Goal: Task Accomplishment & Management: Manage account settings

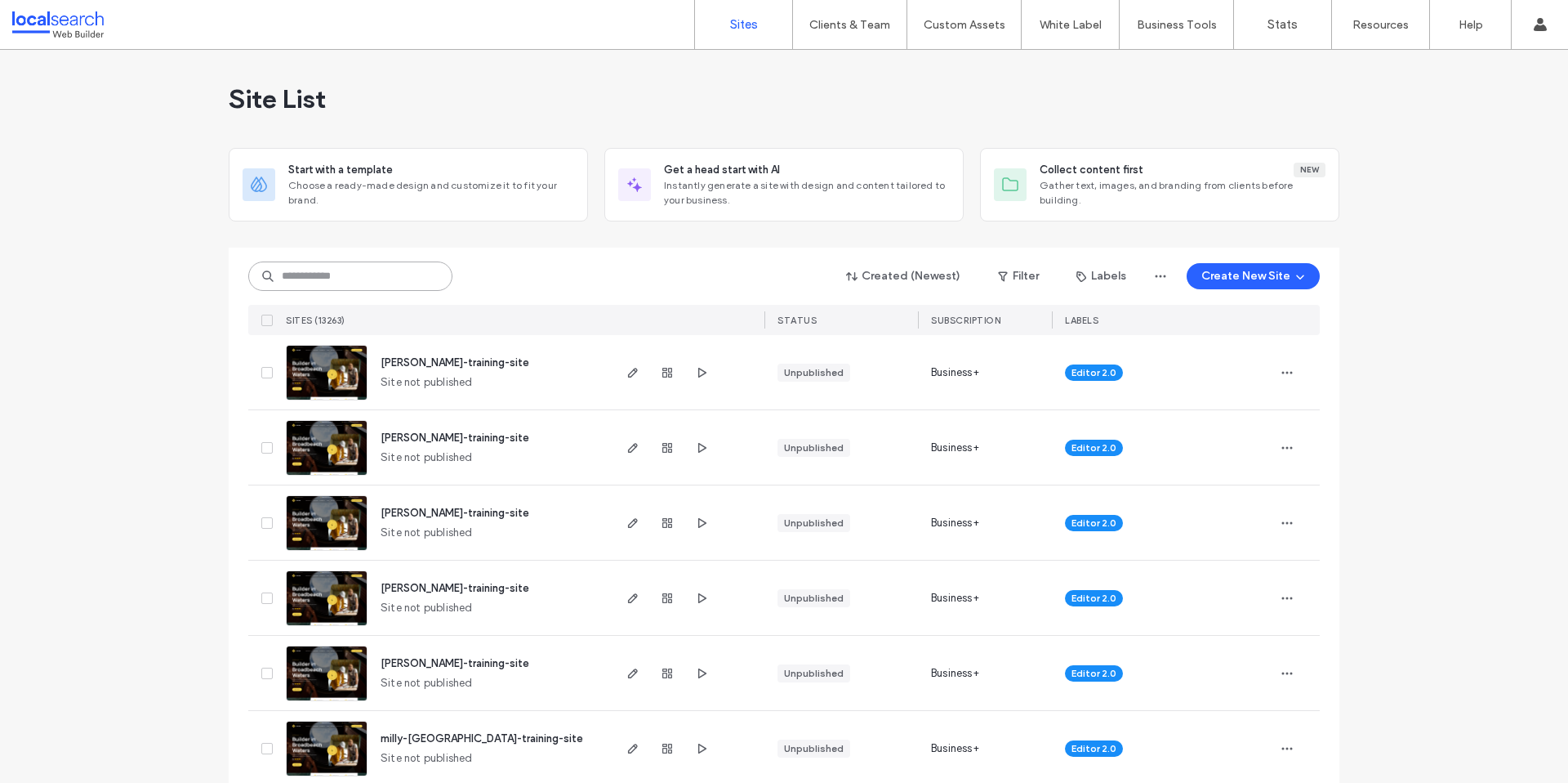
click at [329, 273] on input at bounding box center [350, 275] width 204 height 30
paste input "********"
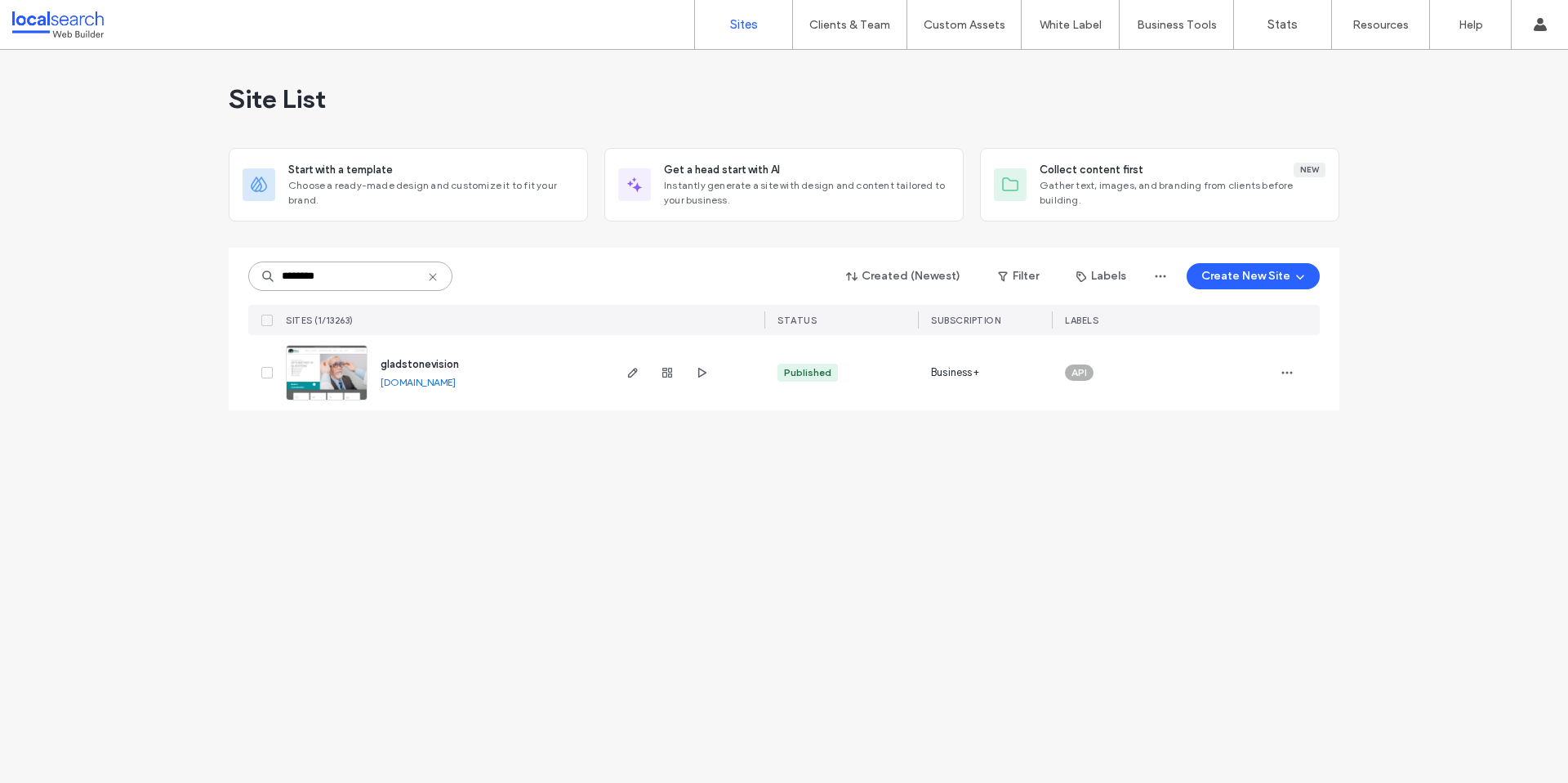
type input "********"
click at [320, 382] on link at bounding box center [327, 372] width 82 height 55
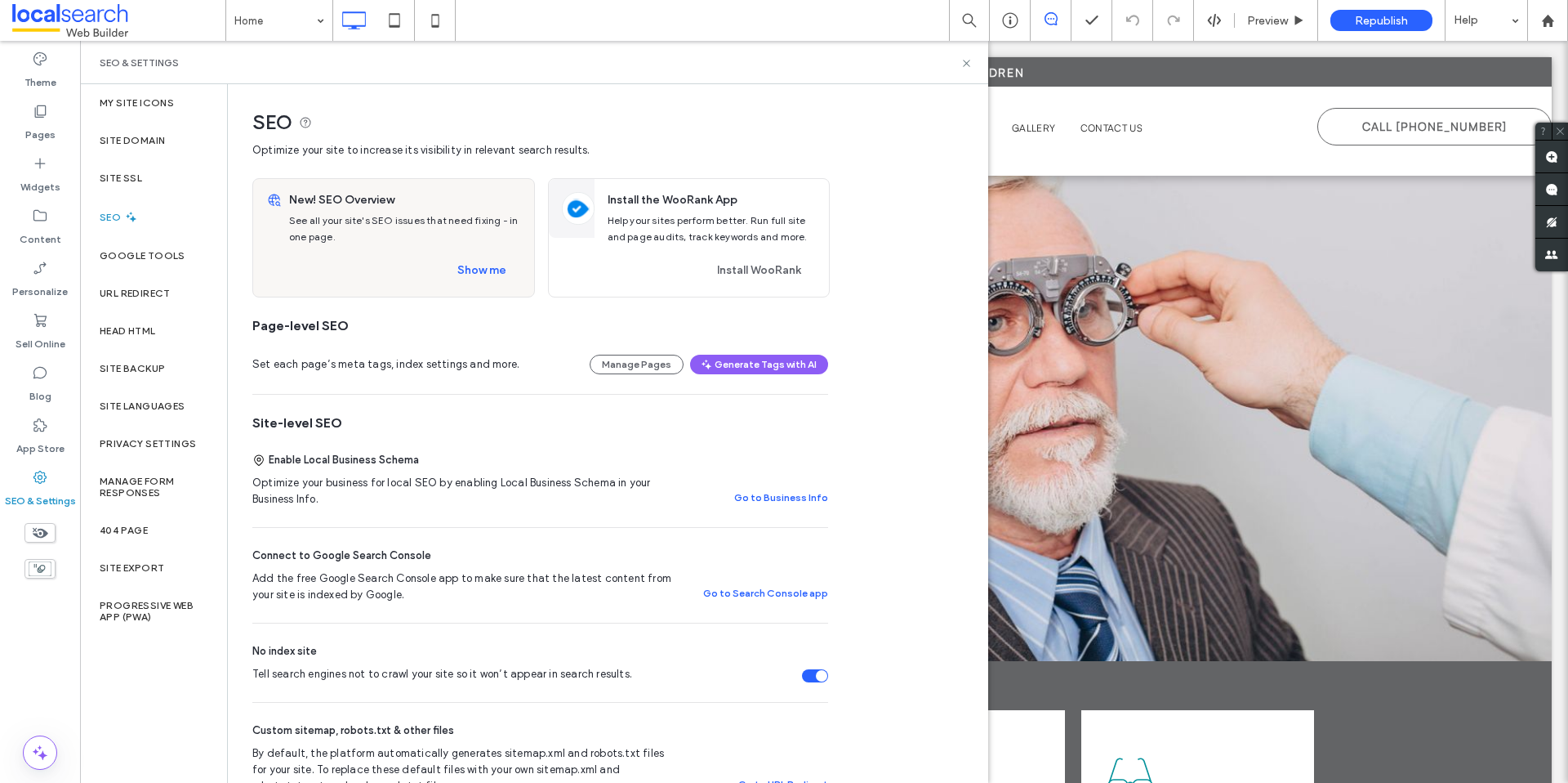
click at [816, 678] on div "Tell search engines not to crawl your site so it won’t appear in search results." at bounding box center [822, 675] width 11 height 11
click at [137, 135] on label "Site Domain" at bounding box center [132, 141] width 66 height 11
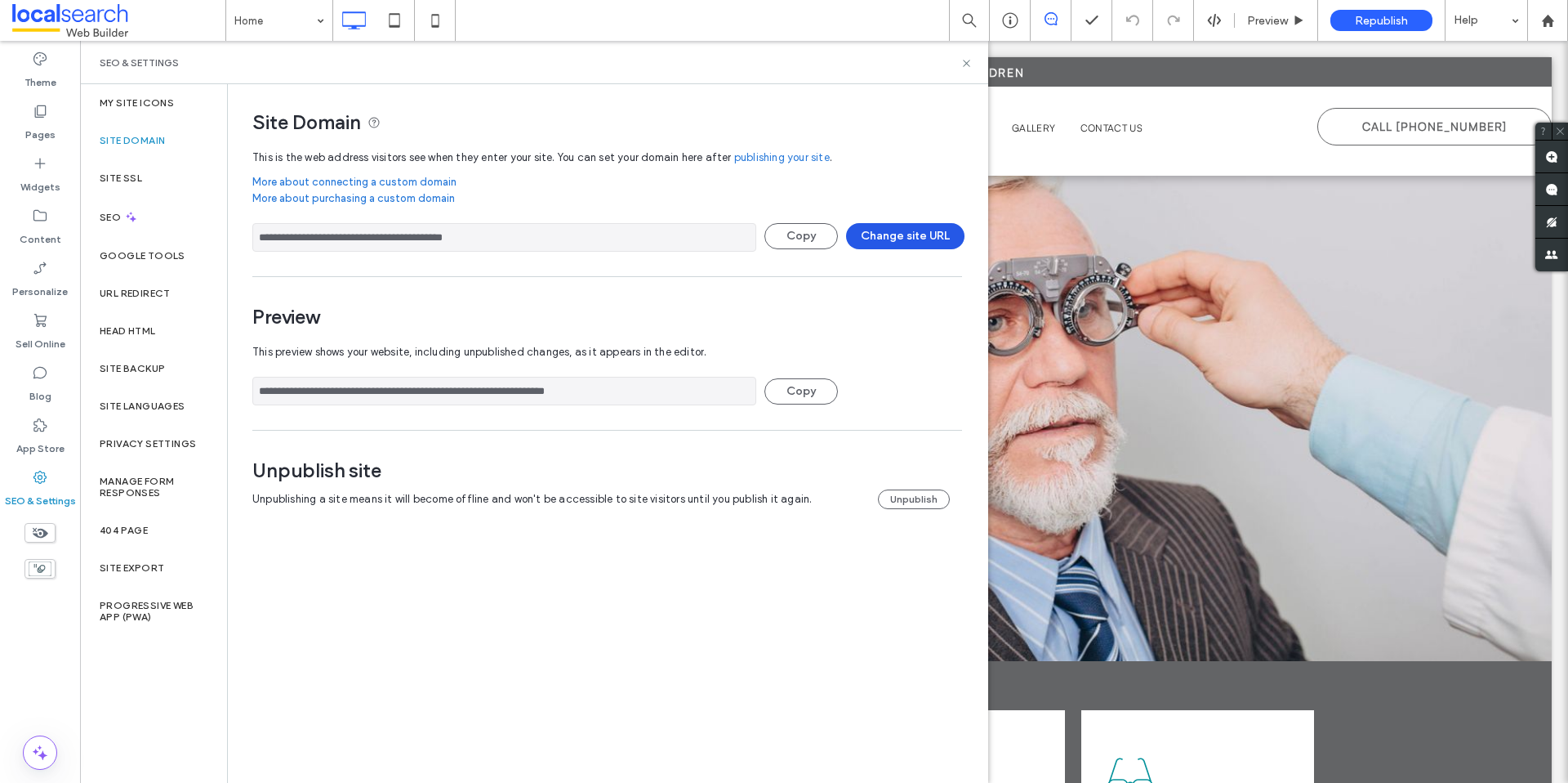
click at [901, 232] on button "Change site URL" at bounding box center [904, 235] width 118 height 26
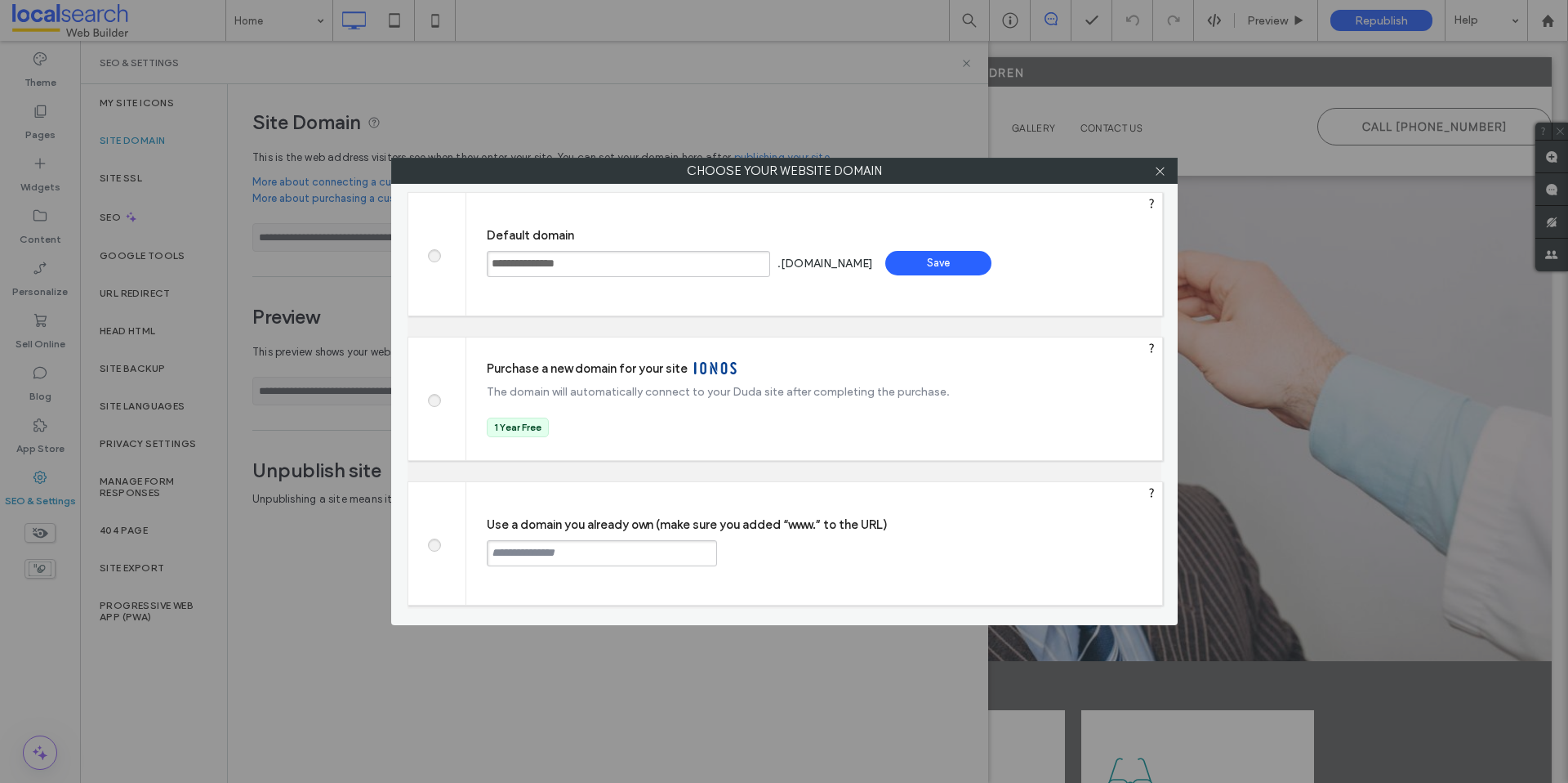
click at [637, 559] on input "text" at bounding box center [602, 552] width 230 height 26
paste input "**********"
type input "**********"
click at [840, 548] on div "**********" at bounding box center [814, 543] width 696 height 123
click at [795, 545] on div "Continue" at bounding box center [778, 552] width 106 height 25
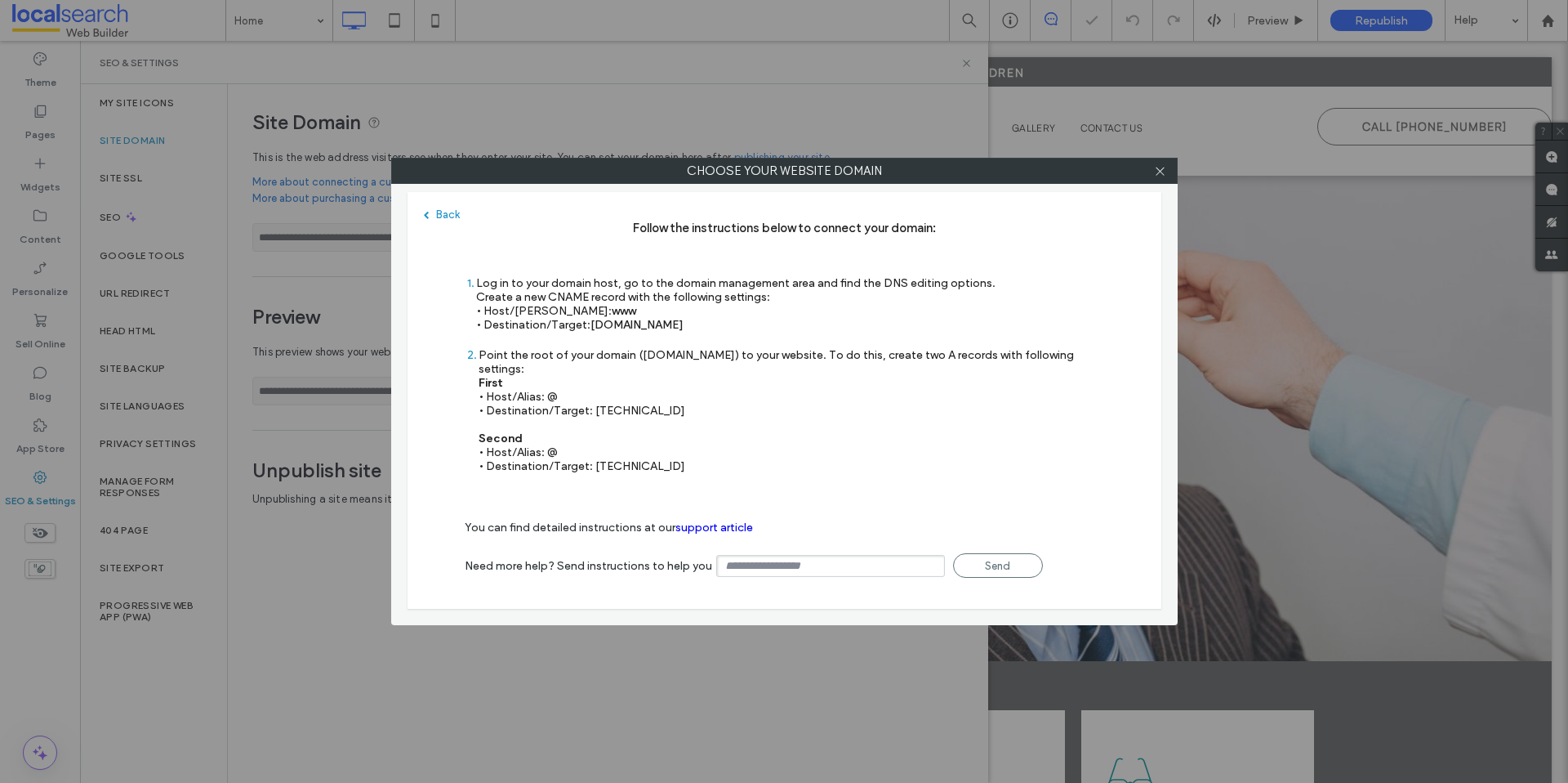
type input "**********"
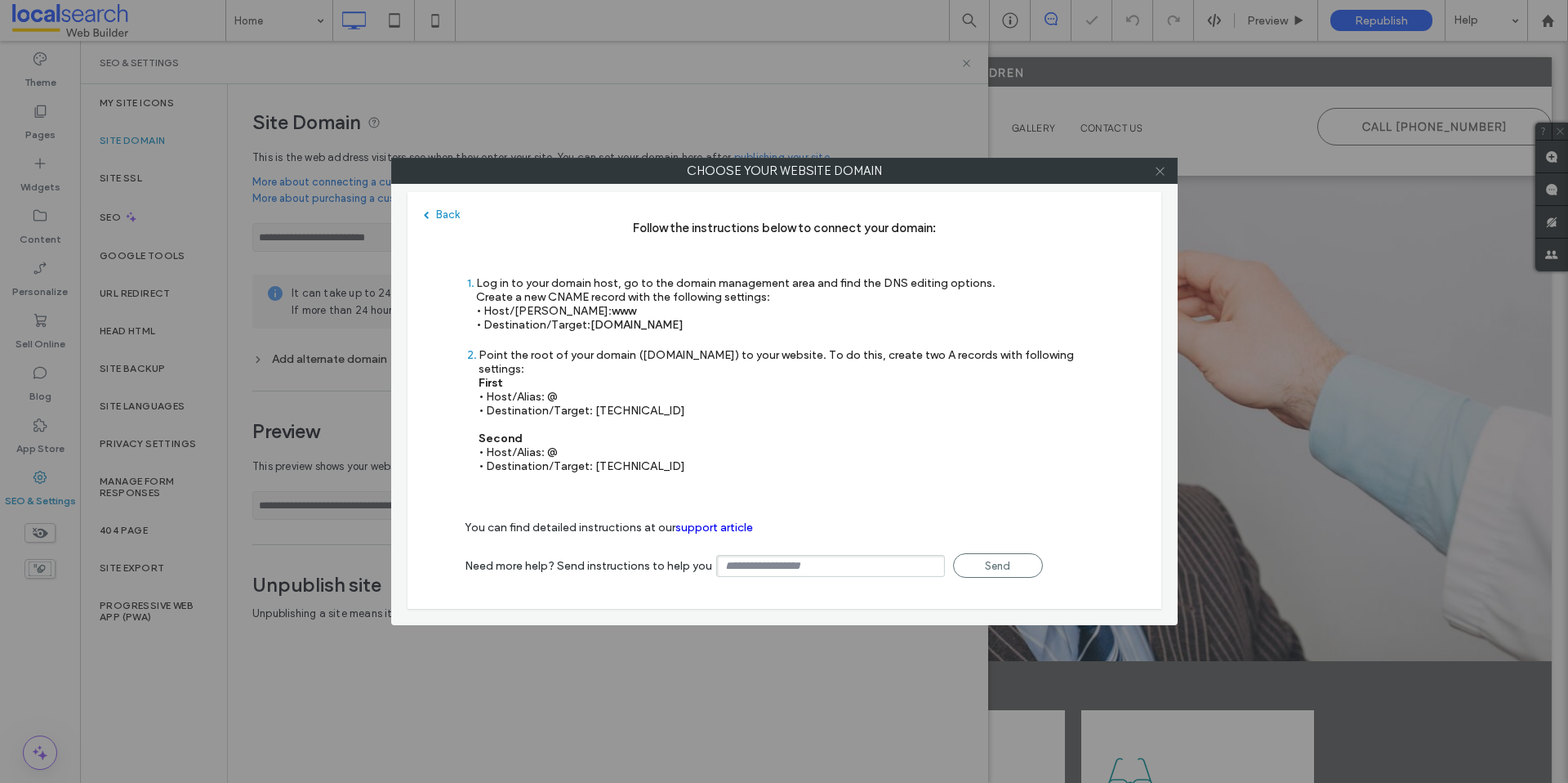
click at [1164, 170] on icon at bounding box center [1160, 171] width 12 height 12
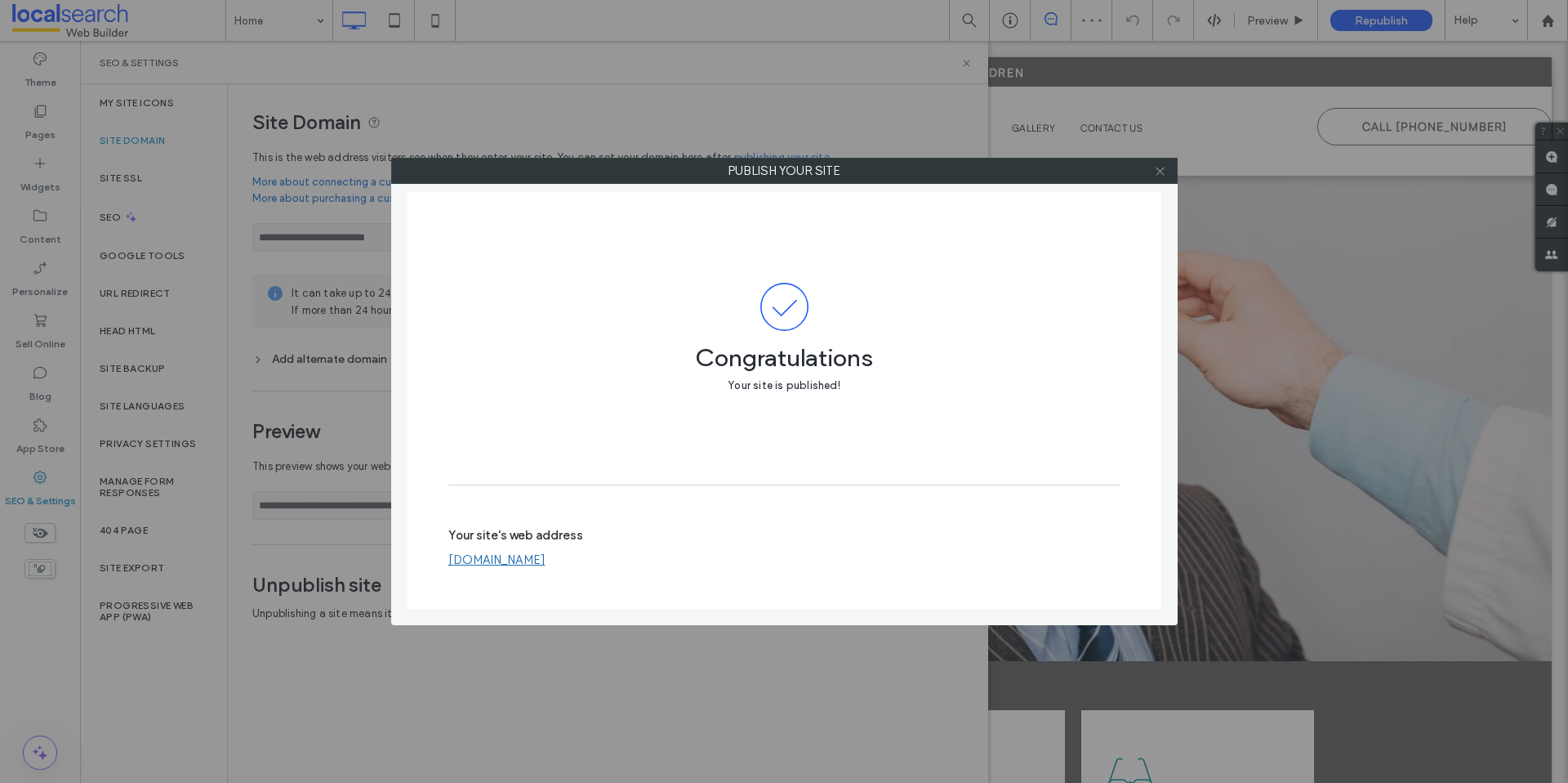
click at [1163, 170] on icon at bounding box center [1160, 171] width 12 height 12
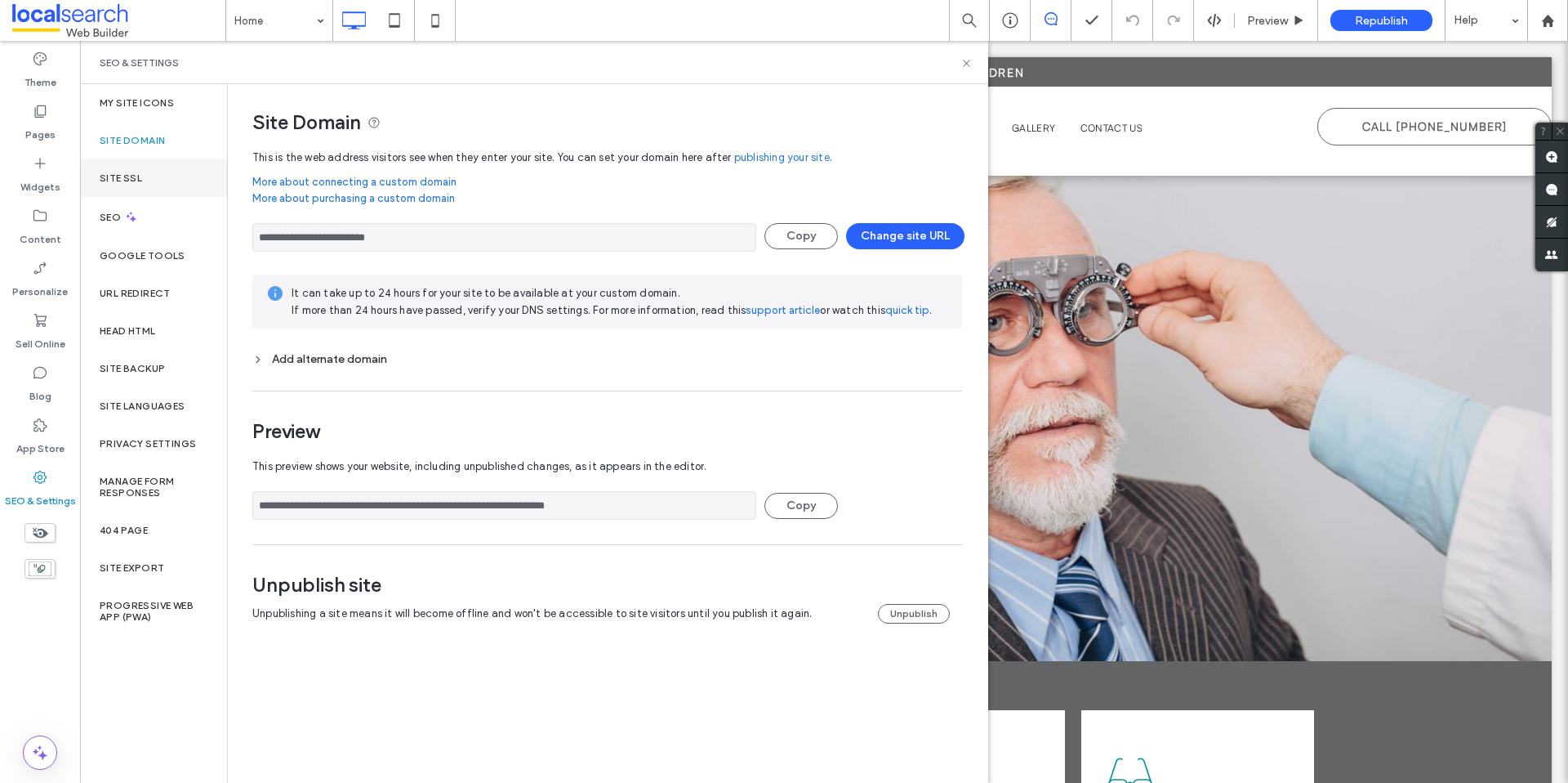
click at [129, 179] on label "Site SSL" at bounding box center [121, 178] width 43 height 11
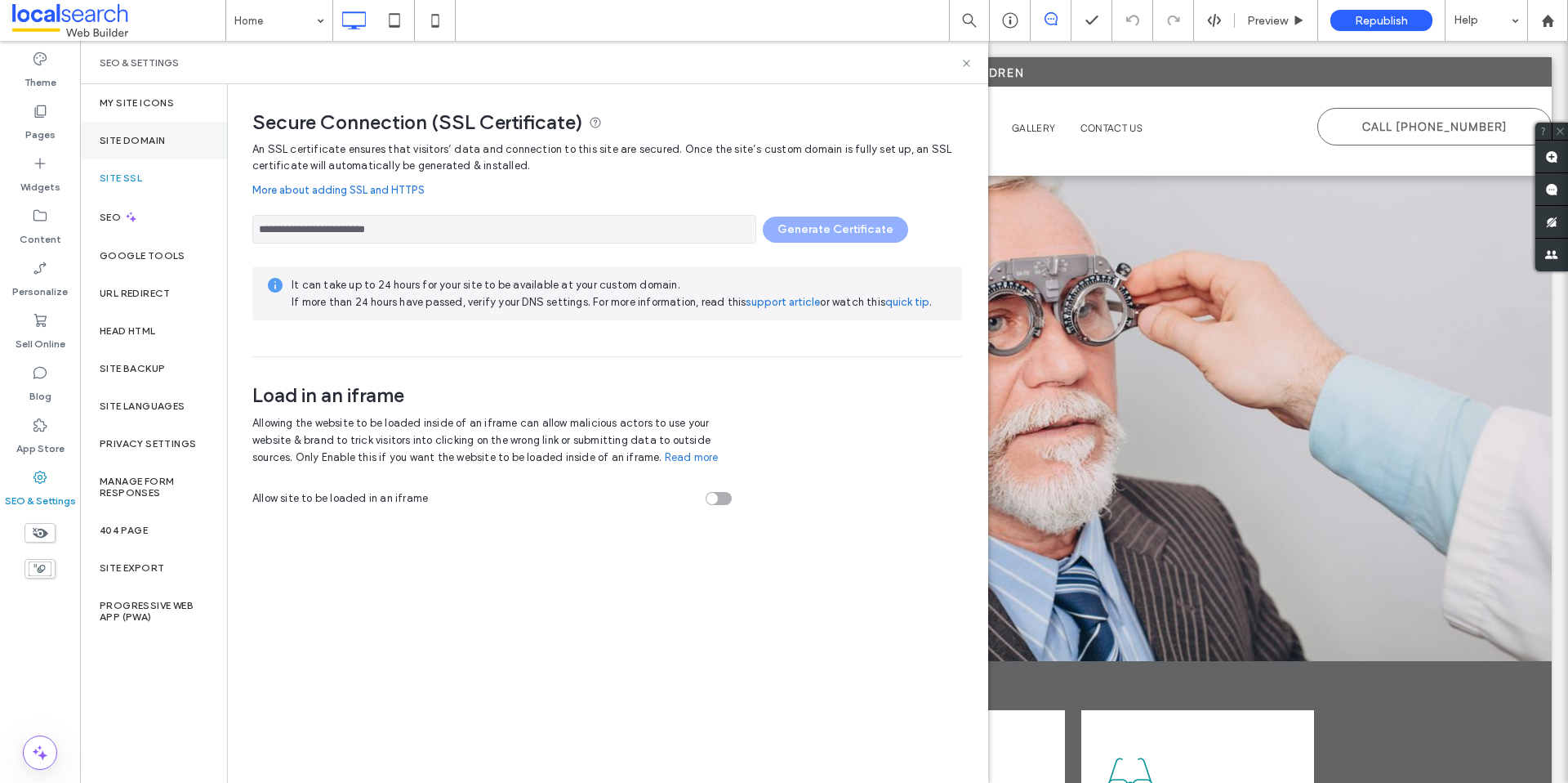
click at [139, 151] on div "Site Domain" at bounding box center [153, 140] width 147 height 37
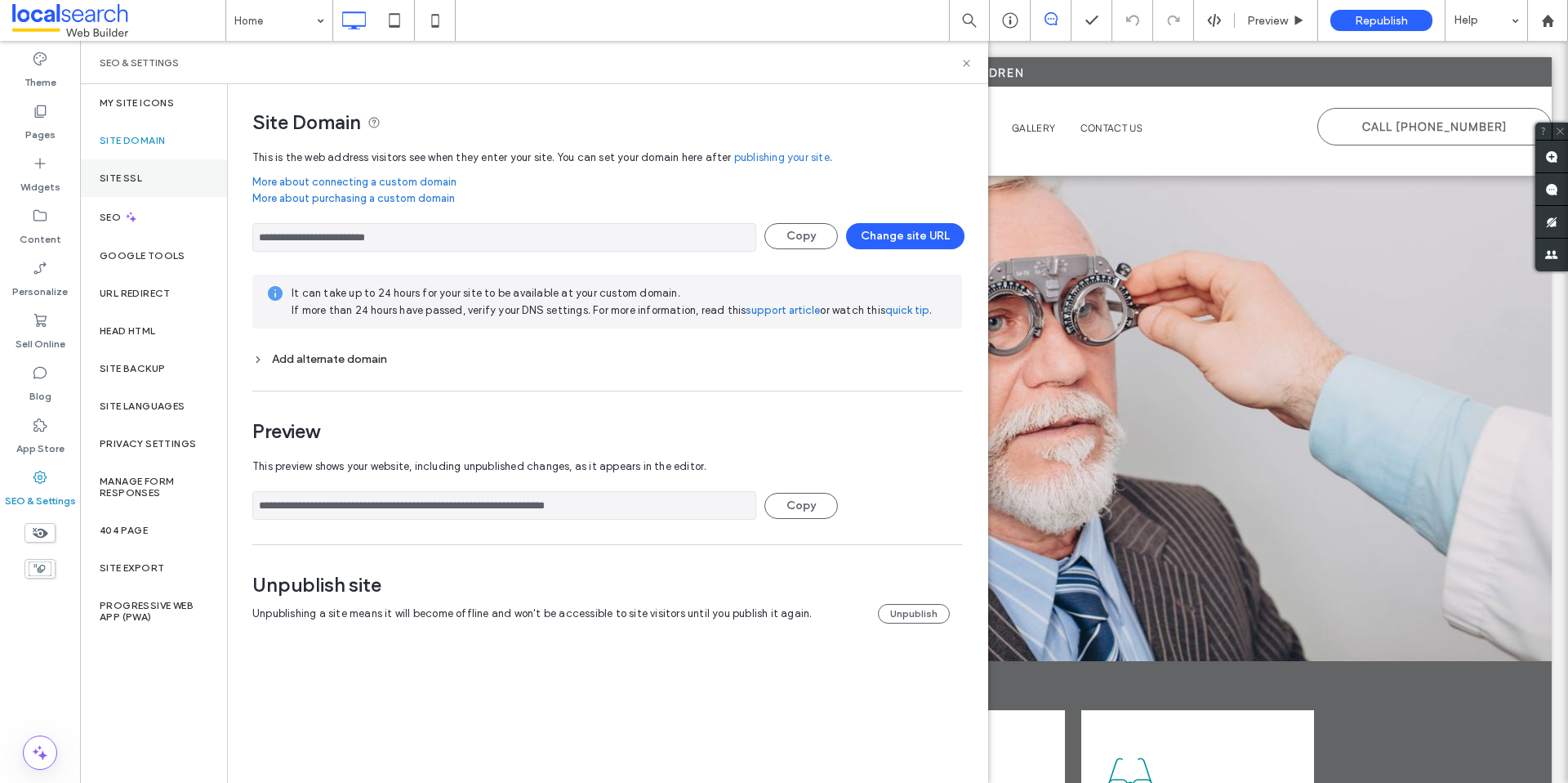
drag, startPoint x: 135, startPoint y: 173, endPoint x: 142, endPoint y: 167, distance: 9.2
click at [135, 173] on label "Site SSL" at bounding box center [121, 178] width 43 height 11
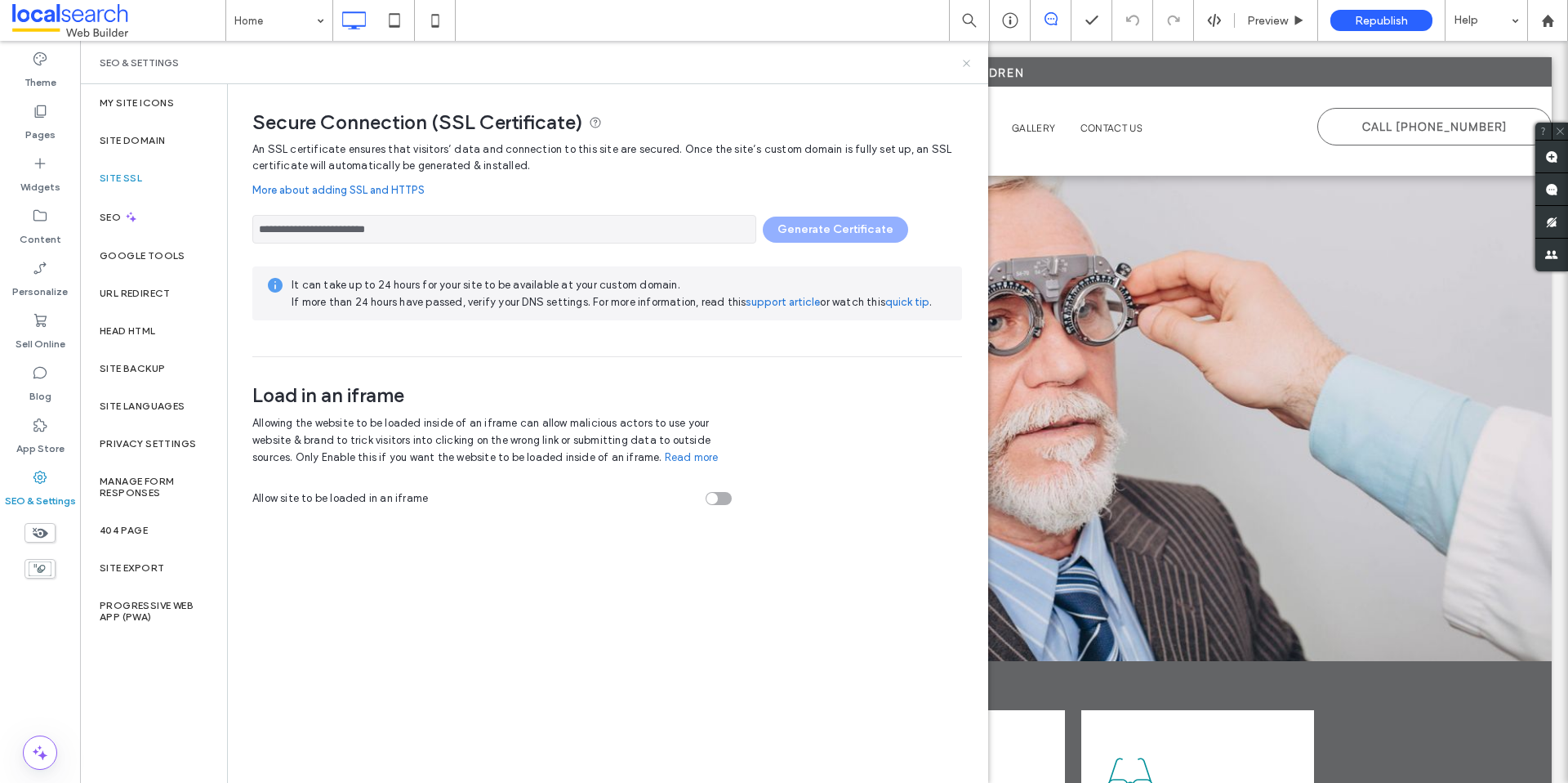
click at [964, 60] on icon at bounding box center [966, 63] width 12 height 12
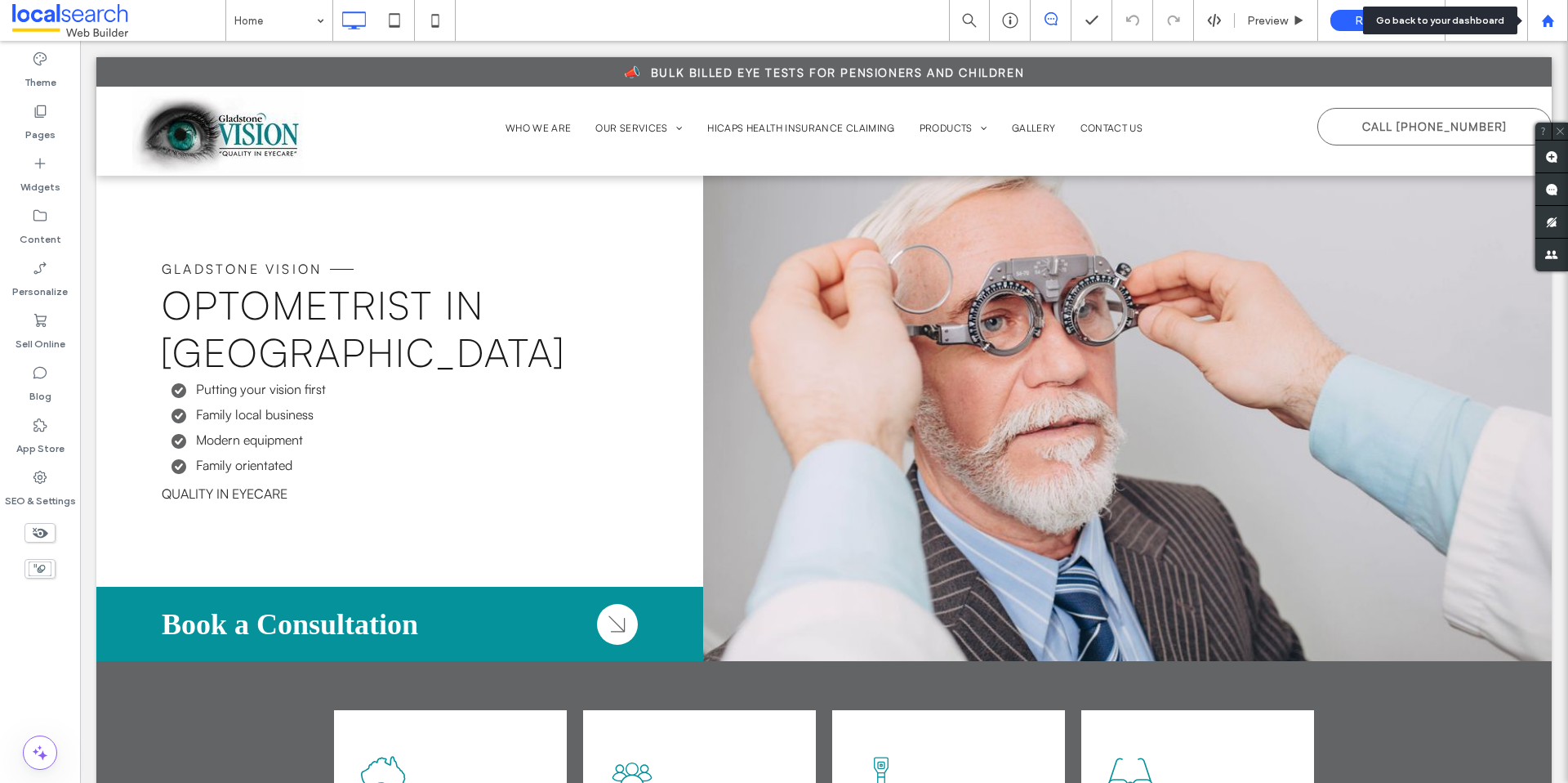
click at [1546, 23] on icon at bounding box center [1547, 21] width 14 height 14
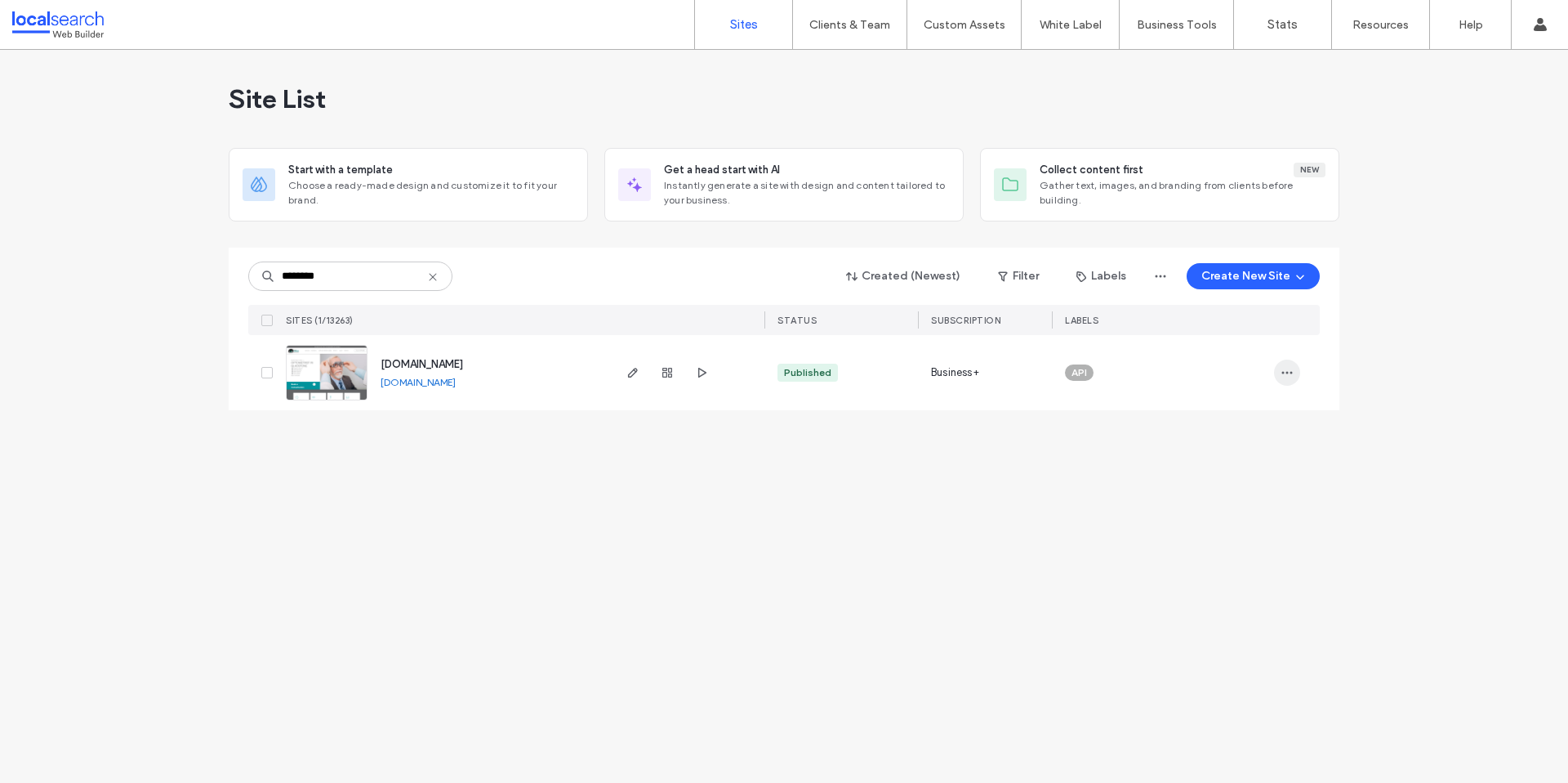
type input "********"
click at [1280, 381] on span "button" at bounding box center [1286, 371] width 26 height 26
click at [1222, 481] on span "Assign Label" at bounding box center [1215, 476] width 61 height 16
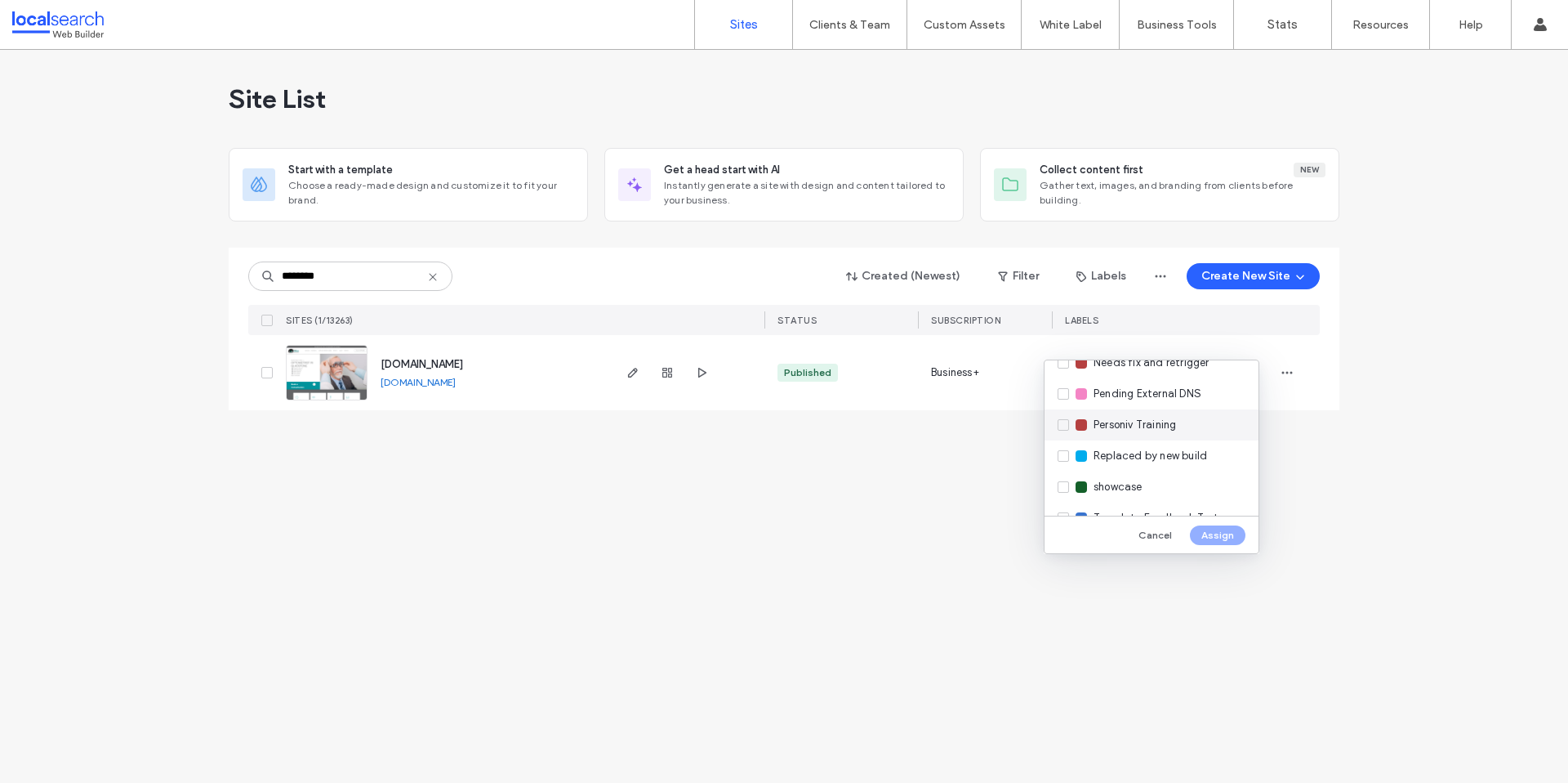
scroll to position [412, 0]
click at [1129, 407] on span "Pending External DNS" at bounding box center [1146, 405] width 108 height 16
click at [1229, 539] on button "Assign" at bounding box center [1217, 534] width 55 height 20
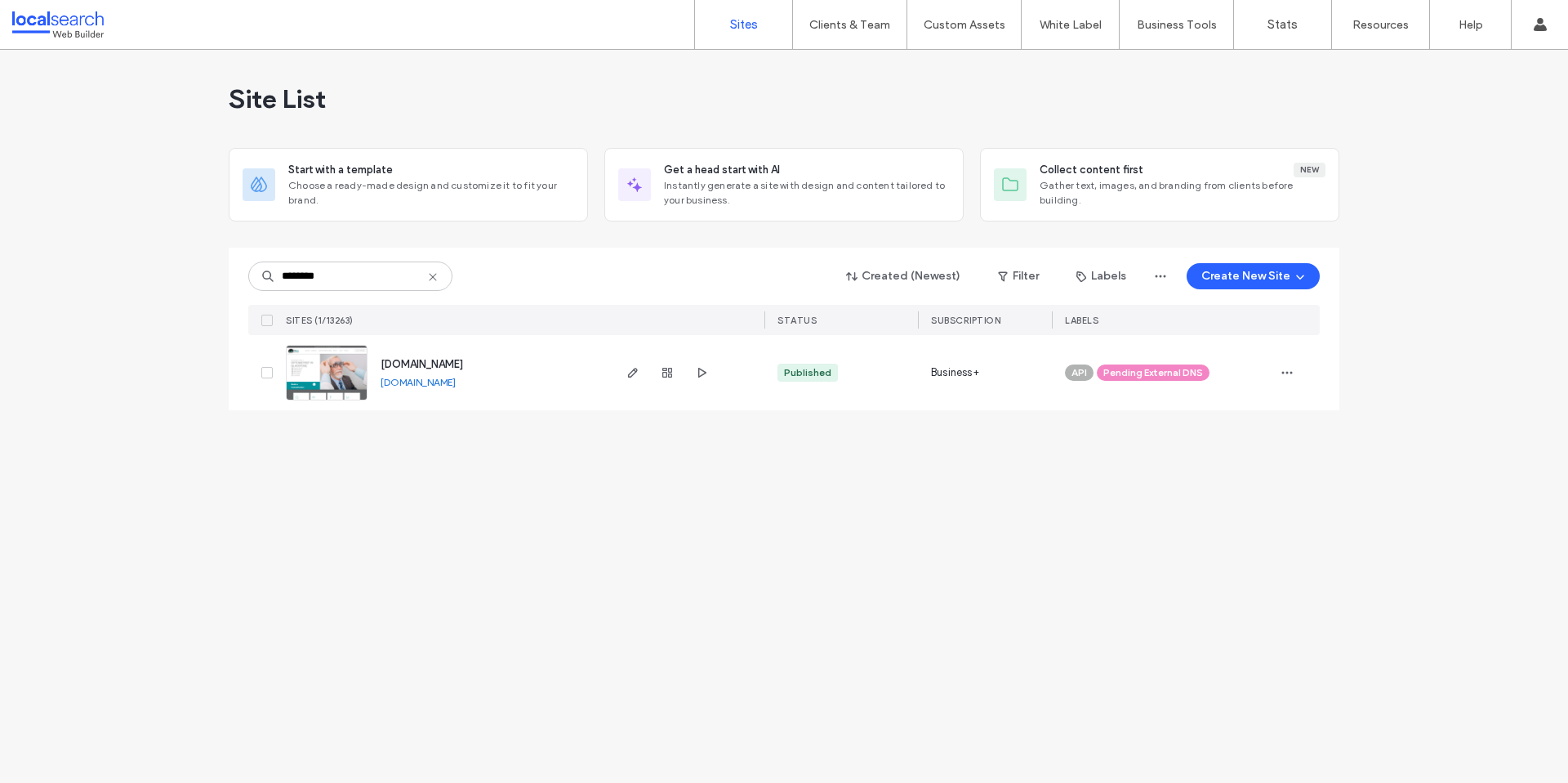
click at [427, 274] on icon at bounding box center [433, 277] width 13 height 13
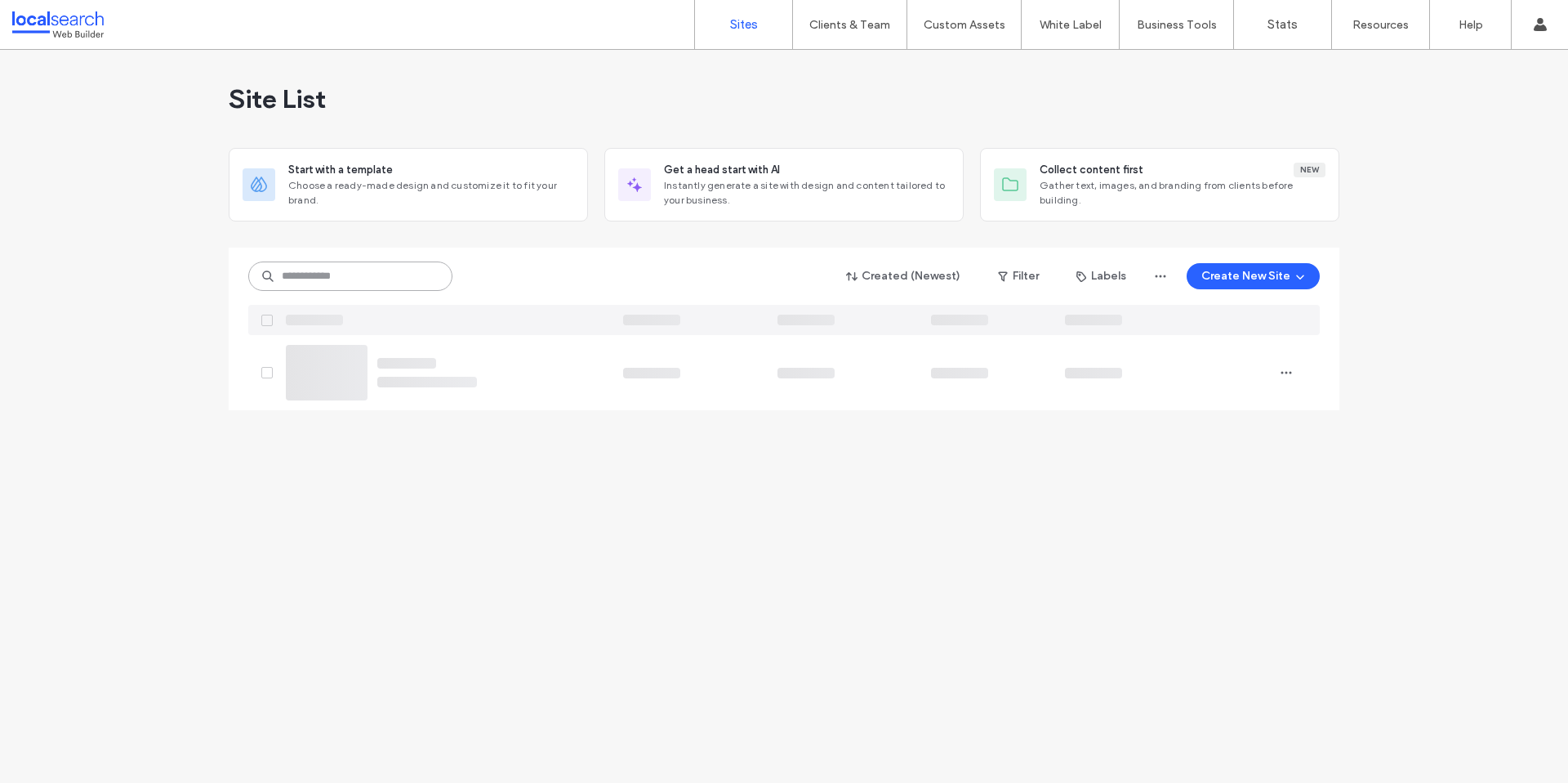
click at [402, 284] on input at bounding box center [350, 275] width 204 height 30
paste input "**********"
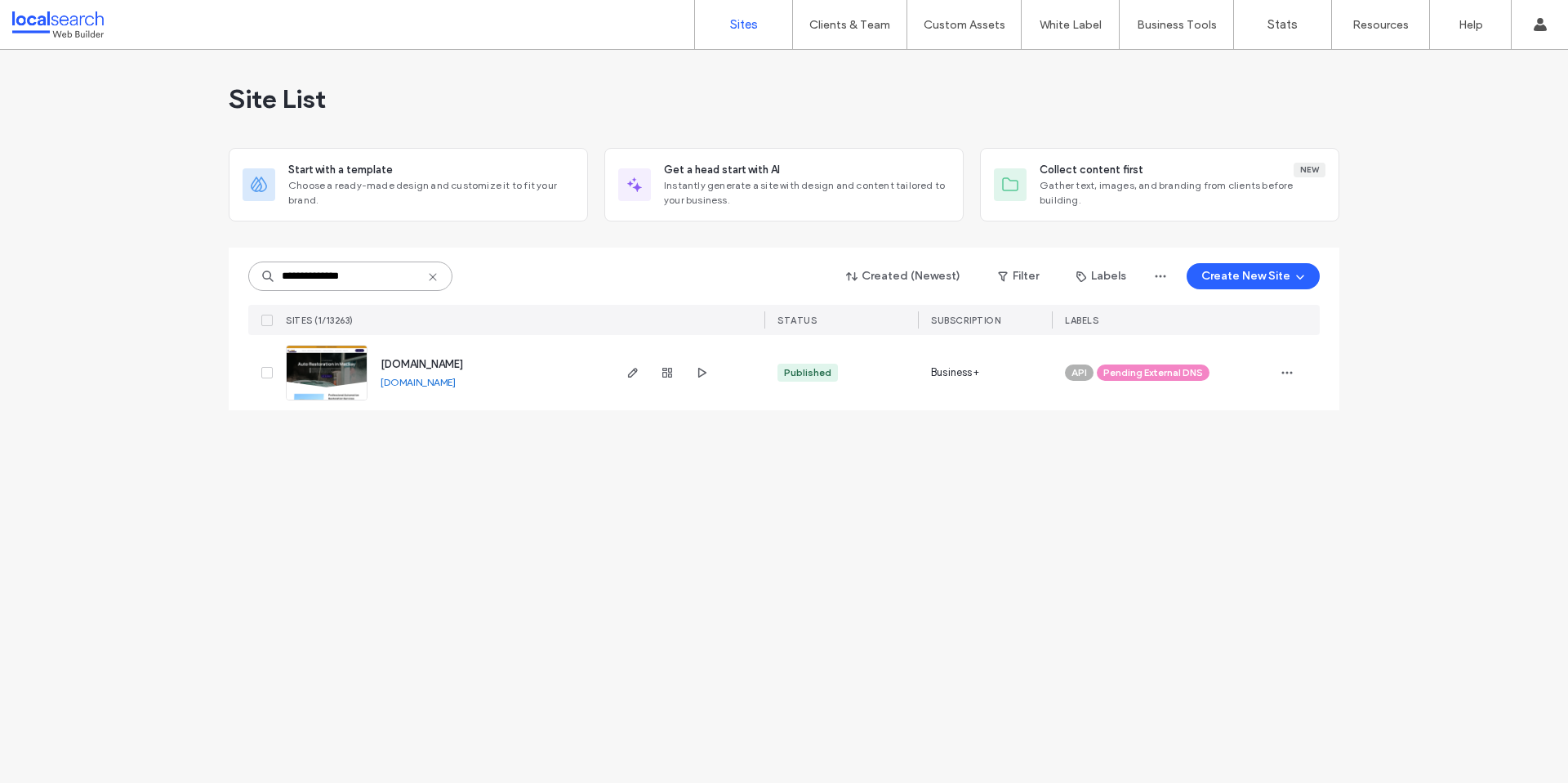
type input "**********"
click at [319, 392] on link at bounding box center [327, 372] width 82 height 55
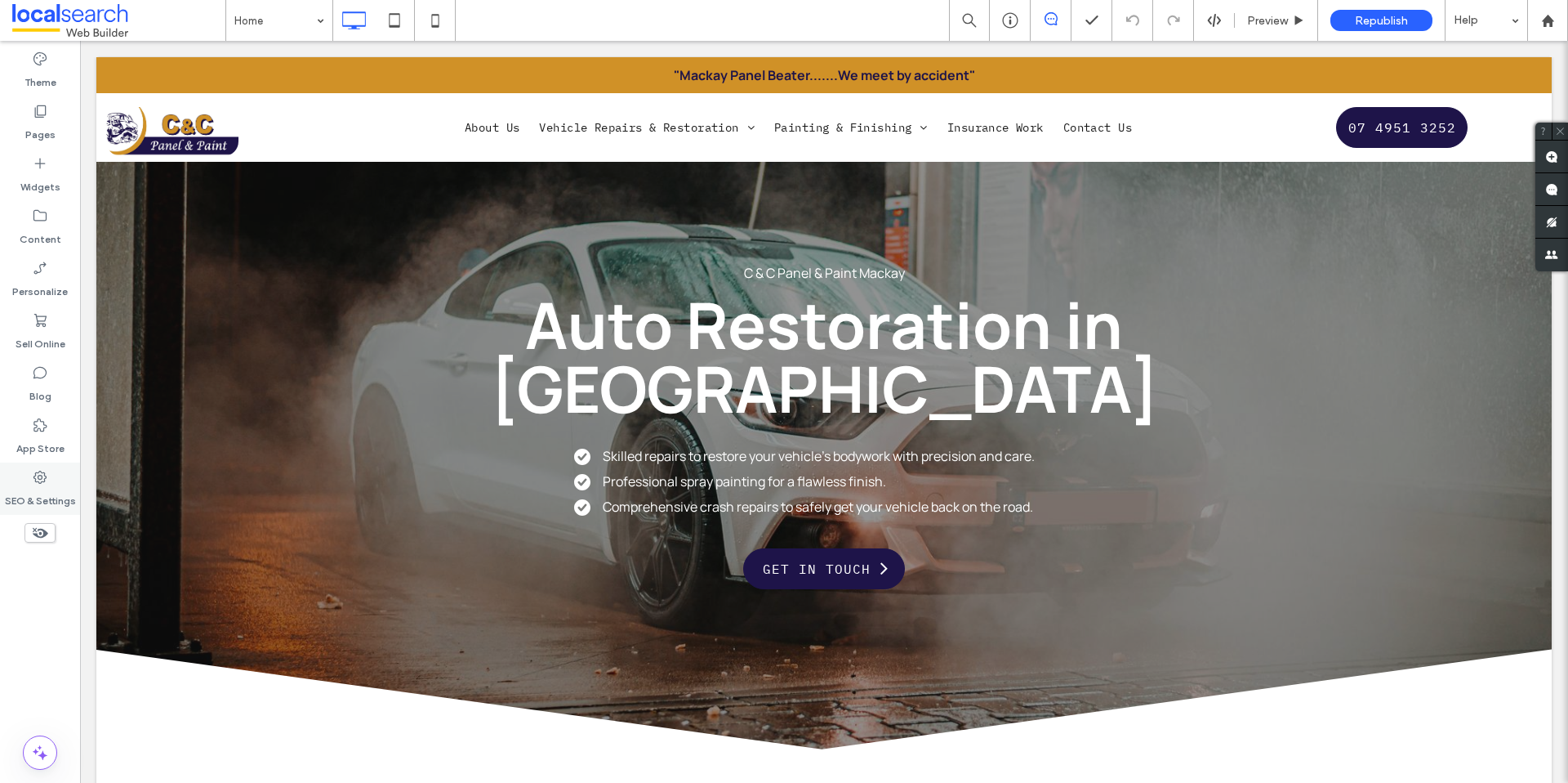
drag, startPoint x: 34, startPoint y: 486, endPoint x: 57, endPoint y: 468, distance: 29.2
click at [35, 486] on label "SEO & Settings" at bounding box center [40, 496] width 71 height 23
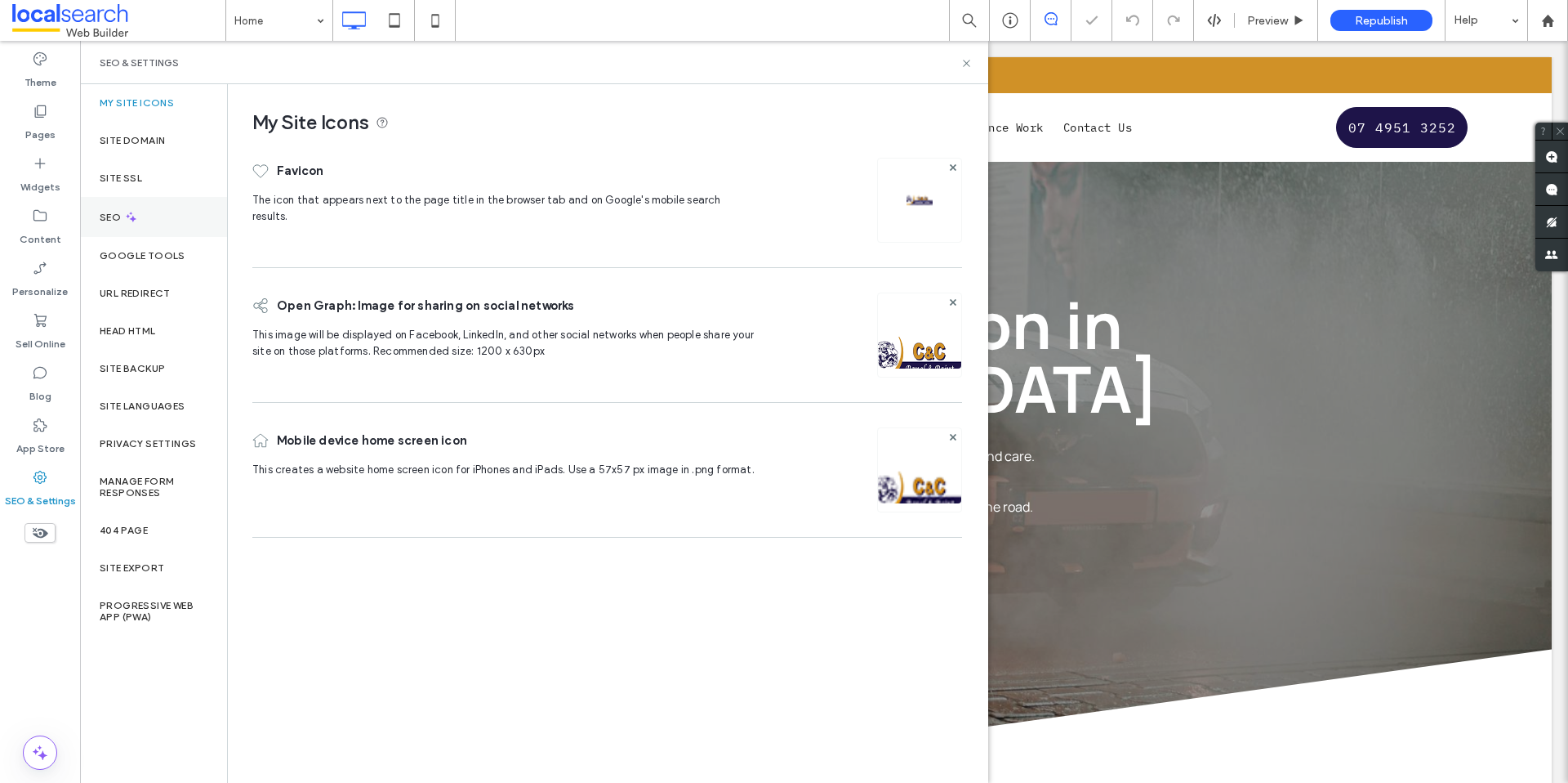
click at [149, 204] on div "SEO" at bounding box center [153, 217] width 147 height 40
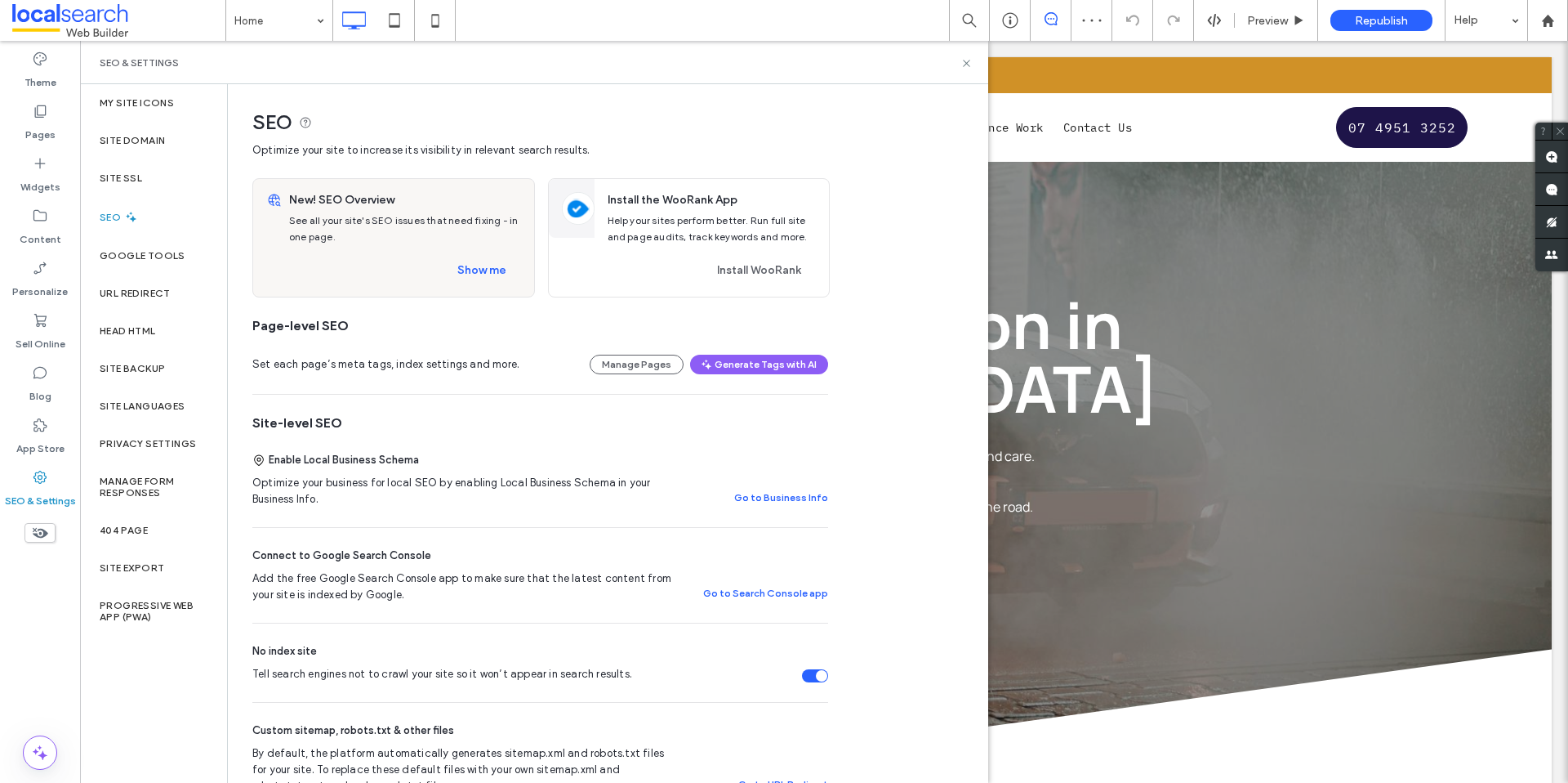
click at [817, 667] on section "Tell search engines not to crawl your site so it won’t appear in search results." at bounding box center [540, 673] width 576 height 16
click at [816, 673] on div "Tell search engines not to crawl your site so it won’t appear in search results." at bounding box center [822, 675] width 11 height 11
click at [33, 129] on label "Pages" at bounding box center [41, 130] width 30 height 23
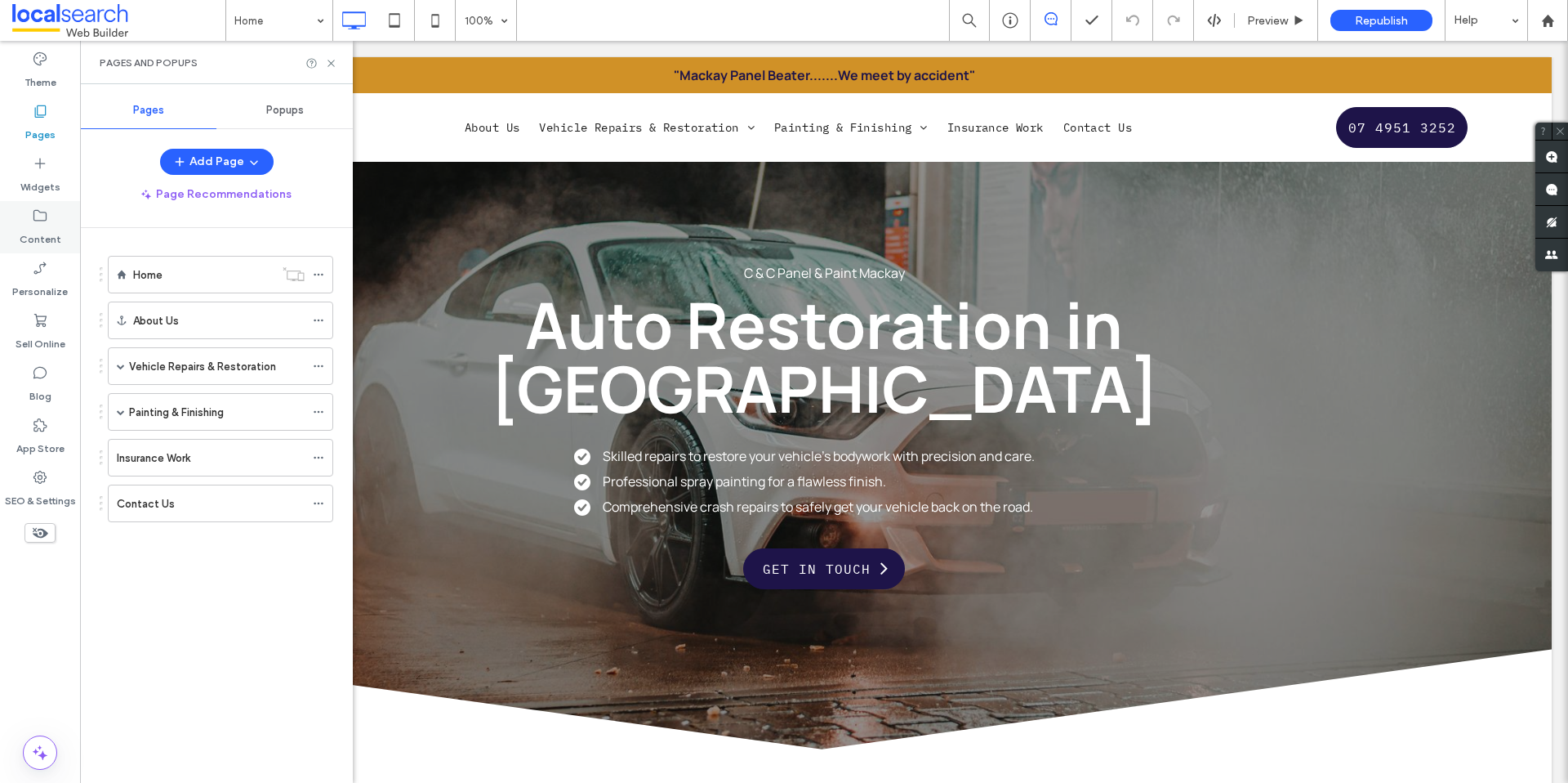
click at [49, 217] on div "Content" at bounding box center [40, 227] width 80 height 52
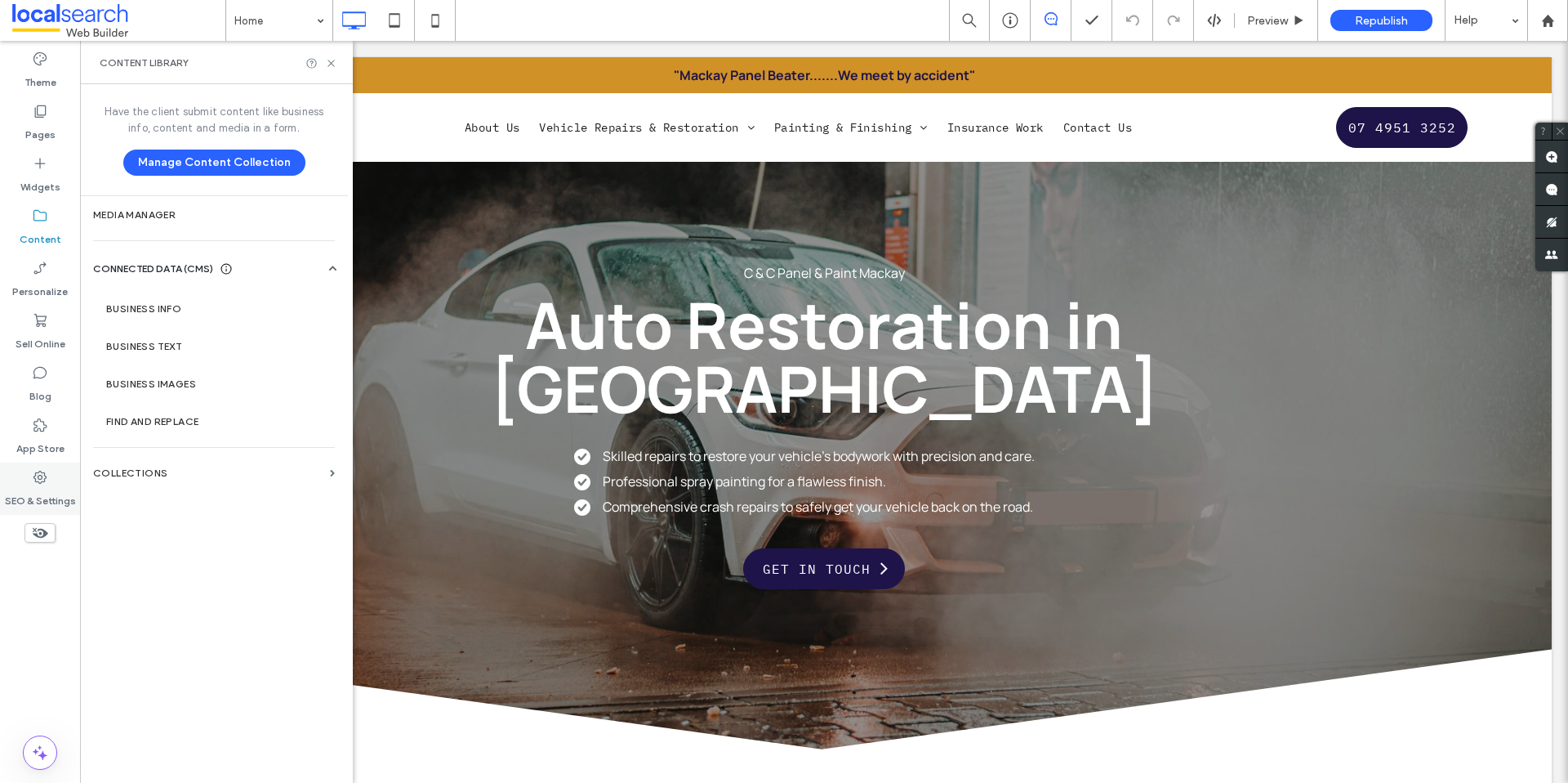
click at [54, 485] on label "SEO & Settings" at bounding box center [40, 496] width 71 height 23
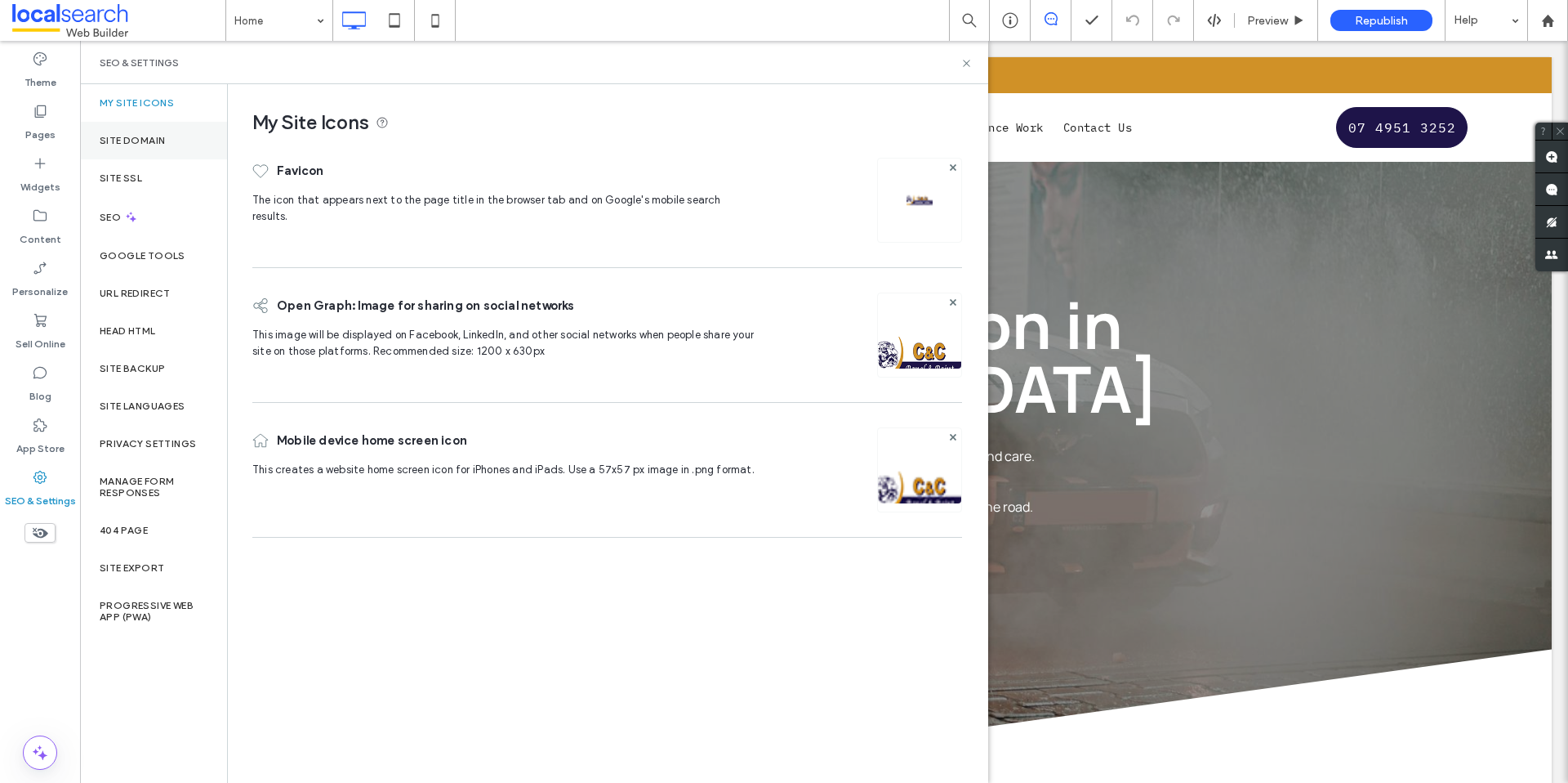
click at [157, 140] on label "Site Domain" at bounding box center [132, 141] width 66 height 11
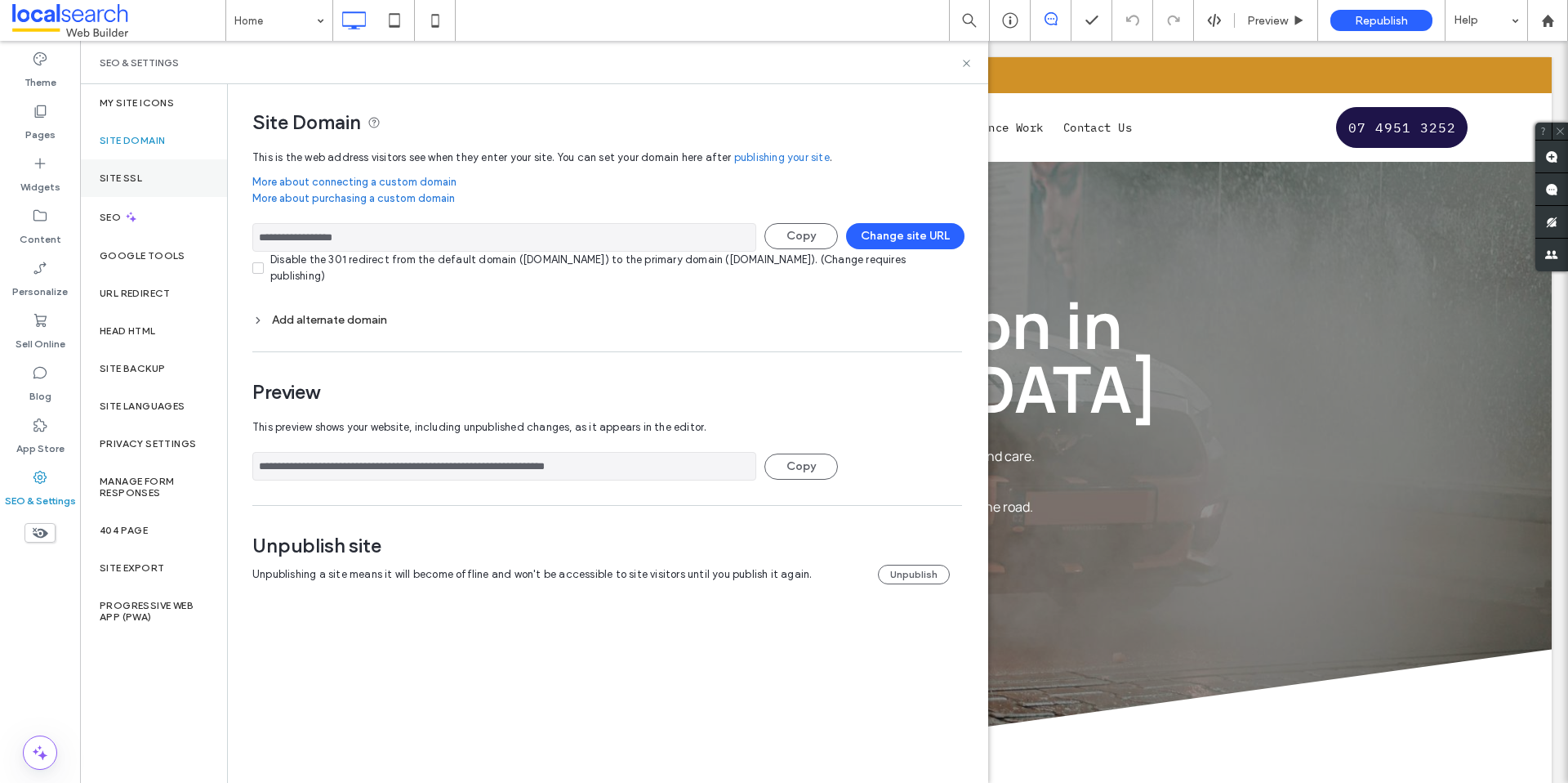
click at [120, 172] on label "Site SSL" at bounding box center [121, 178] width 43 height 11
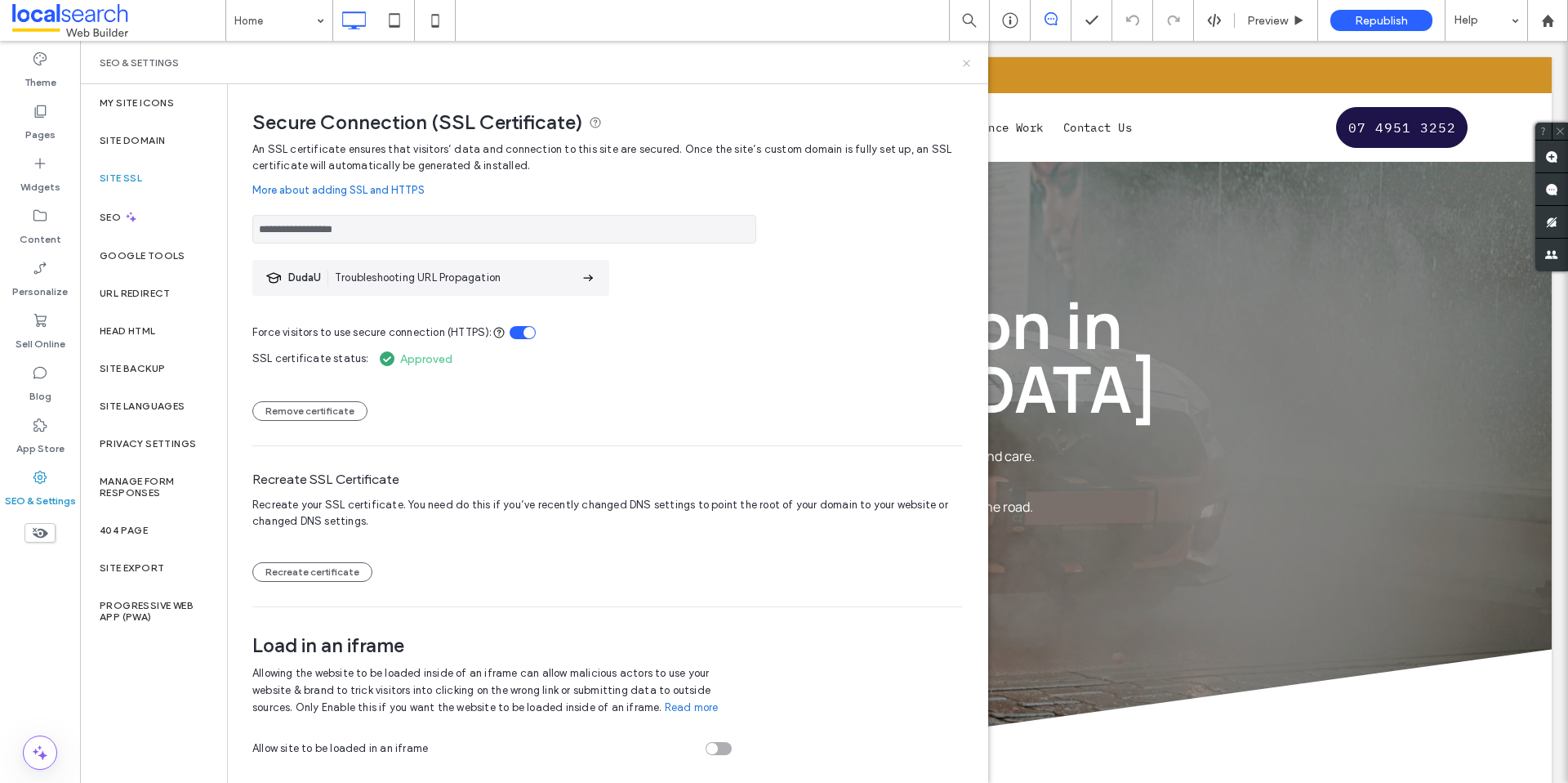
click at [963, 62] on icon at bounding box center [966, 63] width 12 height 12
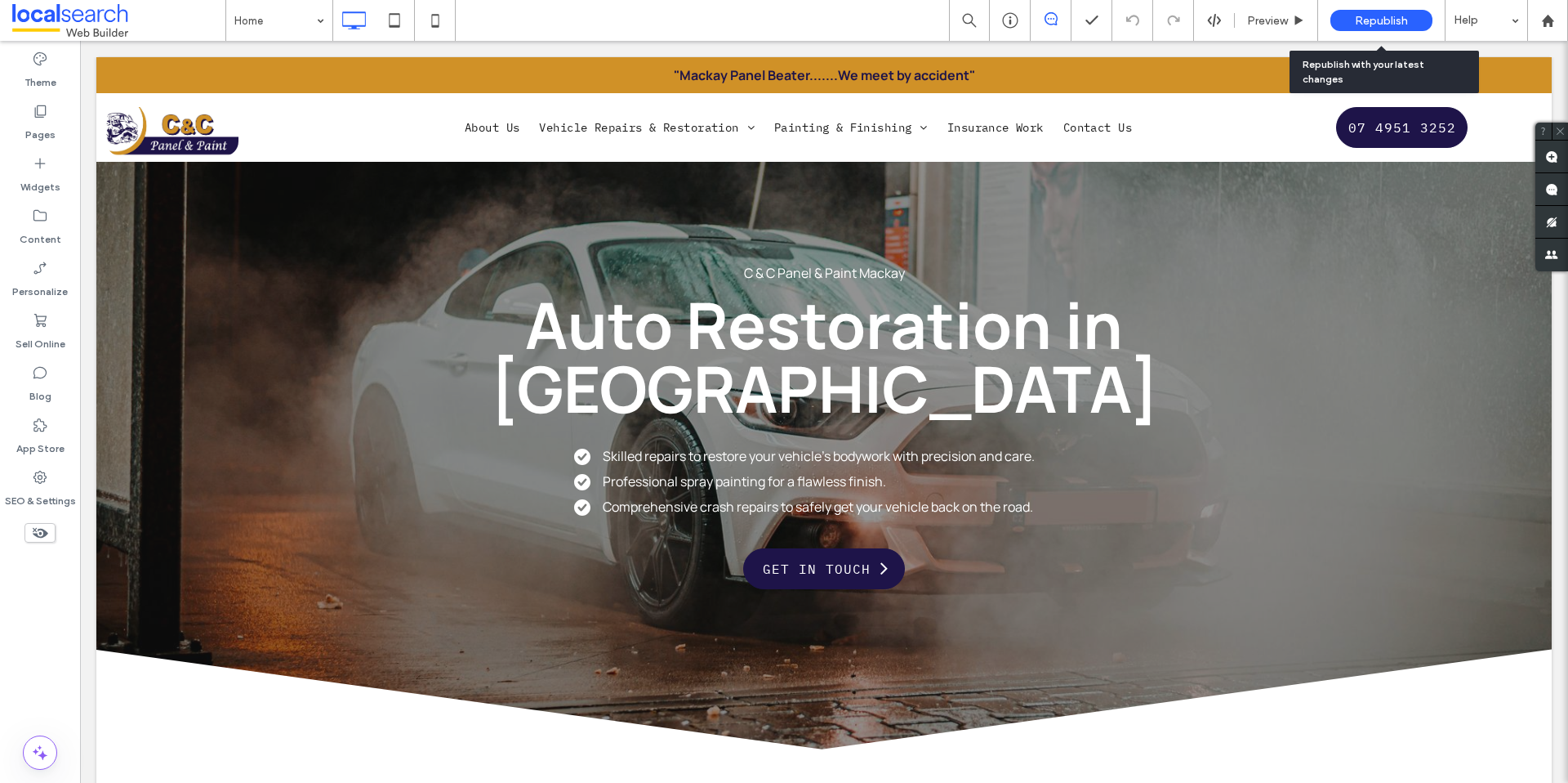
click at [1379, 26] on span "Republish" at bounding box center [1381, 21] width 53 height 14
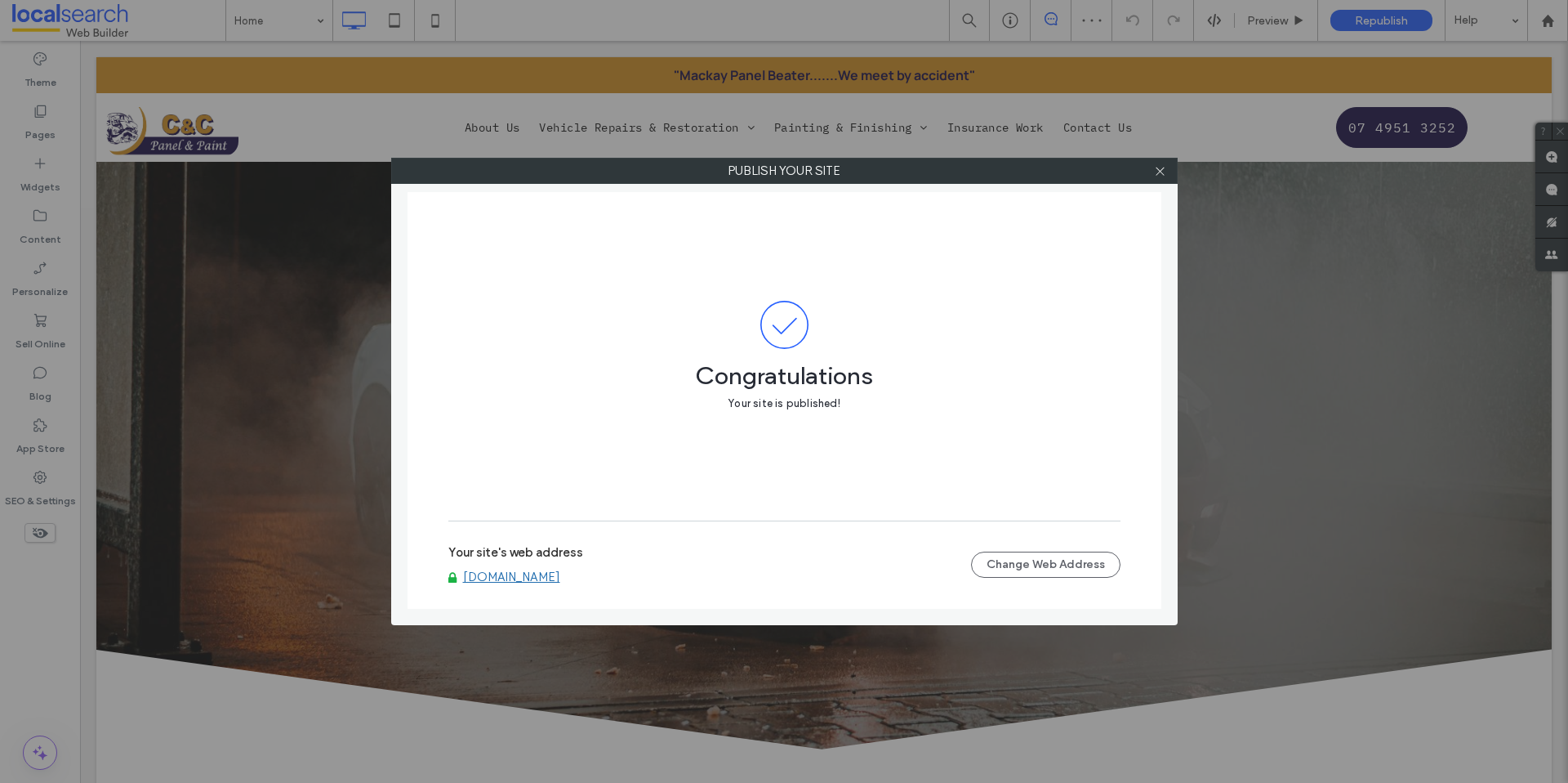
click at [553, 576] on link "www.ccpanel.com.au" at bounding box center [511, 576] width 97 height 14
drag, startPoint x: 1151, startPoint y: 178, endPoint x: 1161, endPoint y: 171, distance: 12.2
click at [1151, 178] on div at bounding box center [1161, 171] width 25 height 25
click at [1161, 171] on icon at bounding box center [1160, 171] width 12 height 12
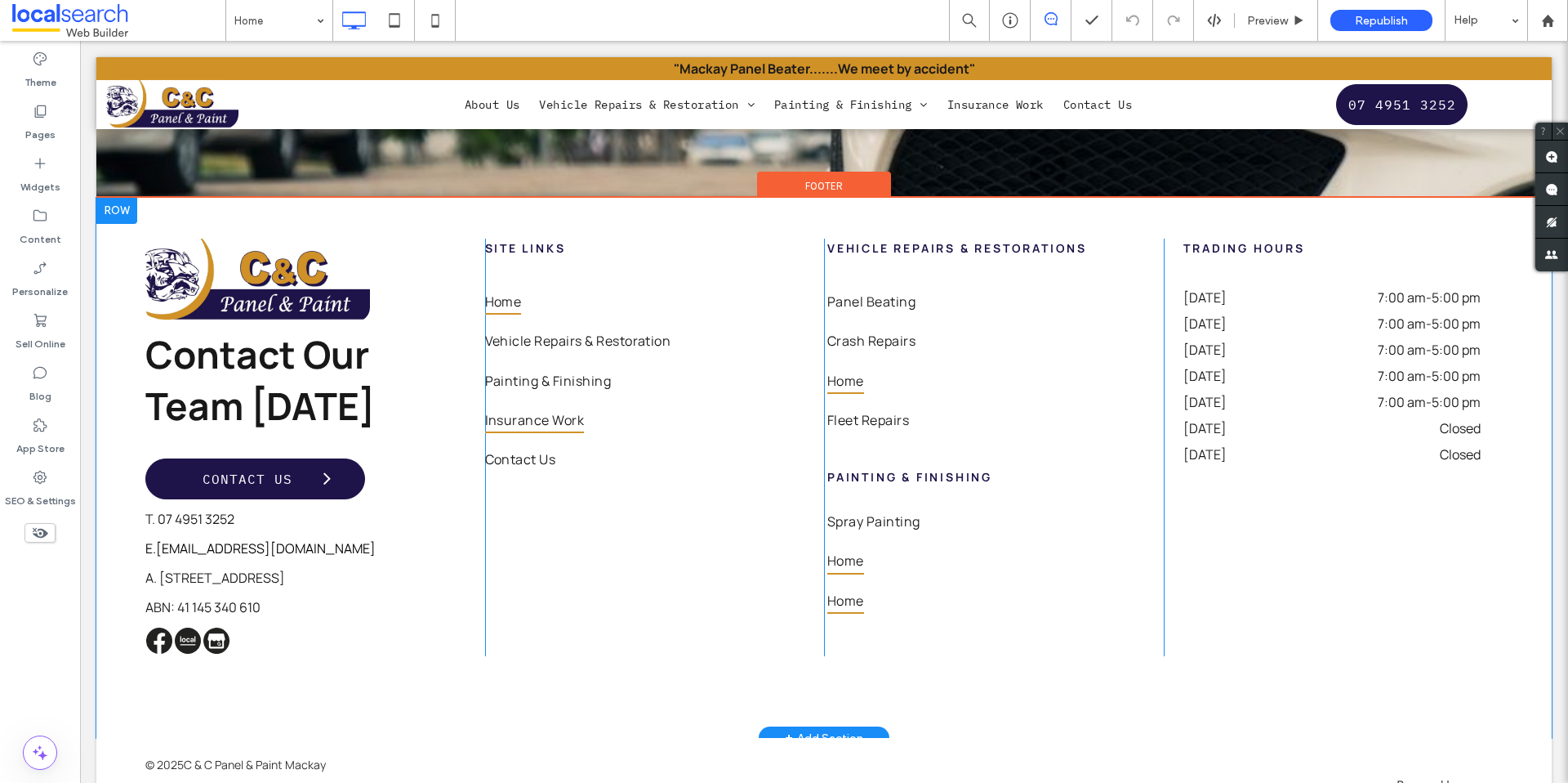
scroll to position [5017, 0]
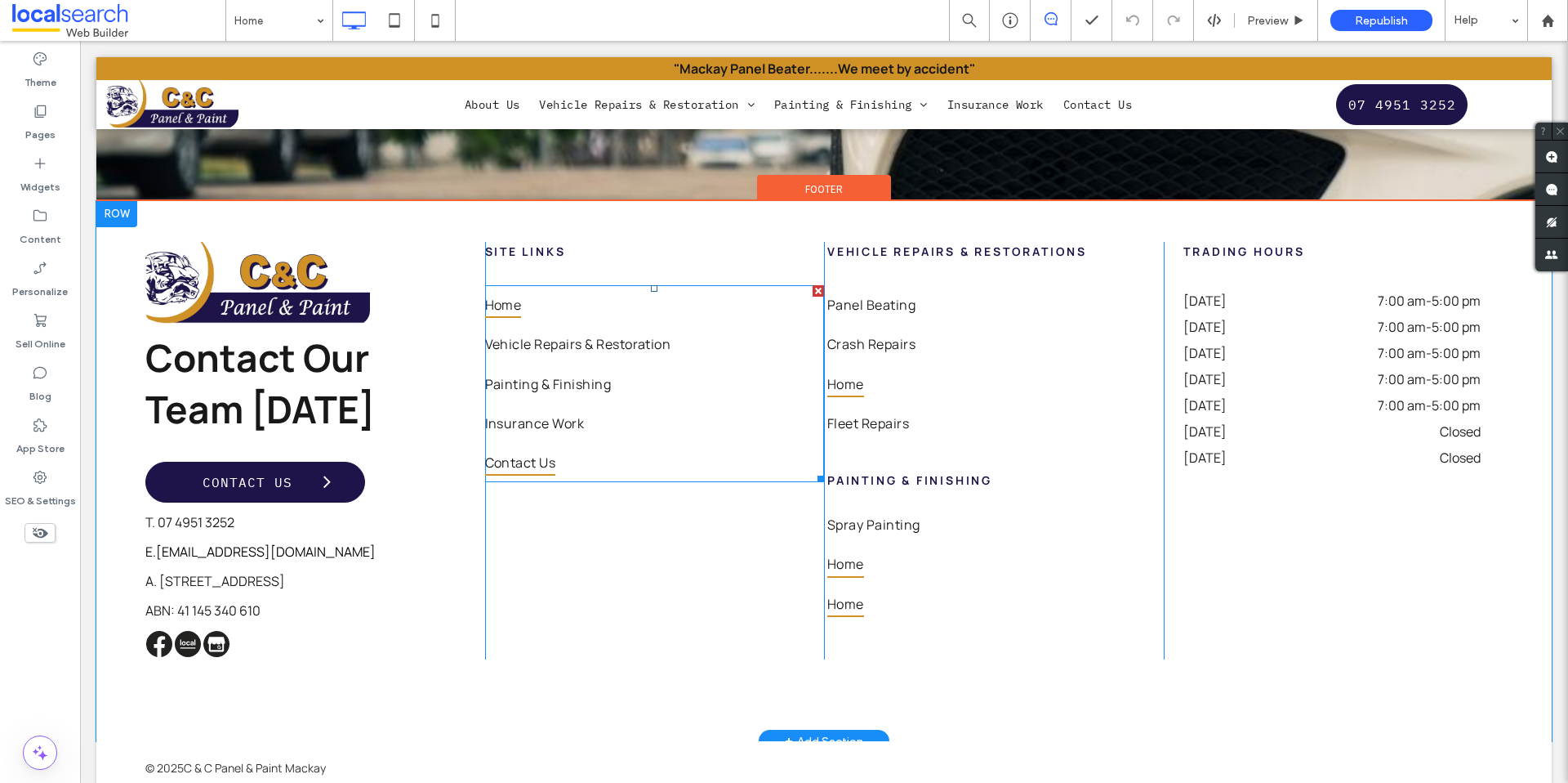
click at [611, 443] on link "Contact Us" at bounding box center [654, 462] width 340 height 39
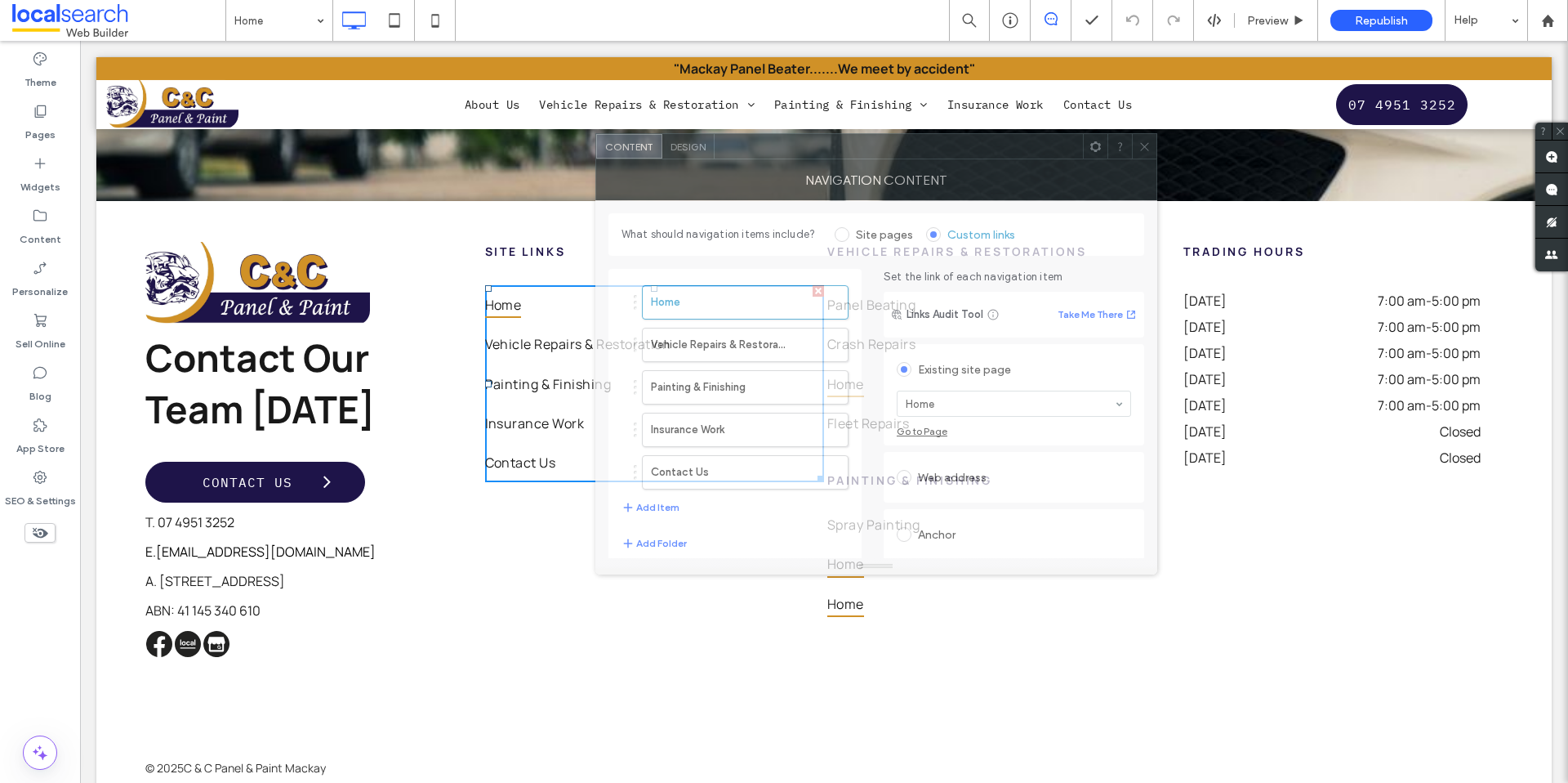
drag, startPoint x: 471, startPoint y: 170, endPoint x: 823, endPoint y: 156, distance: 352.3
click at [823, 156] on div at bounding box center [898, 147] width 368 height 25
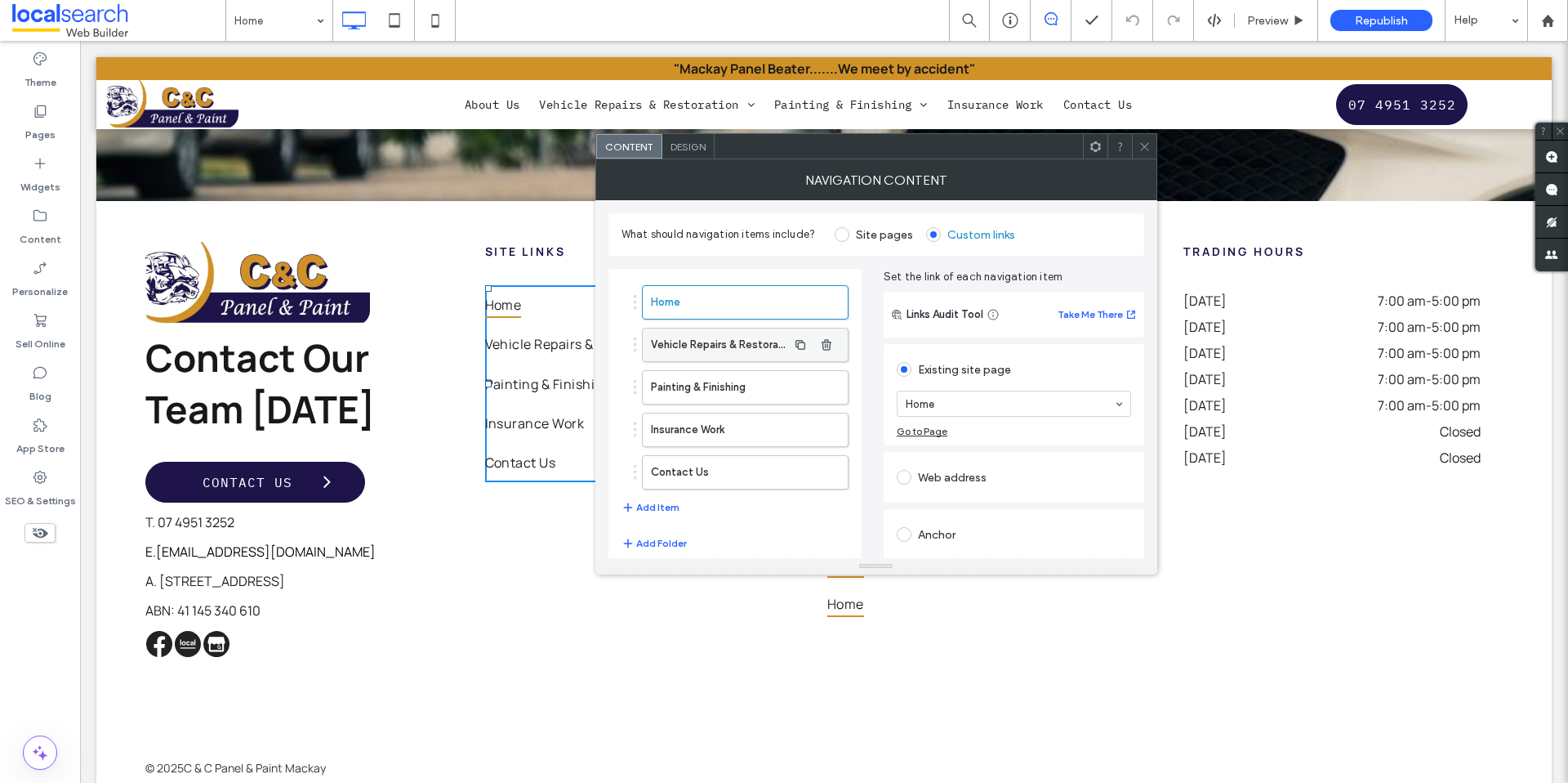
click at [762, 344] on label "Vehicle Repairs & Restoration" at bounding box center [718, 345] width 136 height 32
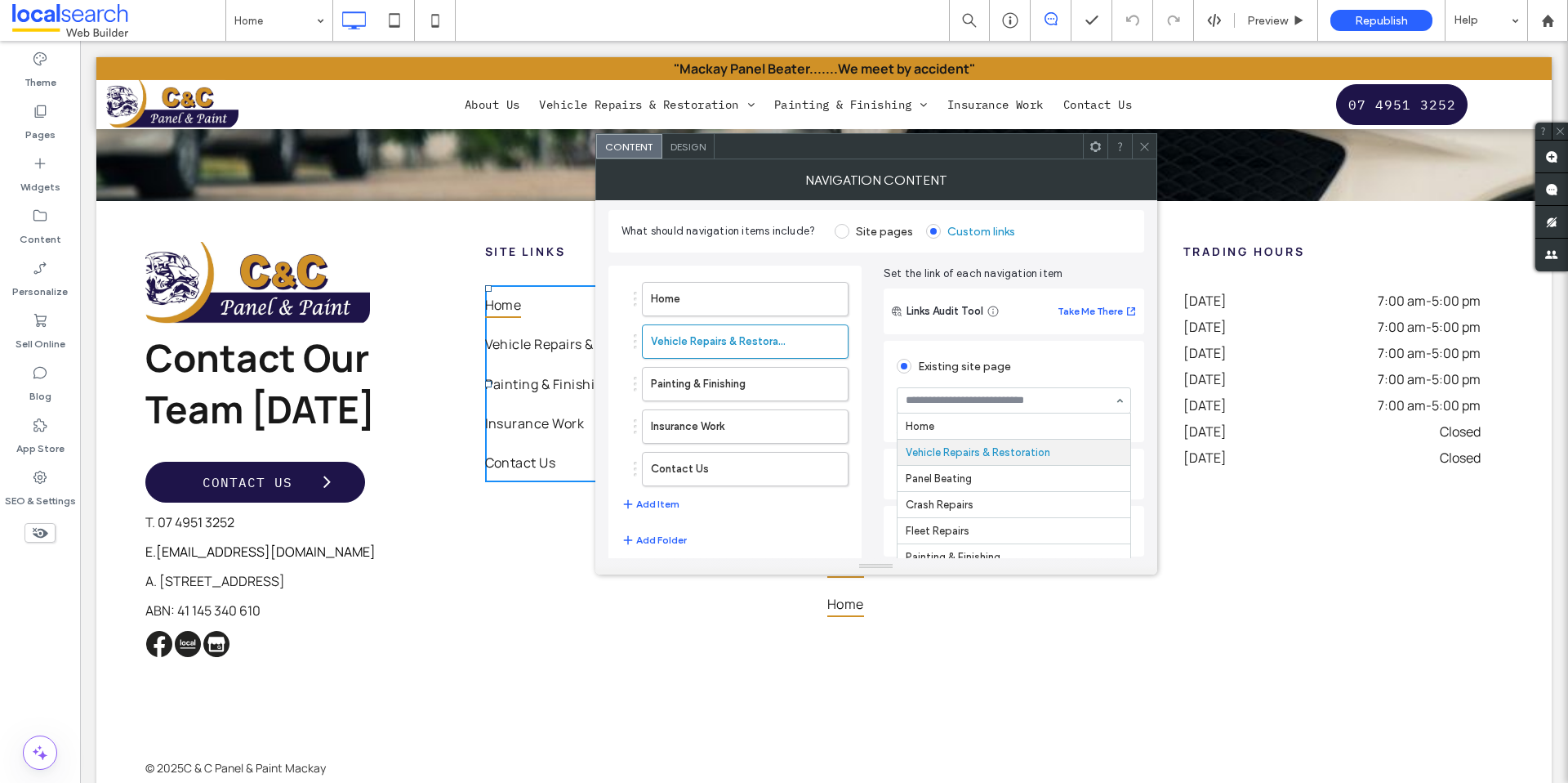
scroll to position [0, 0]
click at [1143, 142] on icon at bounding box center [1143, 147] width 12 height 12
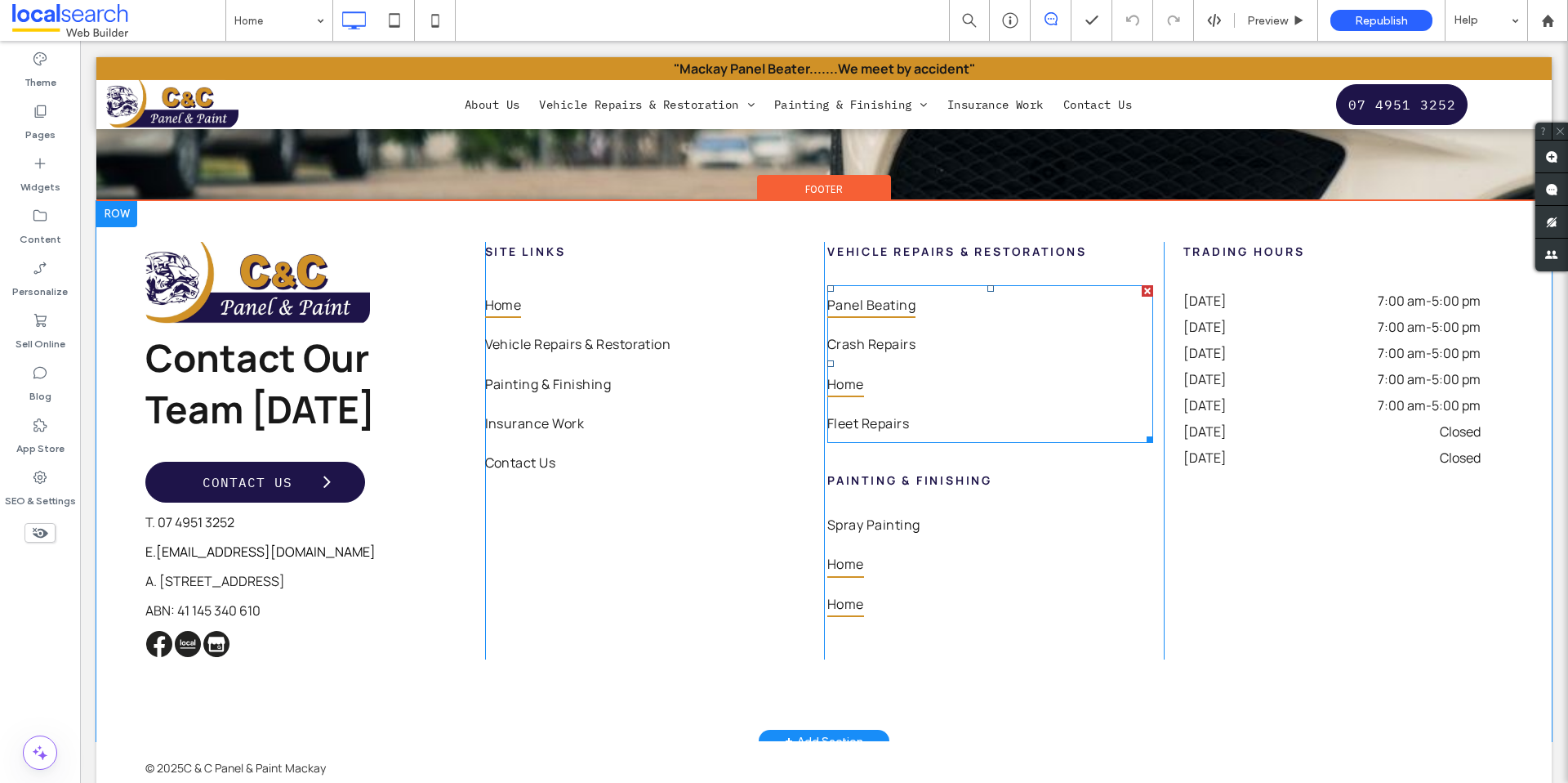
click at [938, 285] on link "Panel Beating" at bounding box center [990, 304] width 326 height 39
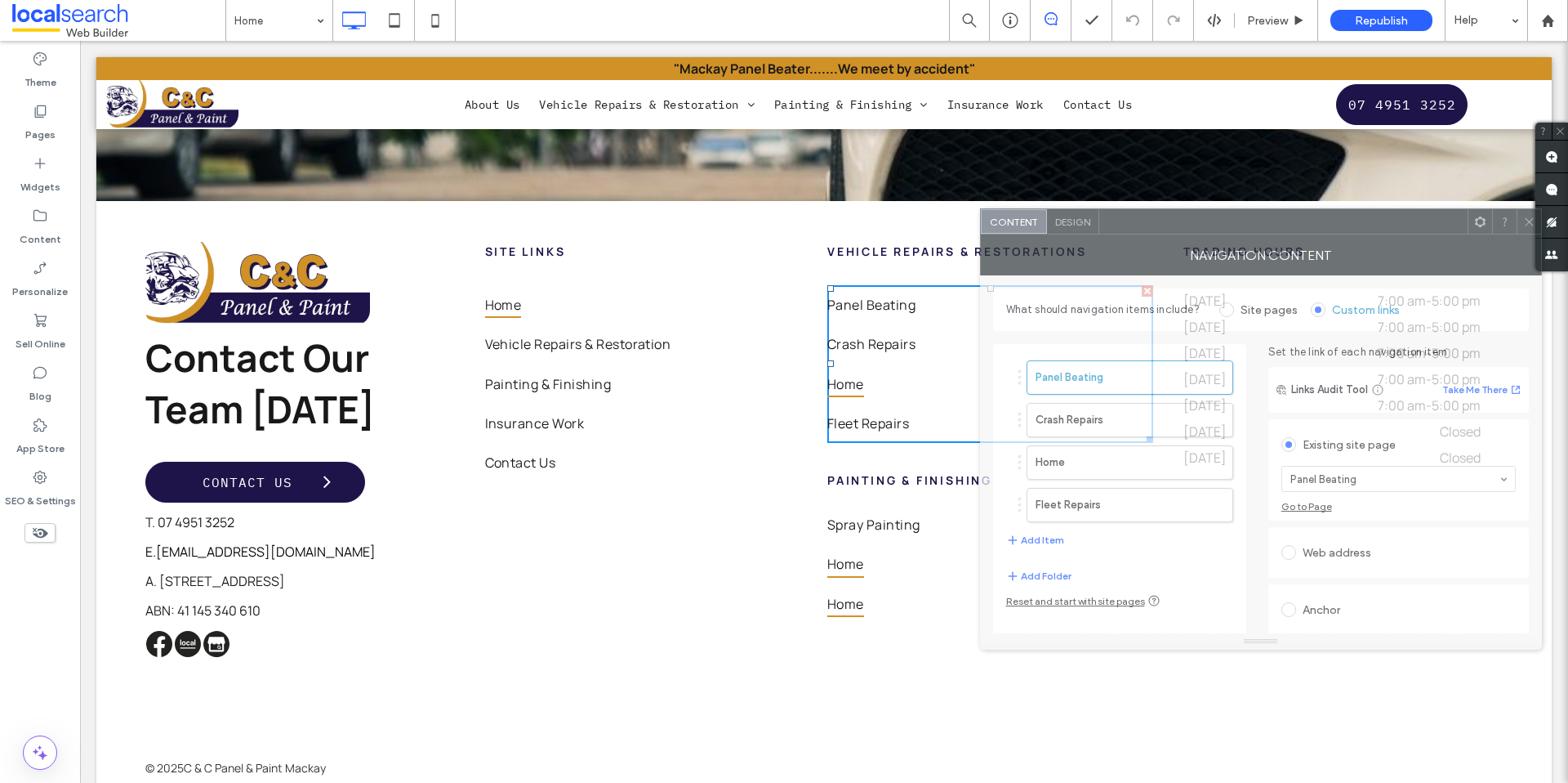
drag, startPoint x: 934, startPoint y: 196, endPoint x: 1334, endPoint y: 232, distance: 401.6
click at [1334, 232] on div at bounding box center [1282, 222] width 368 height 25
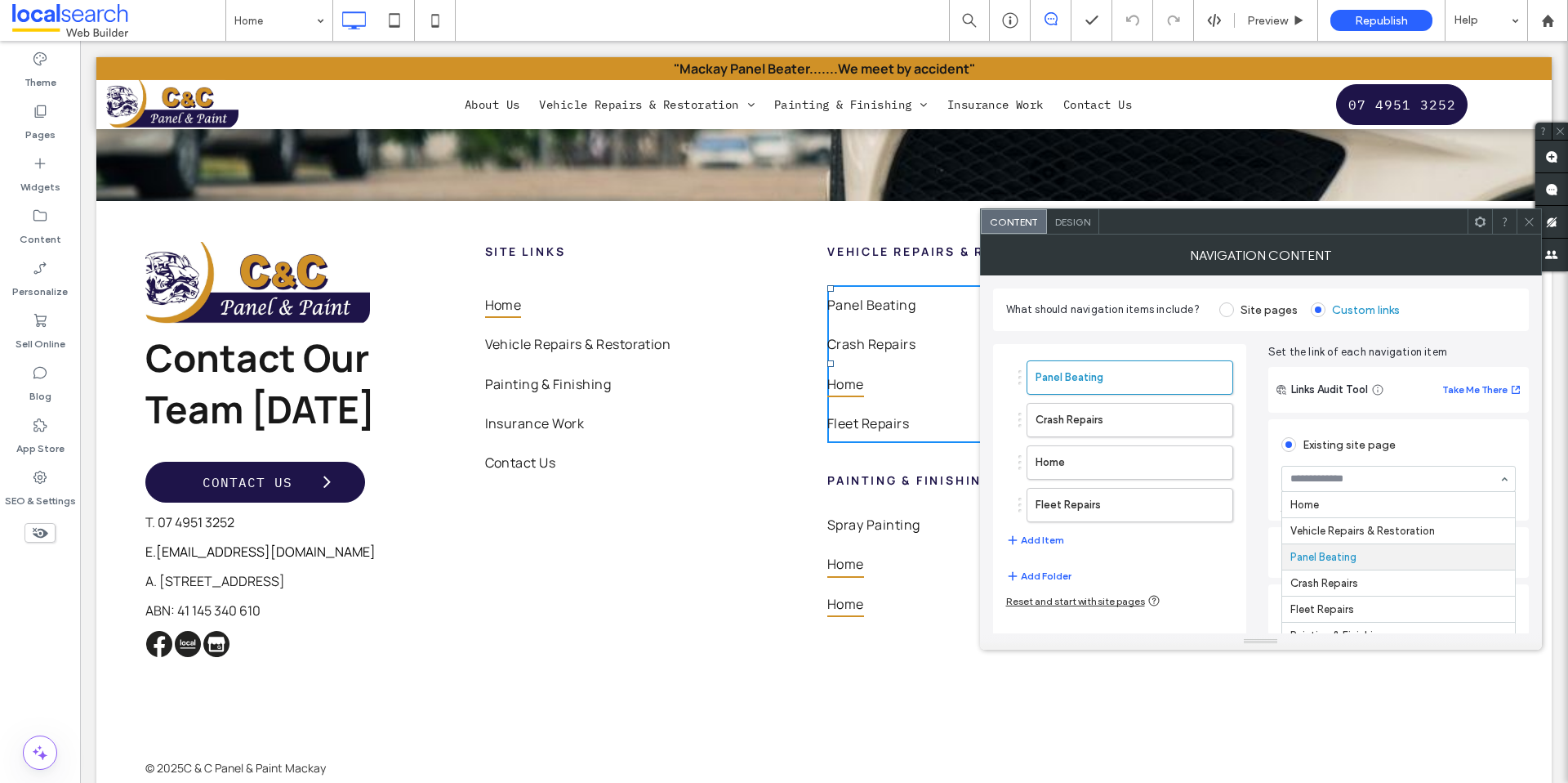
scroll to position [52, 0]
click at [1210, 464] on icon "button" at bounding box center [1211, 463] width 13 height 13
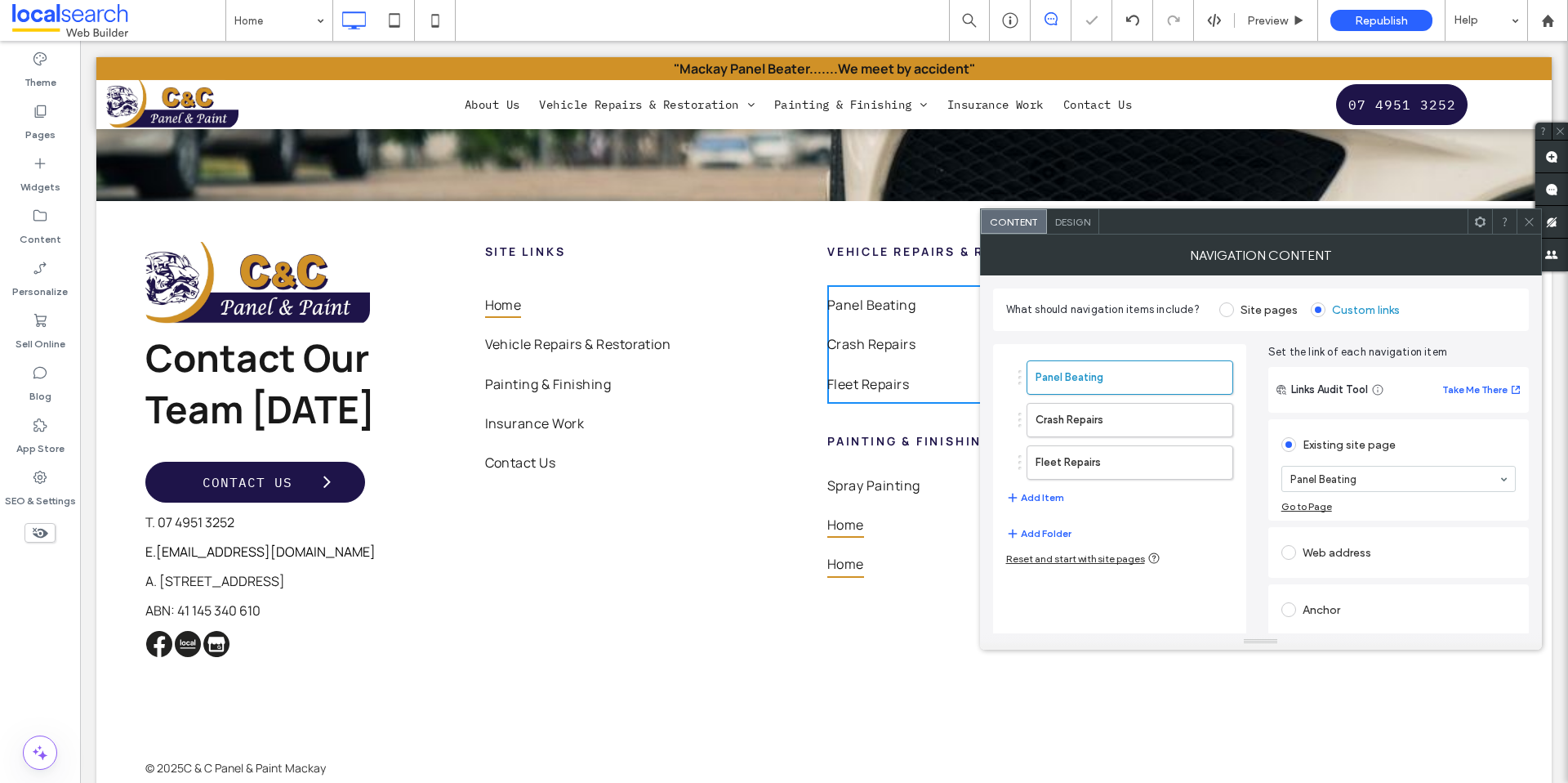
click at [1531, 221] on icon at bounding box center [1528, 221] width 12 height 12
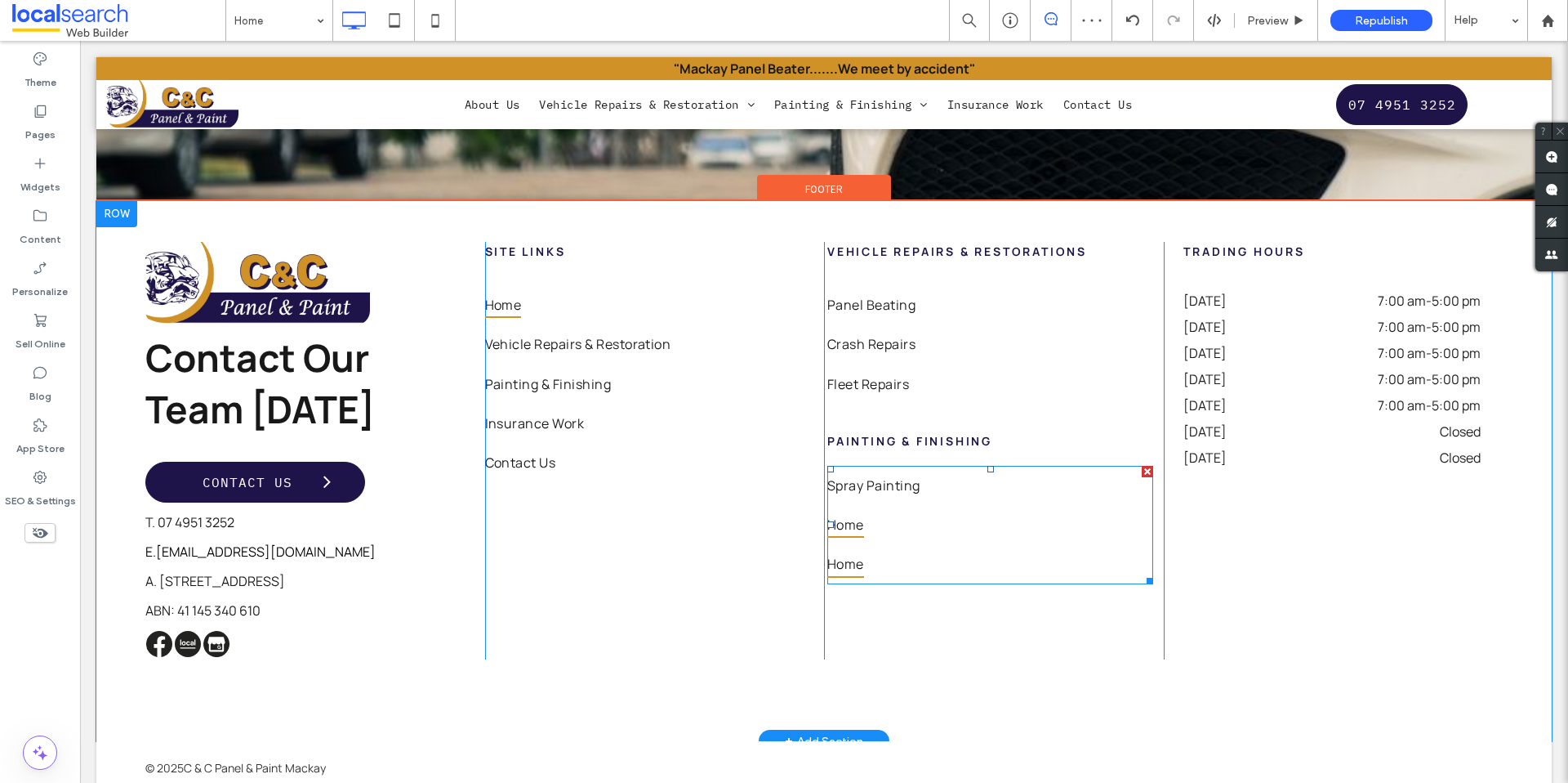
click at [877, 544] on link "Home" at bounding box center [990, 563] width 326 height 39
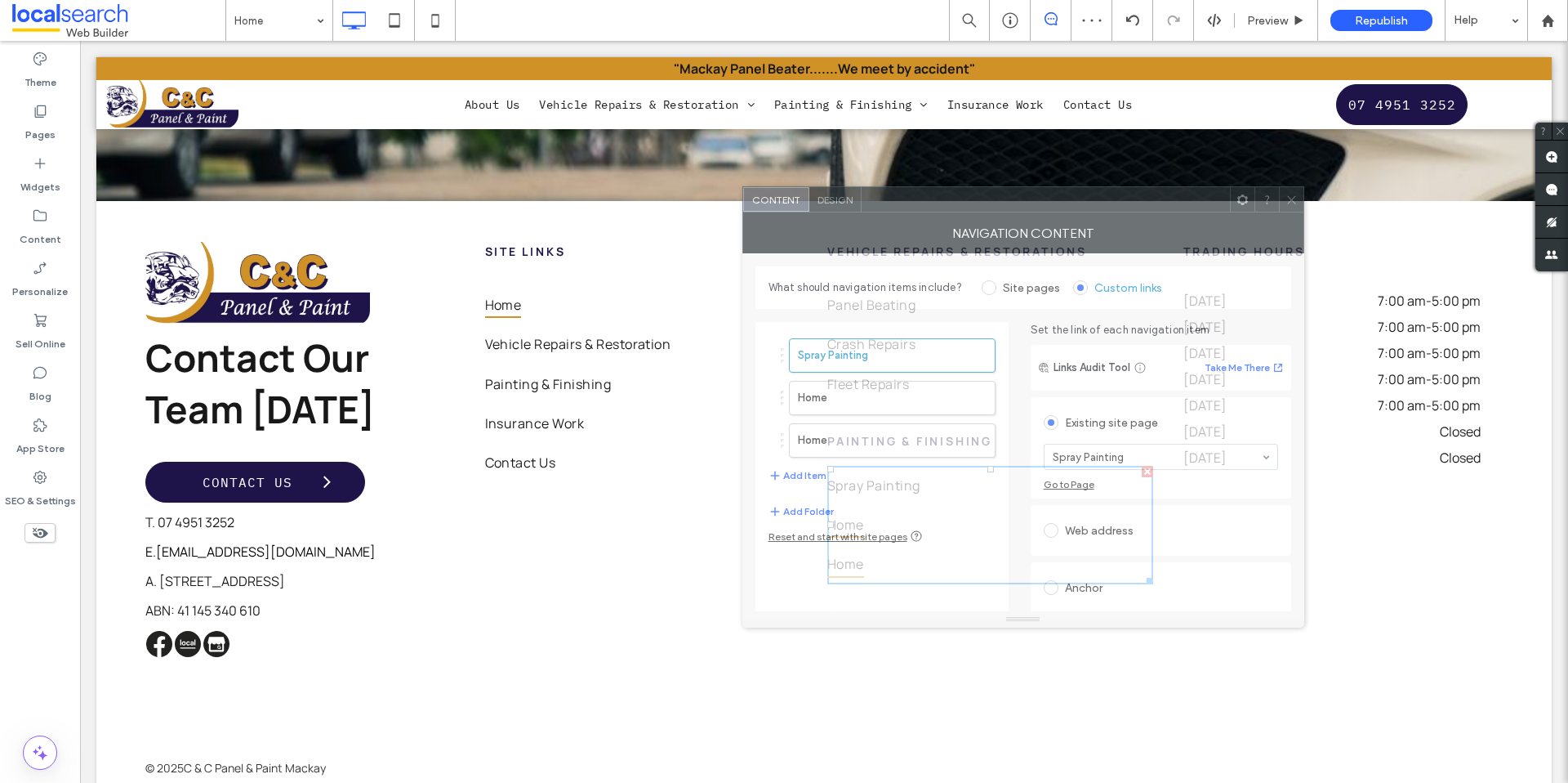
drag, startPoint x: 691, startPoint y: 182, endPoint x: 936, endPoint y: 198, distance: 245.5
click at [940, 199] on div at bounding box center [1045, 199] width 368 height 25
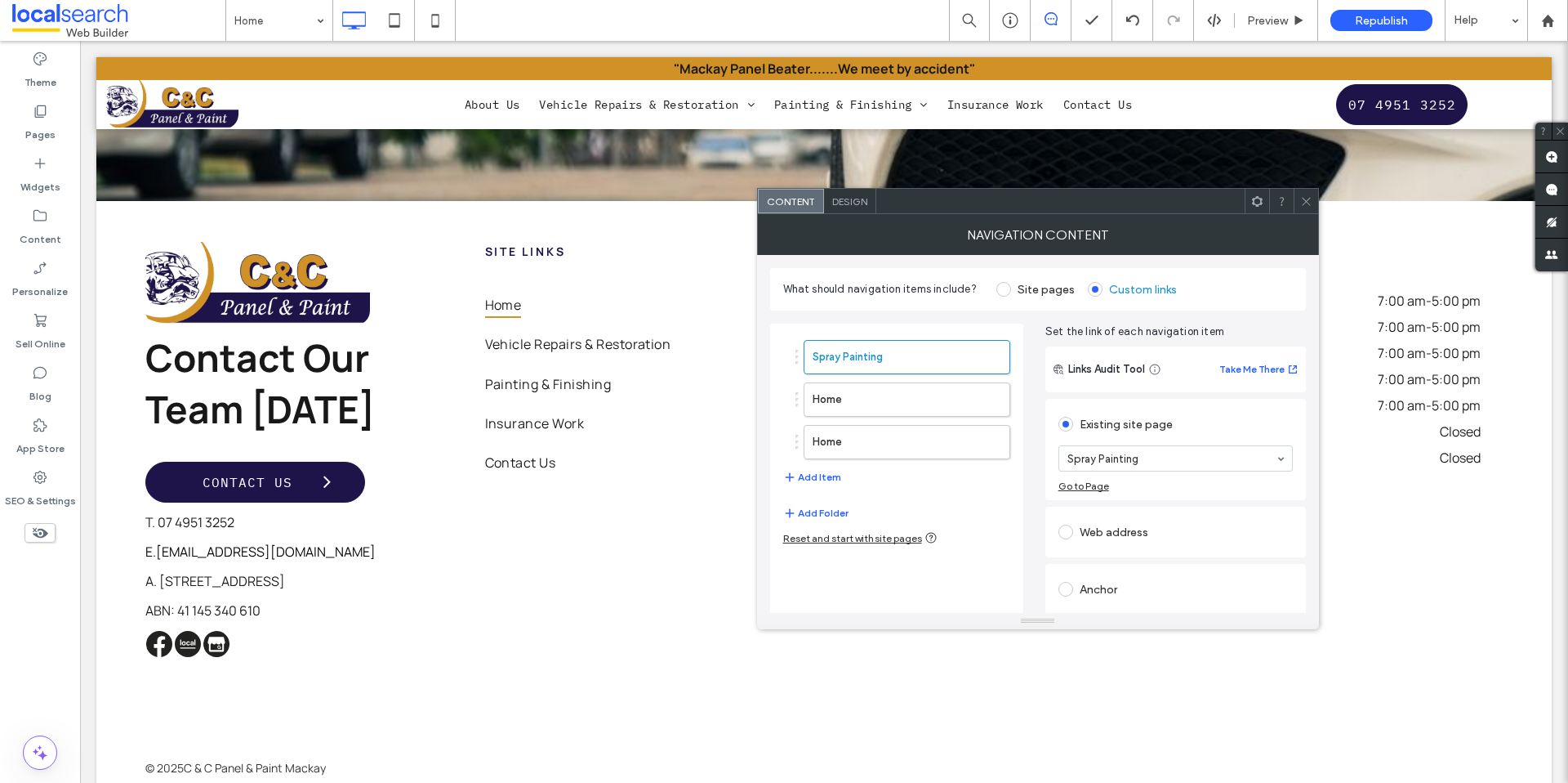
drag, startPoint x: 1315, startPoint y: 198, endPoint x: 949, endPoint y: 111, distance: 376.2
click at [1315, 198] on div at bounding box center [1305, 201] width 25 height 25
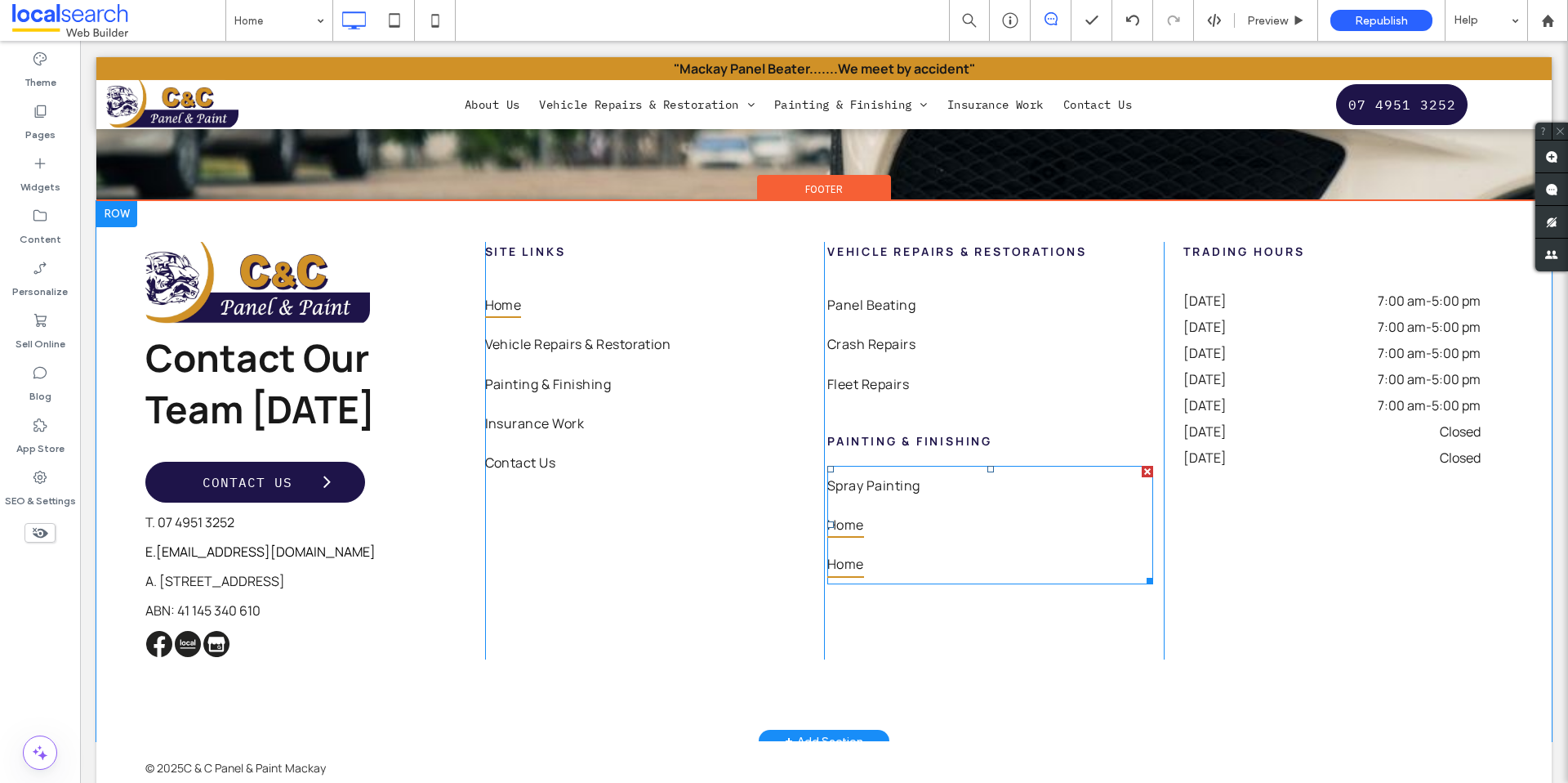
click at [923, 544] on link "Home" at bounding box center [990, 563] width 326 height 39
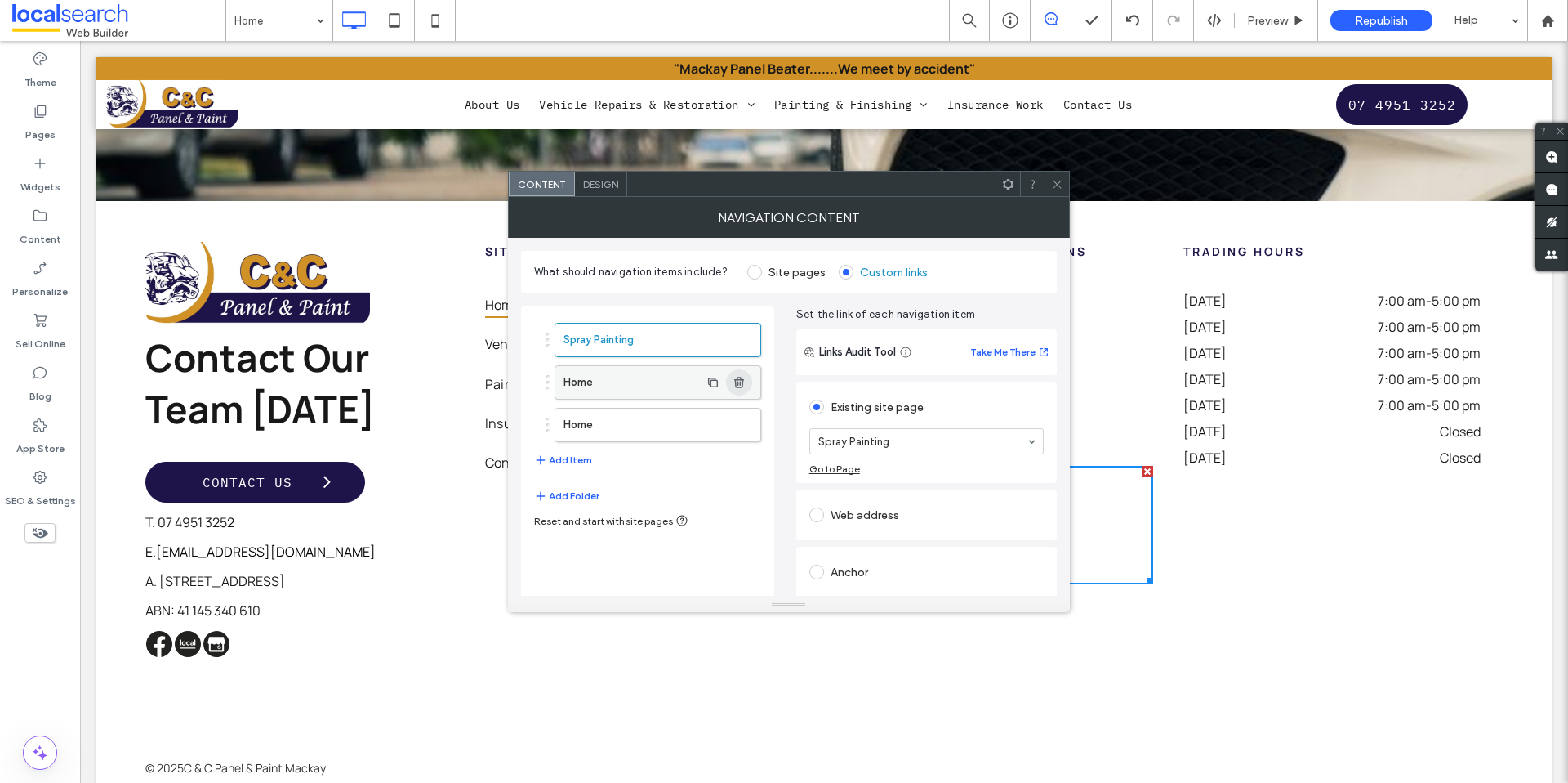
click at [744, 378] on icon "button" at bounding box center [739, 382] width 13 height 13
click at [740, 383] on use "button" at bounding box center [739, 381] width 10 height 10
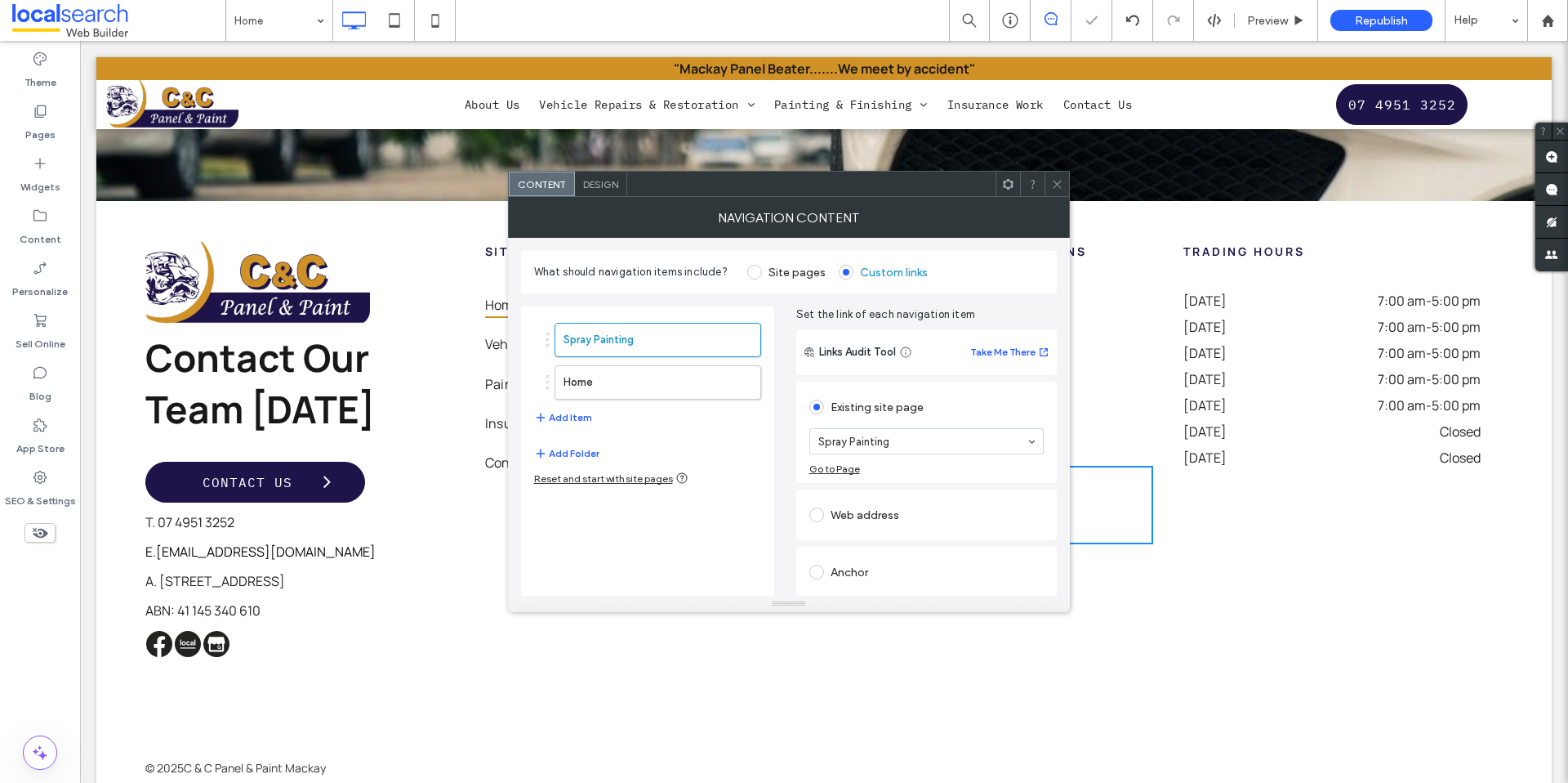
click at [1053, 184] on icon at bounding box center [1057, 184] width 12 height 12
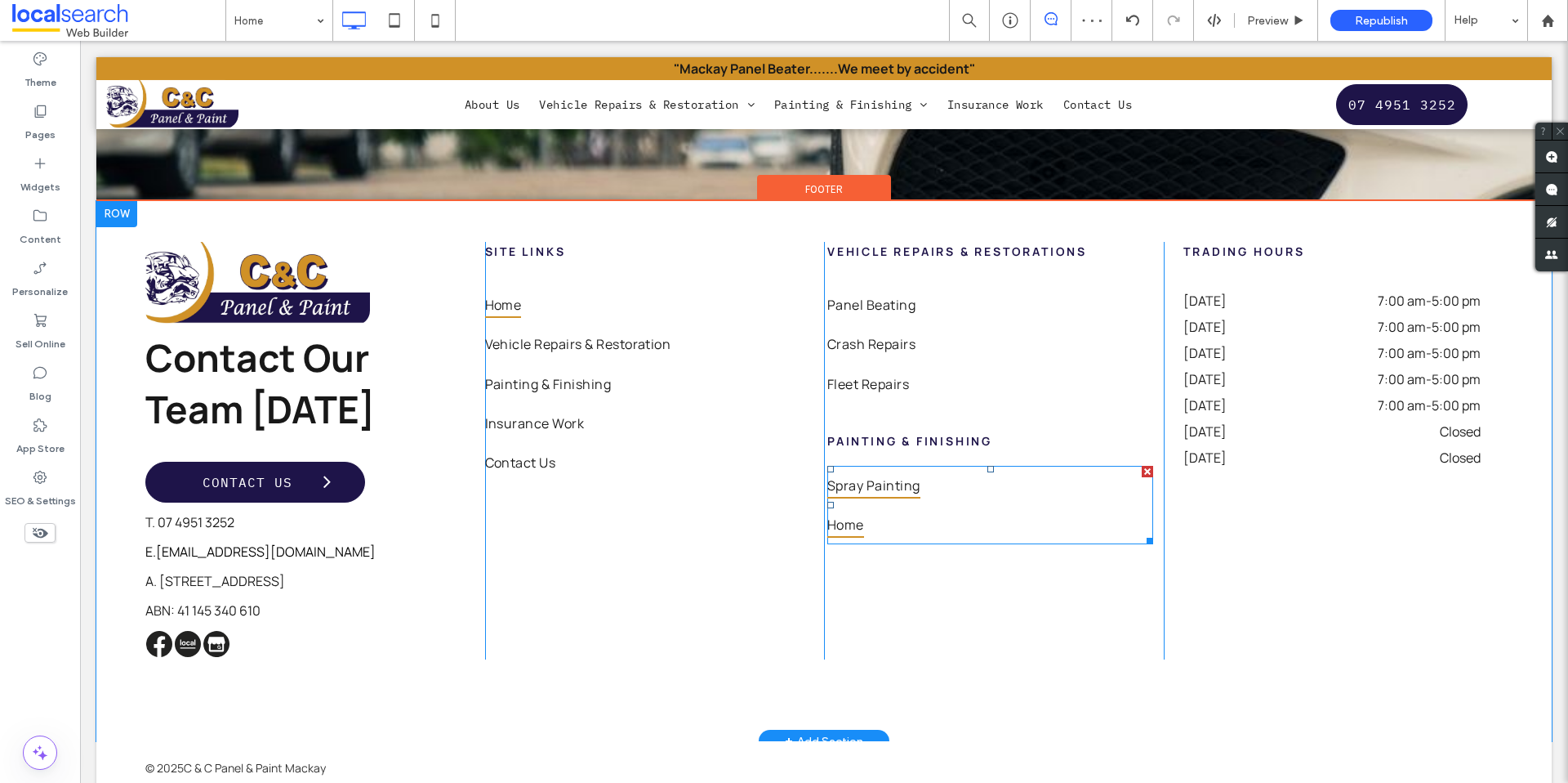
click at [908, 466] on link "Spray Painting" at bounding box center [990, 485] width 326 height 39
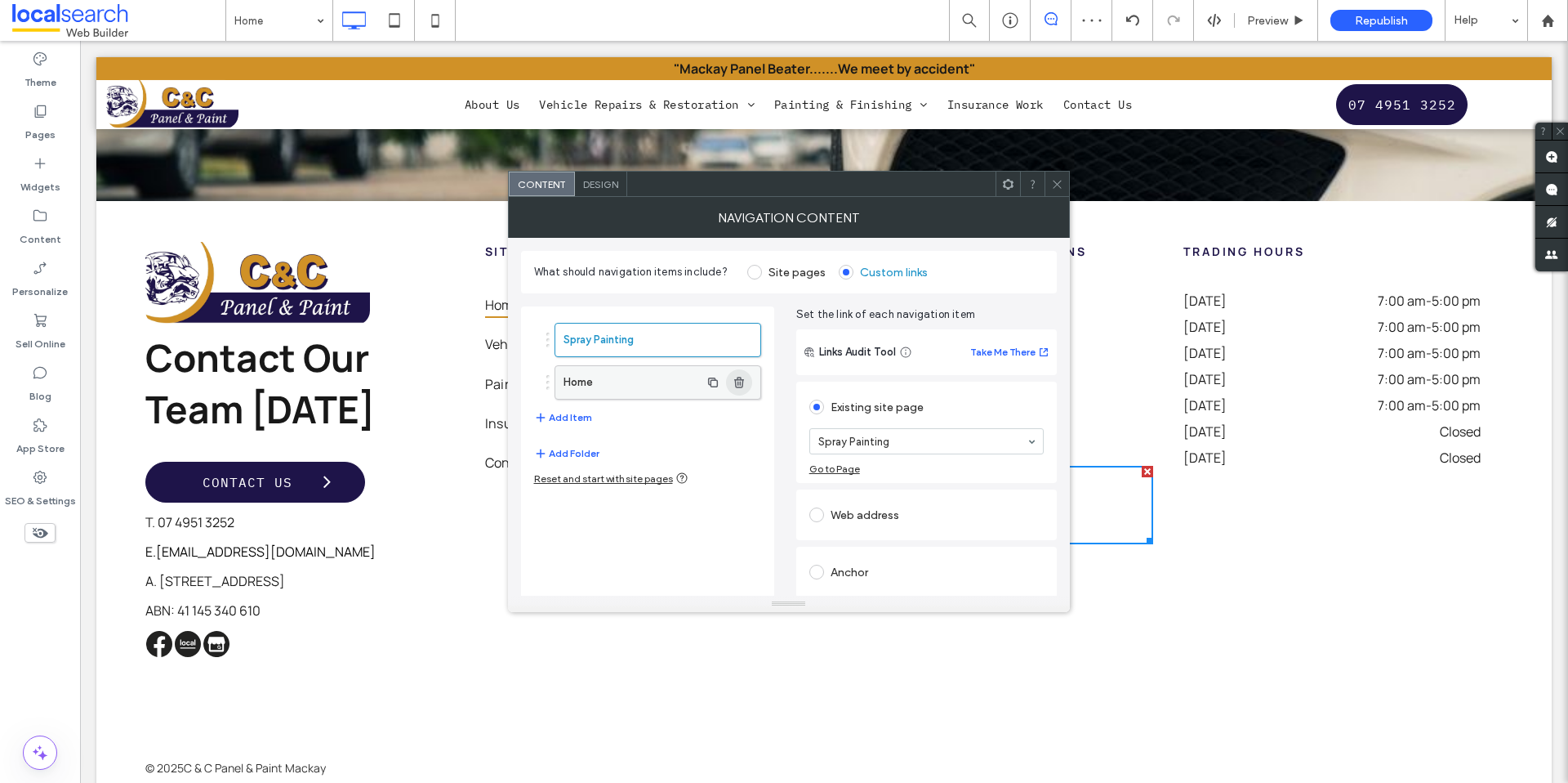
click at [735, 382] on use "button" at bounding box center [739, 381] width 10 height 10
click at [1057, 192] on span at bounding box center [1057, 184] width 12 height 25
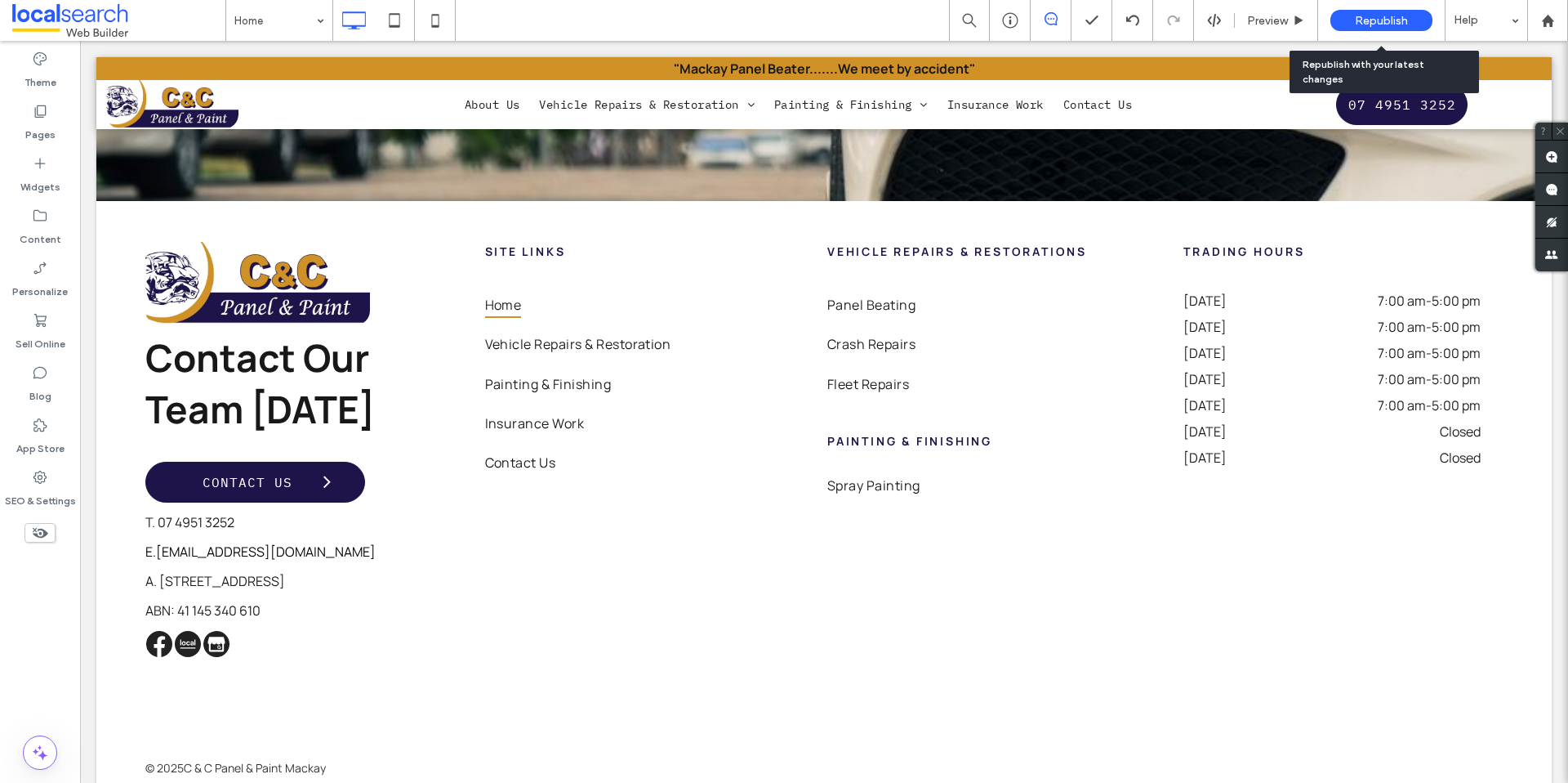
drag, startPoint x: 1450, startPoint y: 77, endPoint x: 1370, endPoint y: 48, distance: 85.1
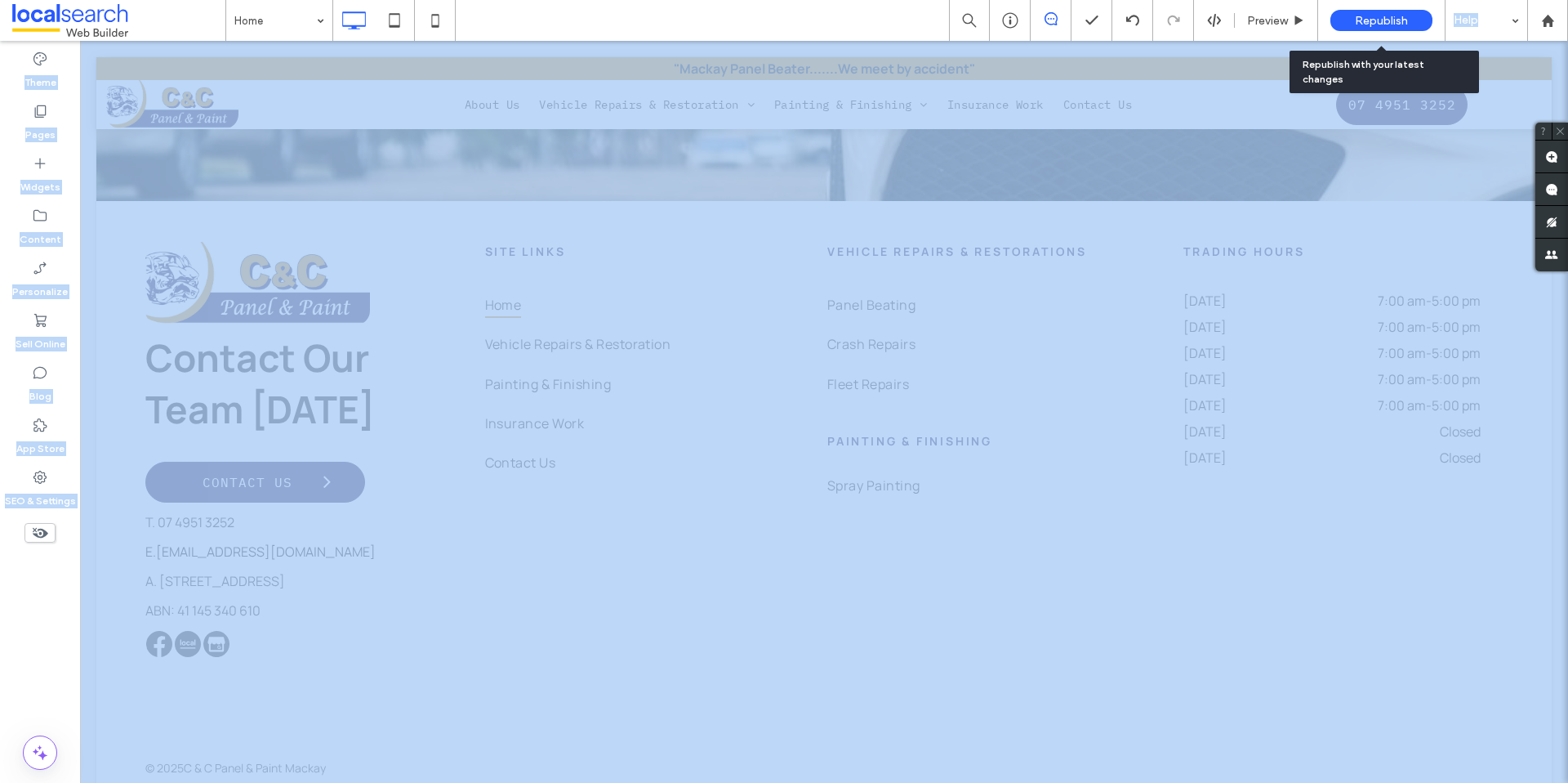
click at [1369, 28] on div "Republish" at bounding box center [1380, 20] width 102 height 21
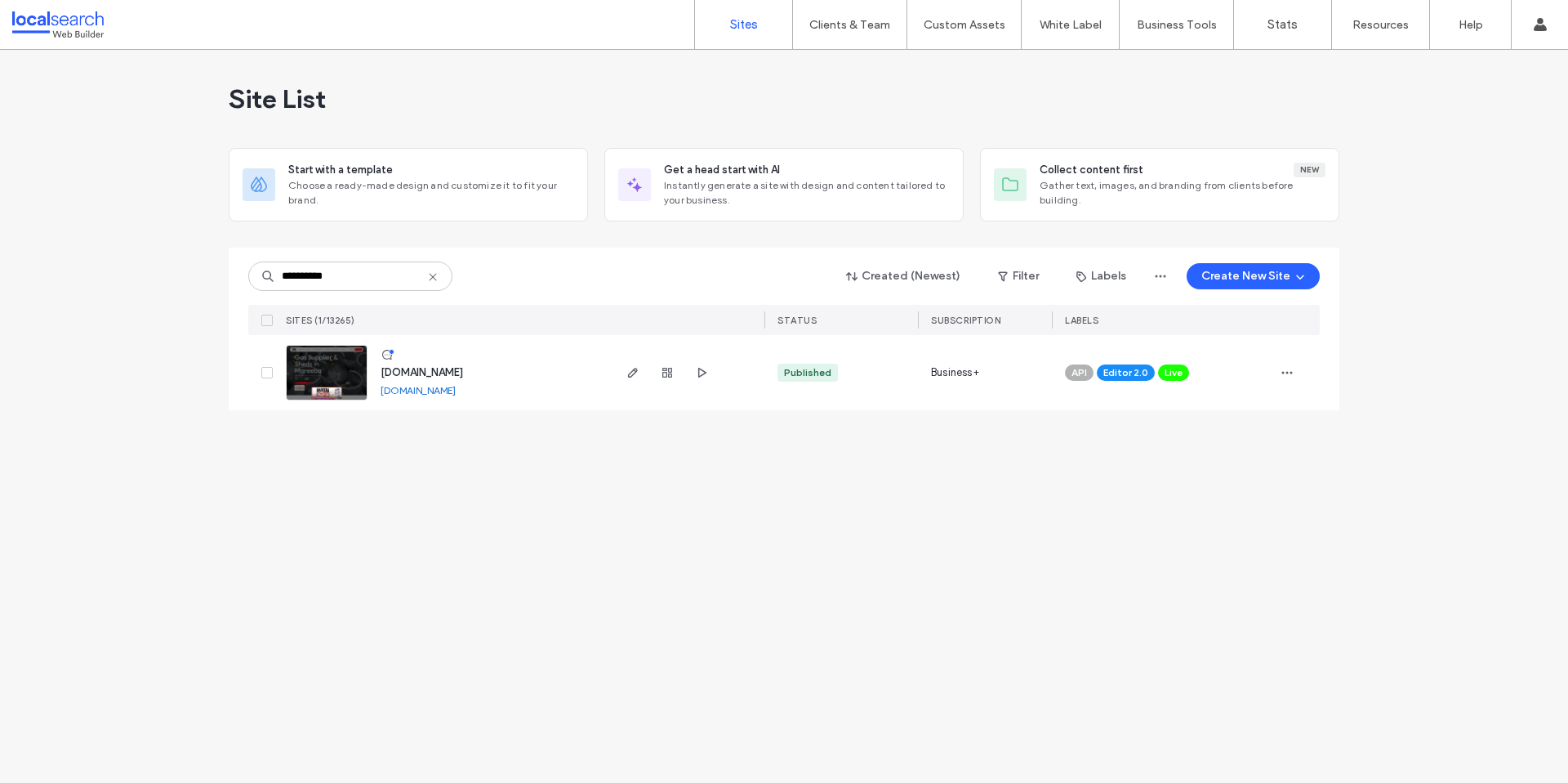
type input "**********"
click at [324, 370] on img at bounding box center [327, 401] width 80 height 111
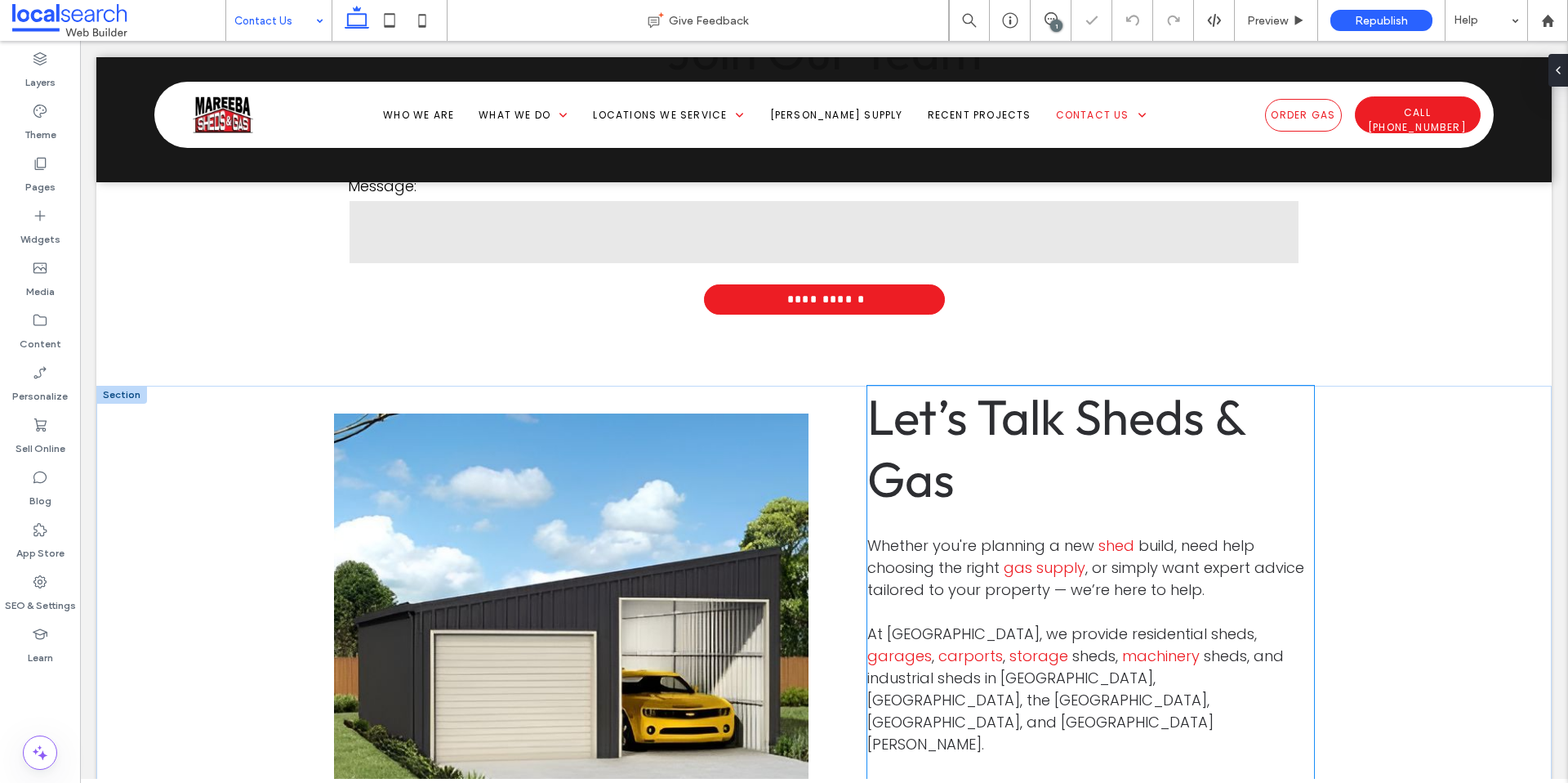
scroll to position [1047, 0]
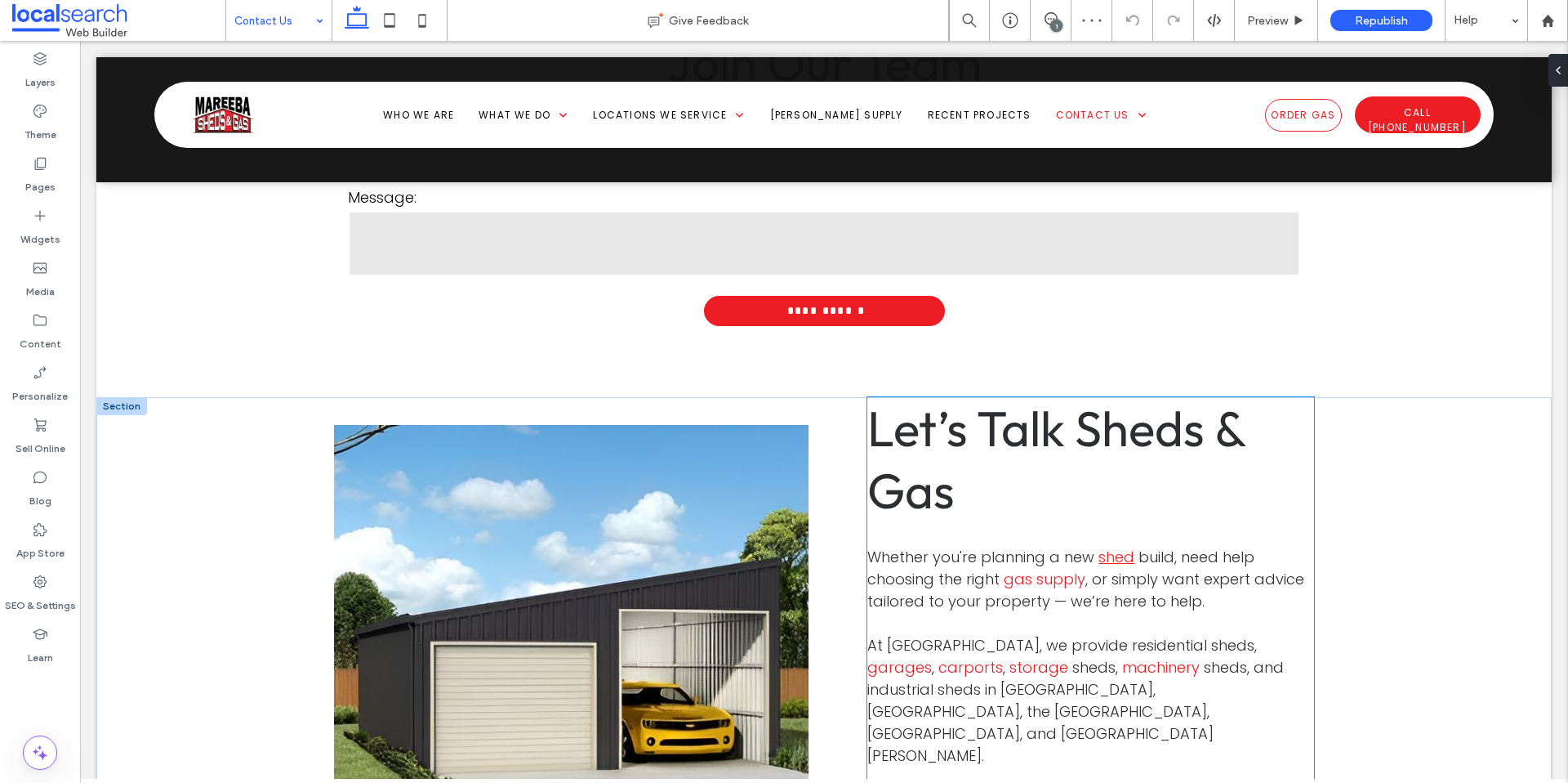
click at [1099, 565] on link "shed" at bounding box center [1116, 556] width 36 height 20
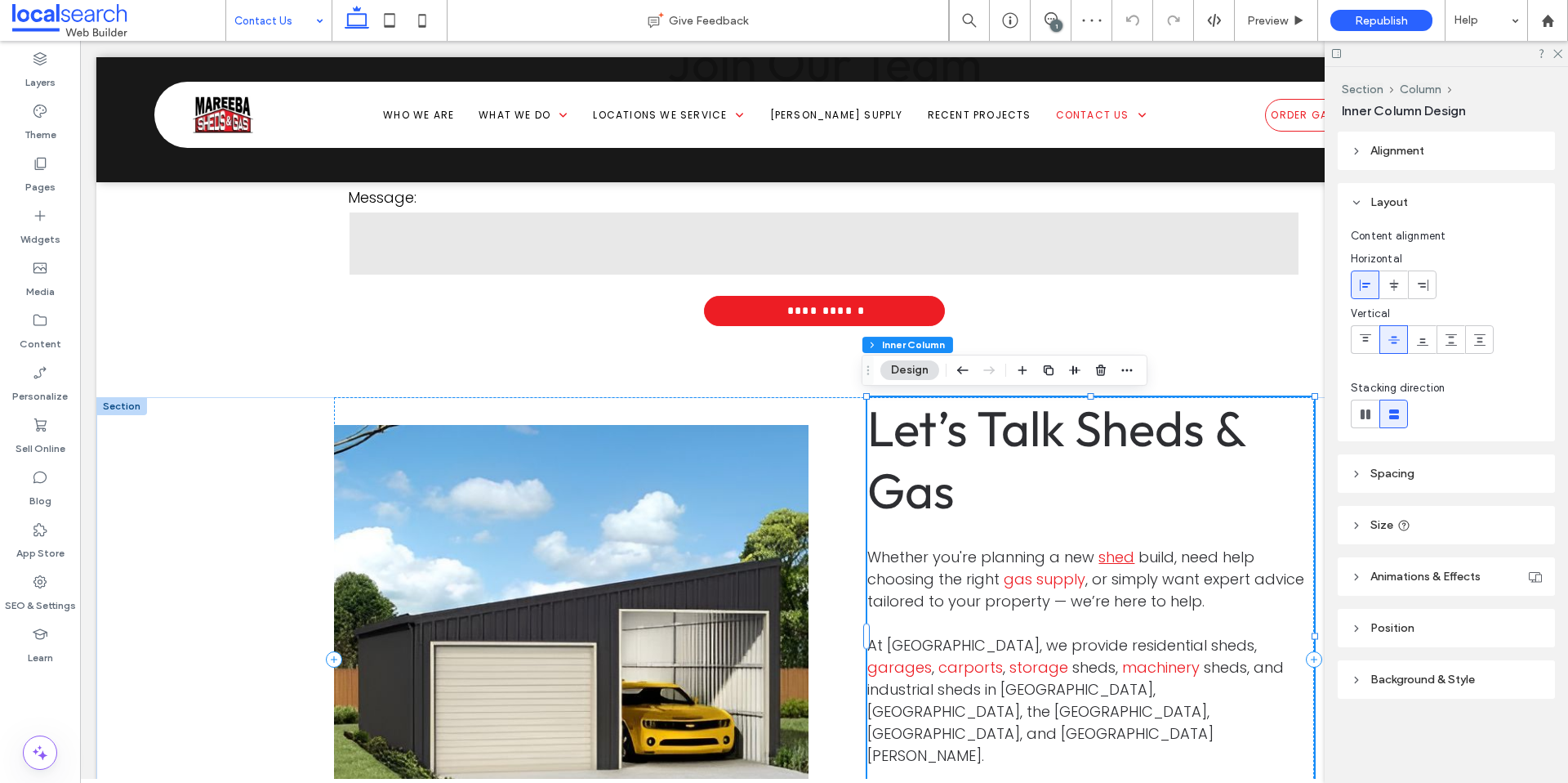
click at [1106, 560] on link "shed" at bounding box center [1116, 556] width 36 height 20
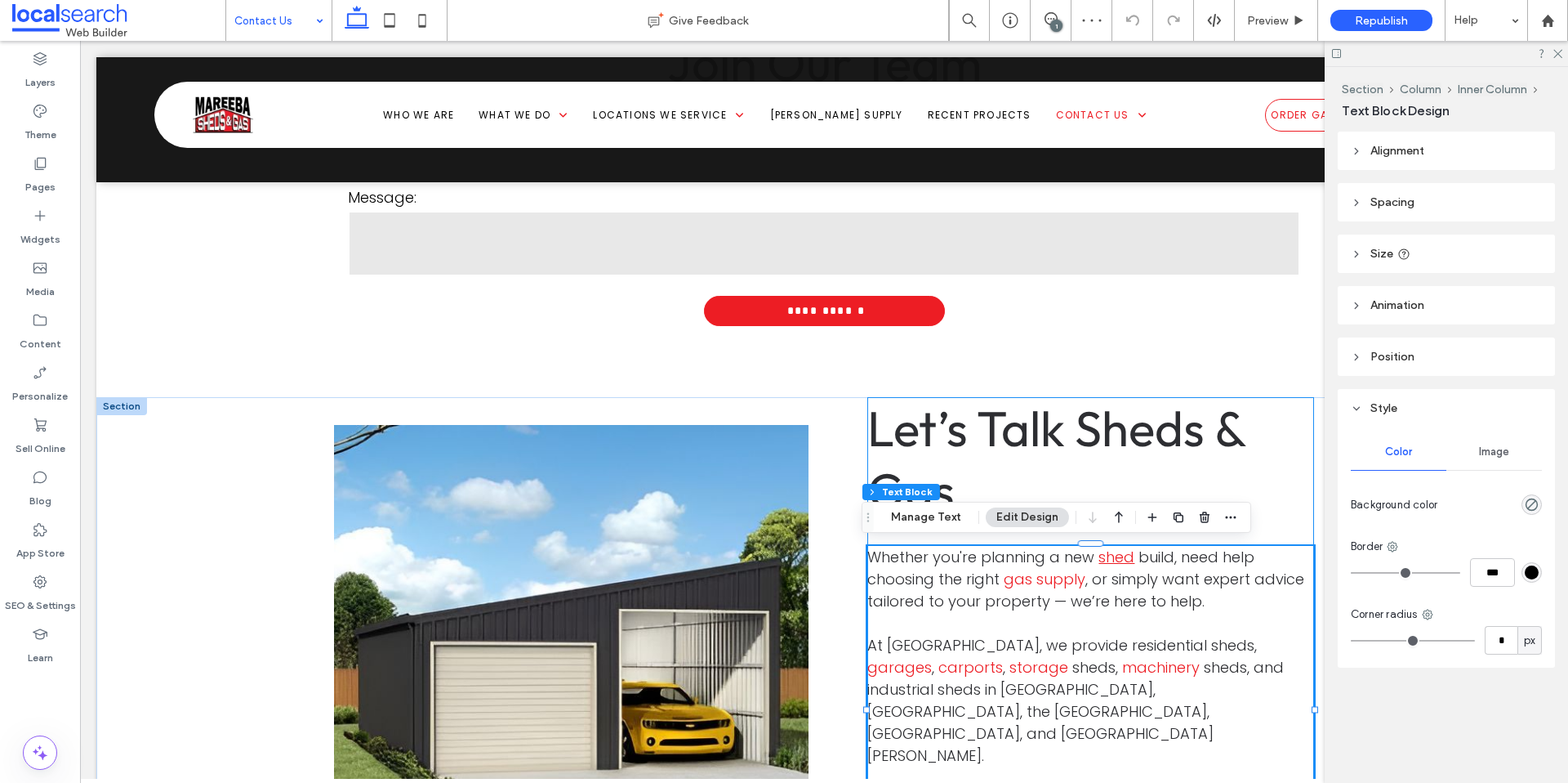
click at [1115, 558] on link "shed" at bounding box center [1116, 556] width 36 height 20
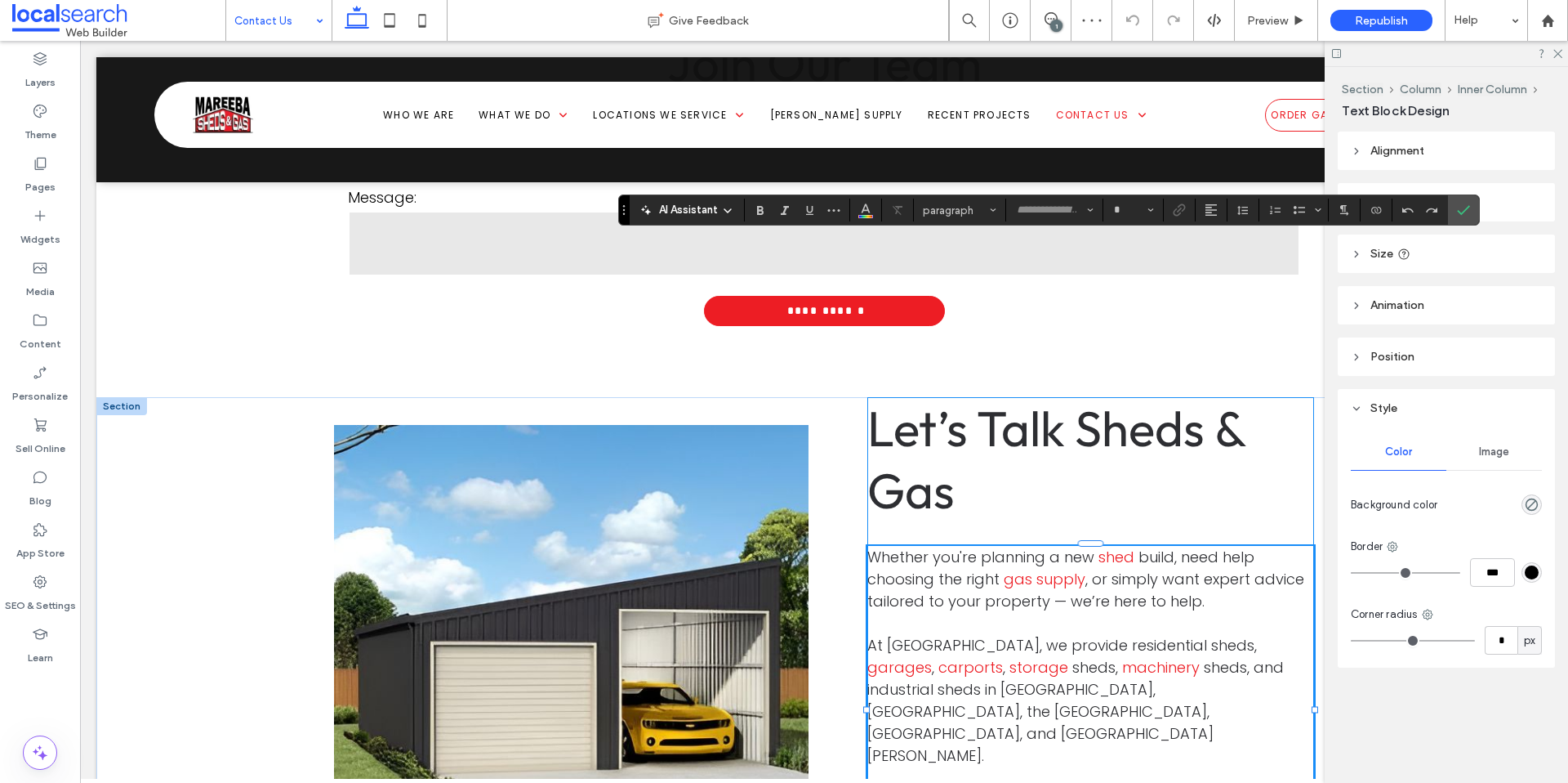
type input "*******"
type input "**"
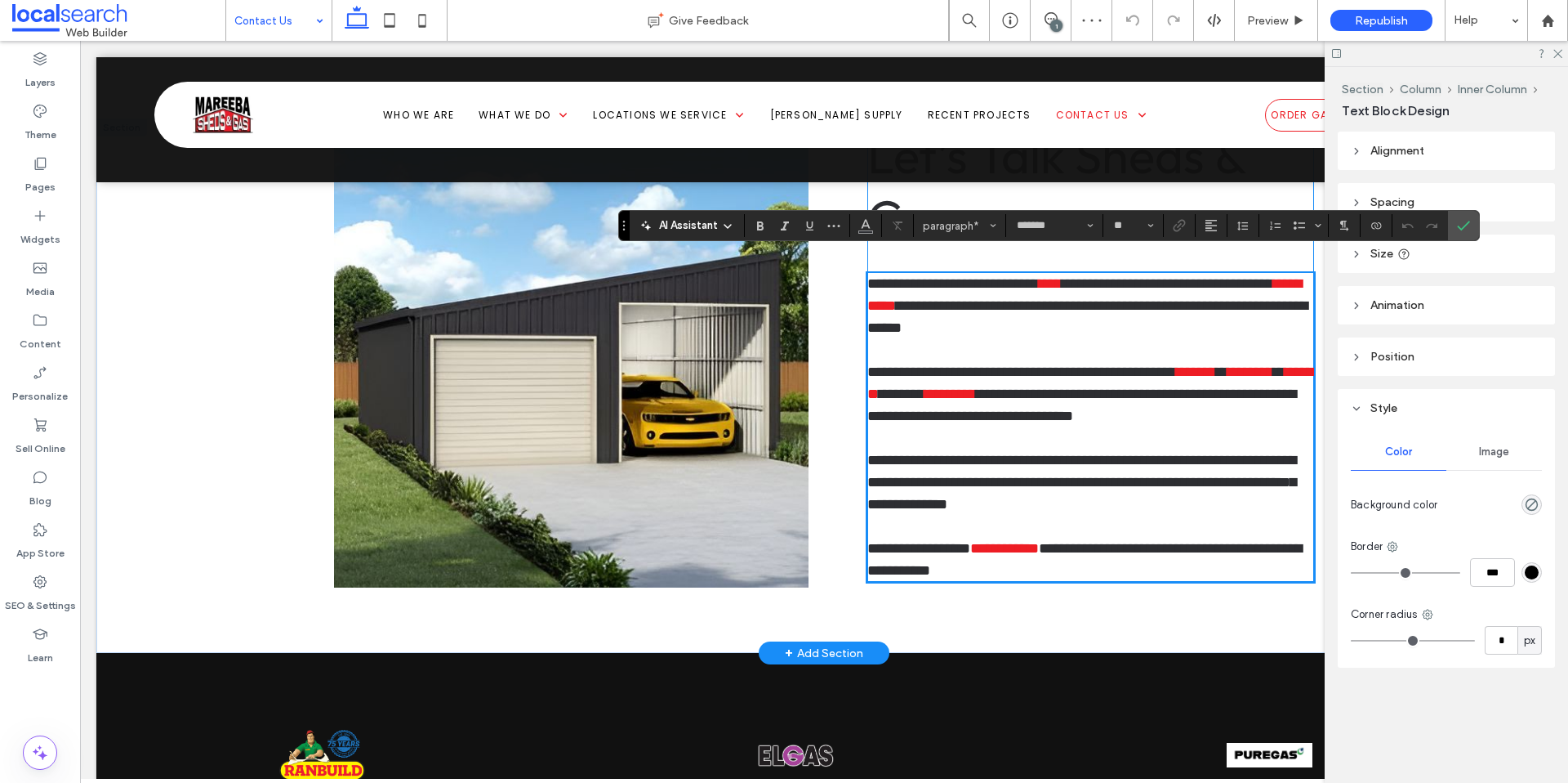
scroll to position [1312, 0]
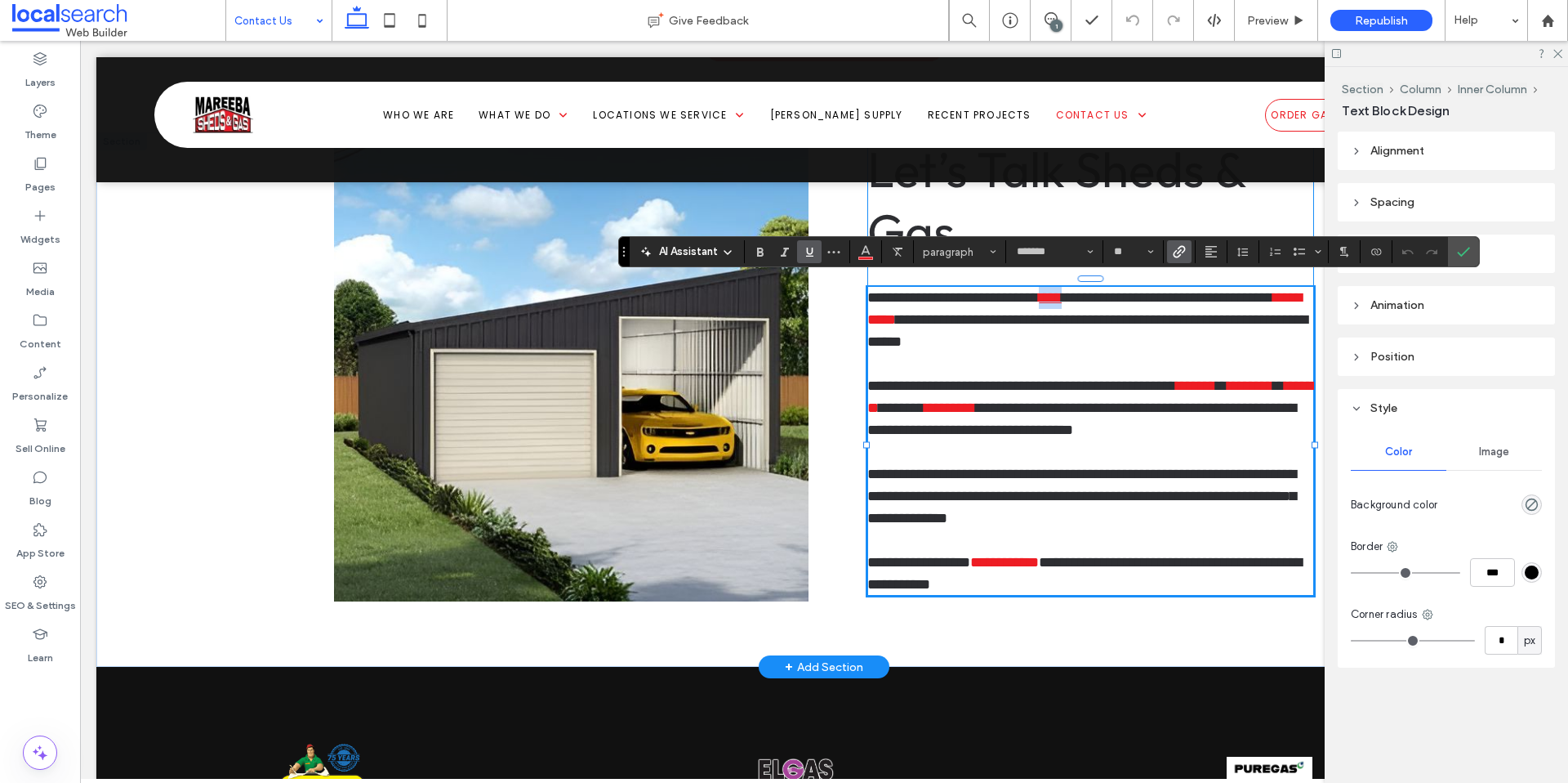
drag, startPoint x: 1125, startPoint y: 287, endPoint x: 1264, endPoint y: 299, distance: 139.5
click at [1062, 290] on link "****" at bounding box center [1050, 296] width 23 height 14
click at [1184, 253] on icon "Link" at bounding box center [1179, 251] width 13 height 13
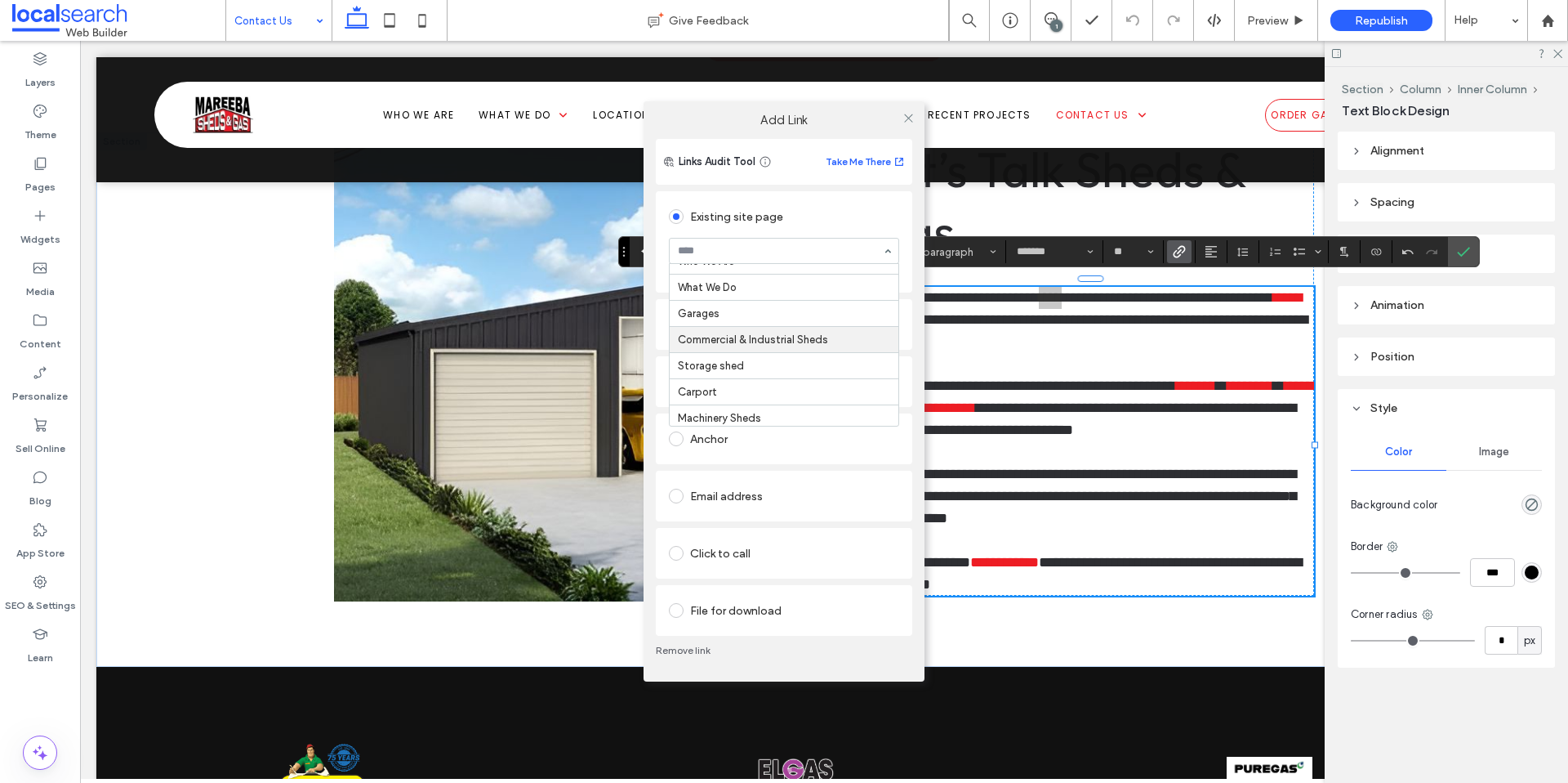
scroll to position [43, 0]
click at [903, 116] on icon at bounding box center [908, 117] width 12 height 12
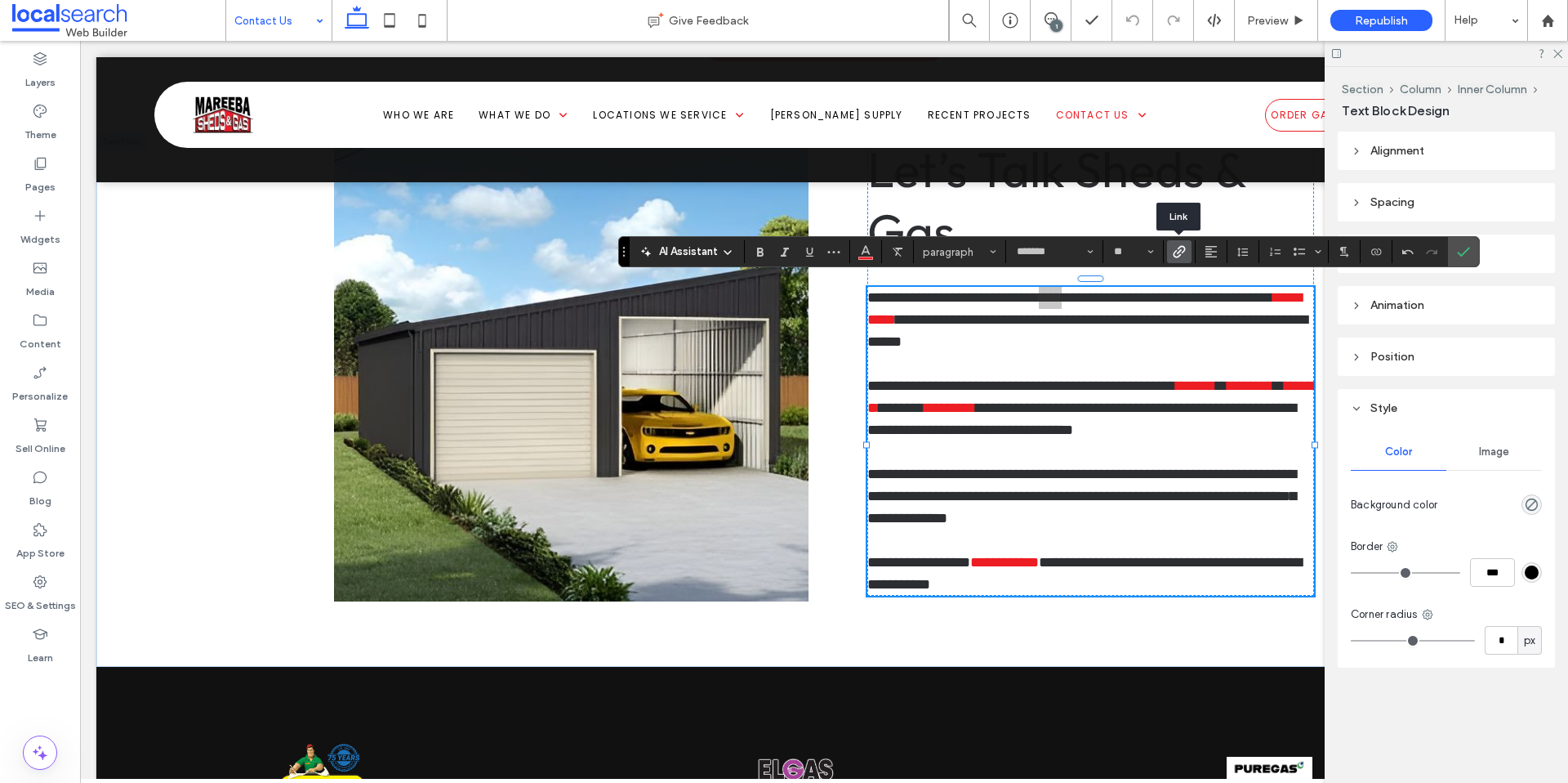
click at [1173, 252] on use "Link" at bounding box center [1178, 251] width 12 height 12
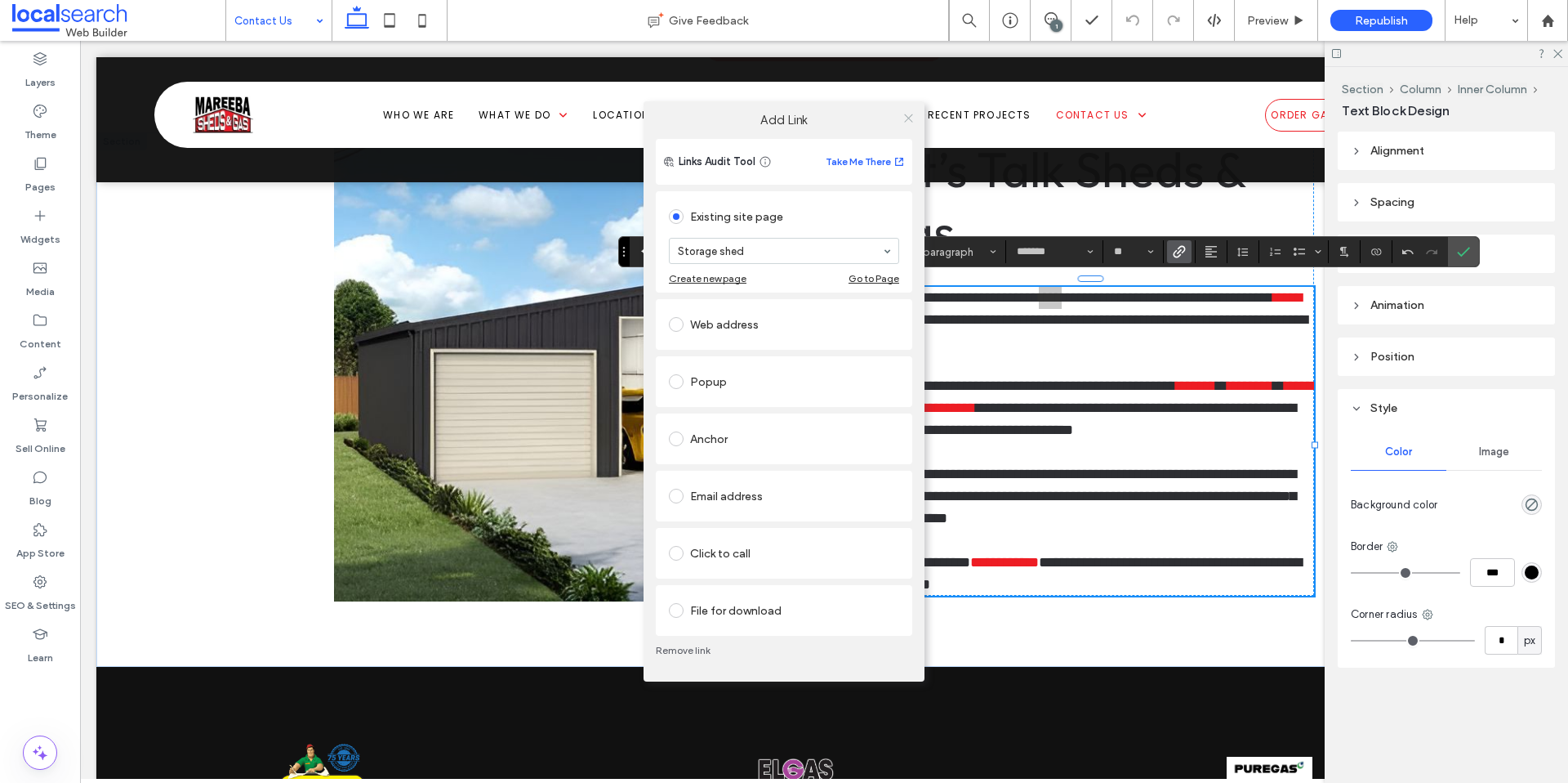
click at [907, 110] on span at bounding box center [908, 118] width 12 height 25
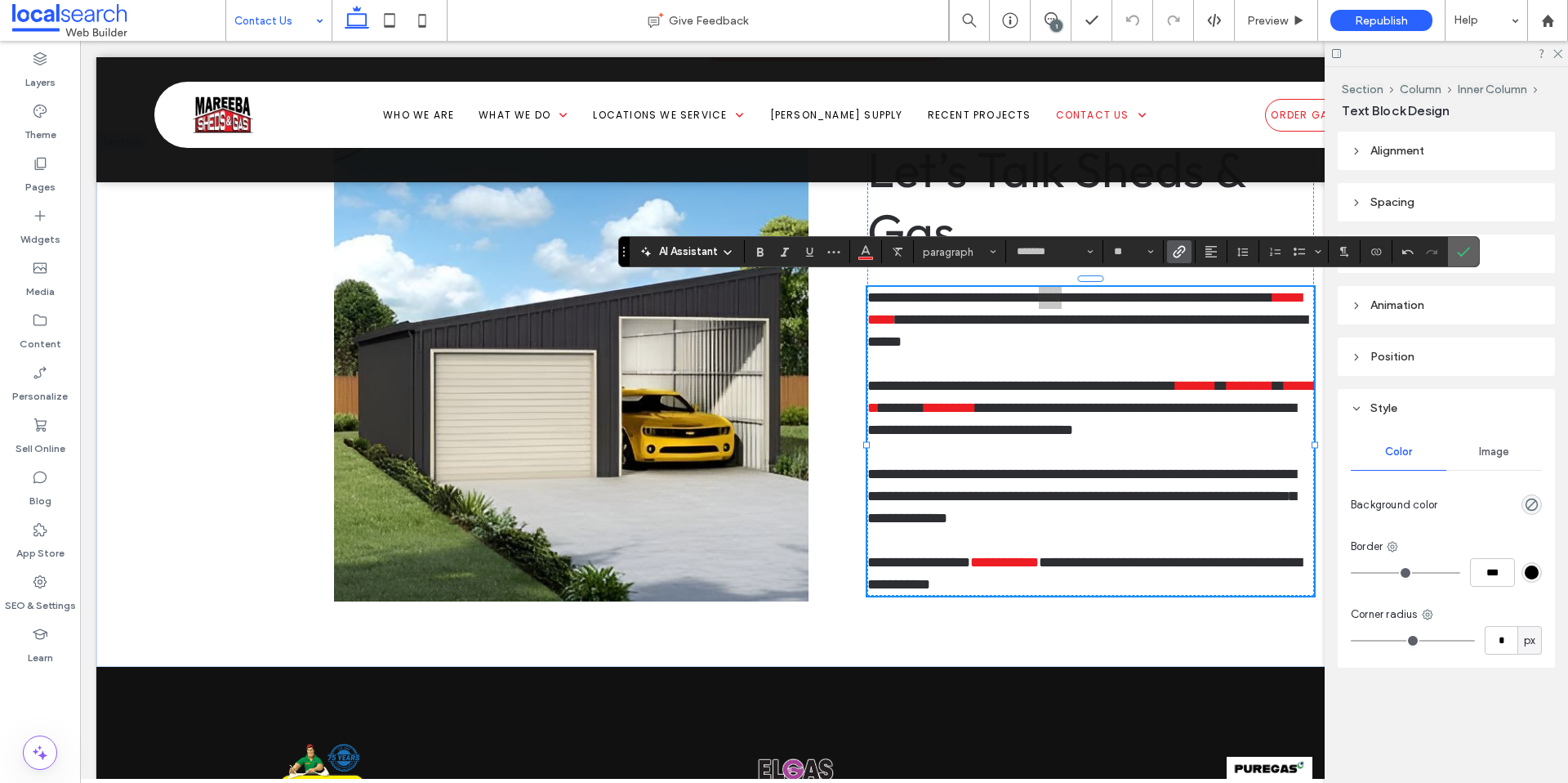
click at [1472, 251] on label "Confirm" at bounding box center [1463, 251] width 25 height 30
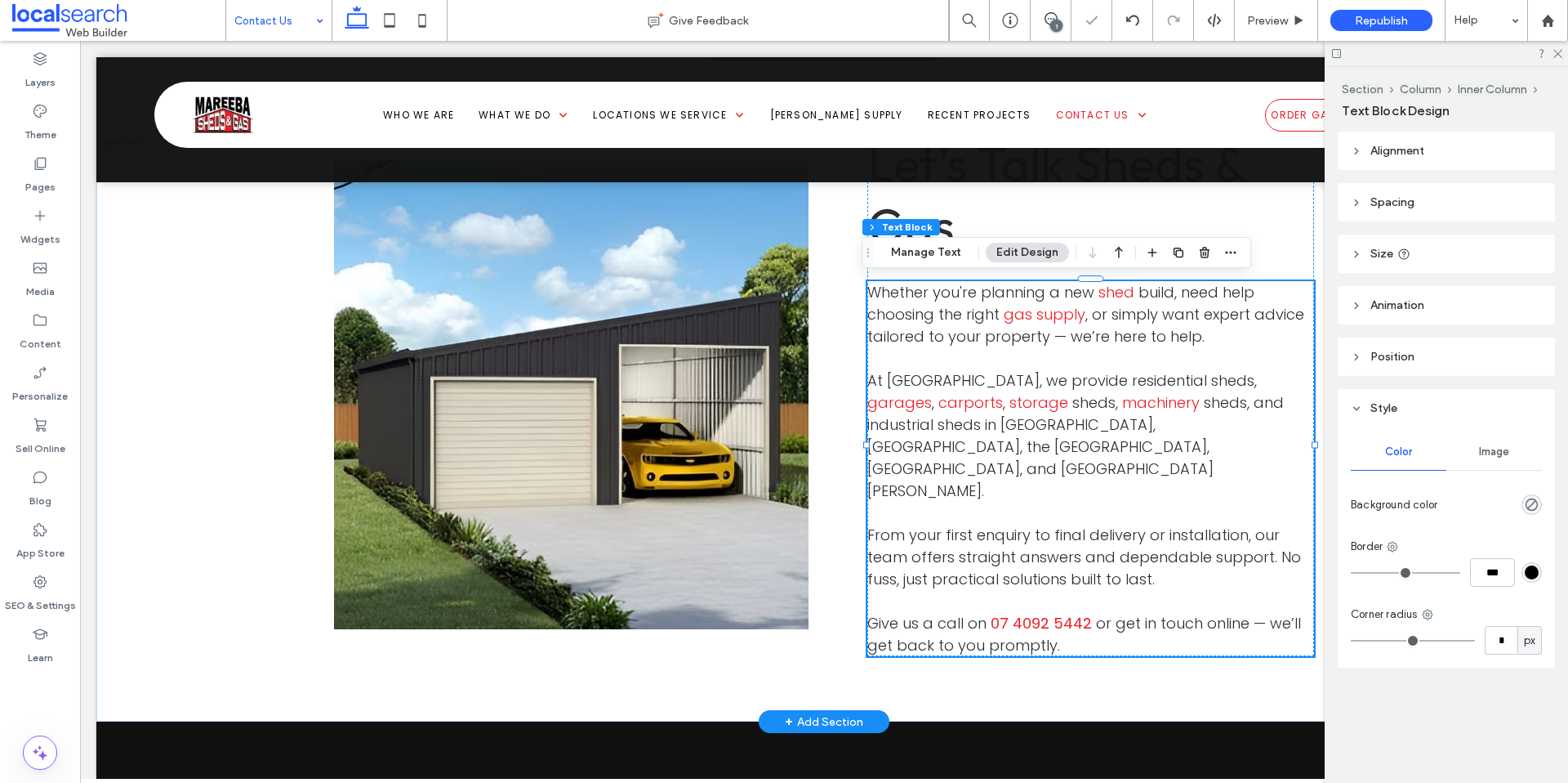
click at [1109, 324] on span "or simply want expert advice tailored to your property — we’re here to help." at bounding box center [1085, 325] width 437 height 43
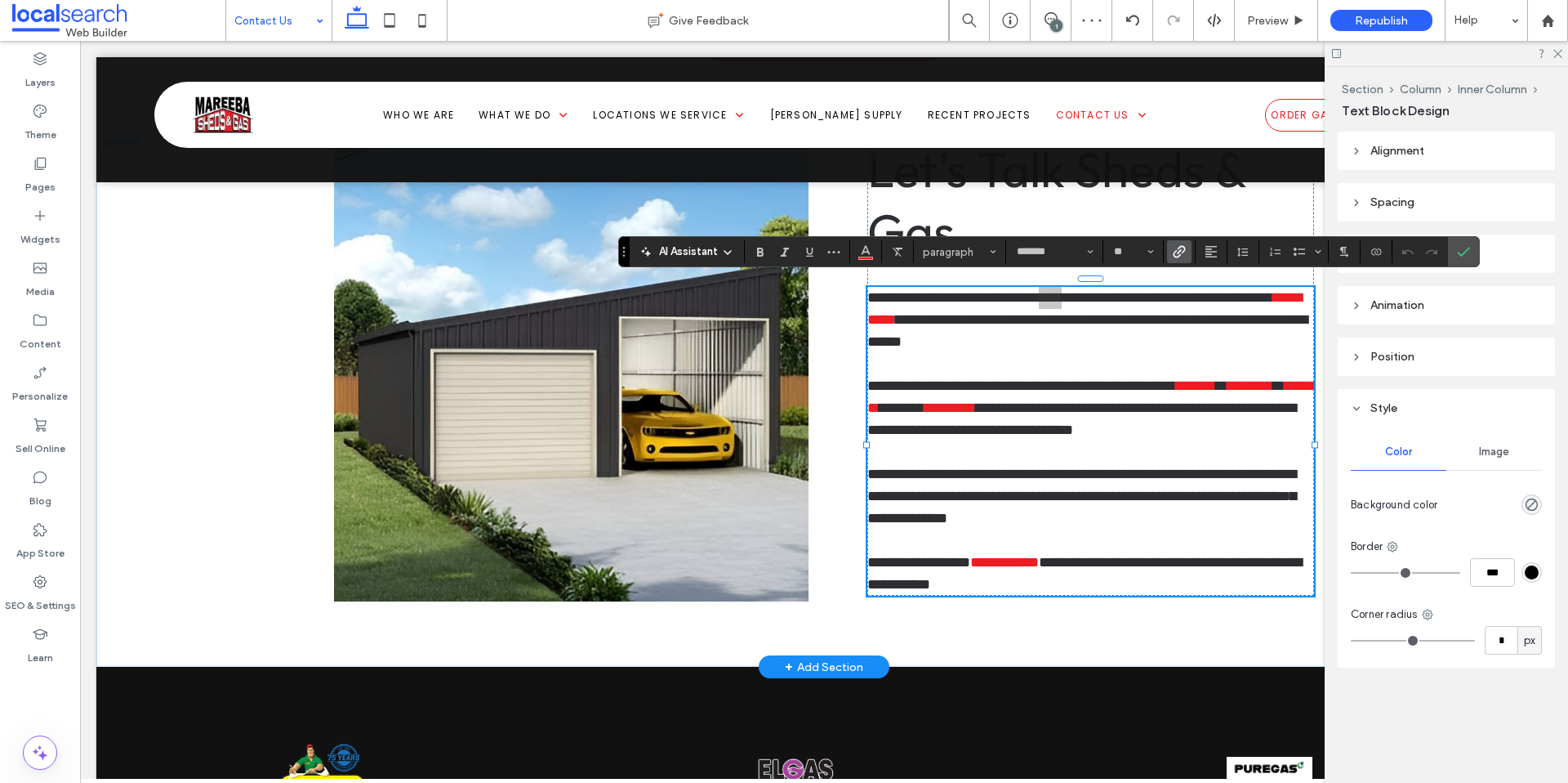
click at [1176, 251] on icon "Link" at bounding box center [1179, 251] width 13 height 13
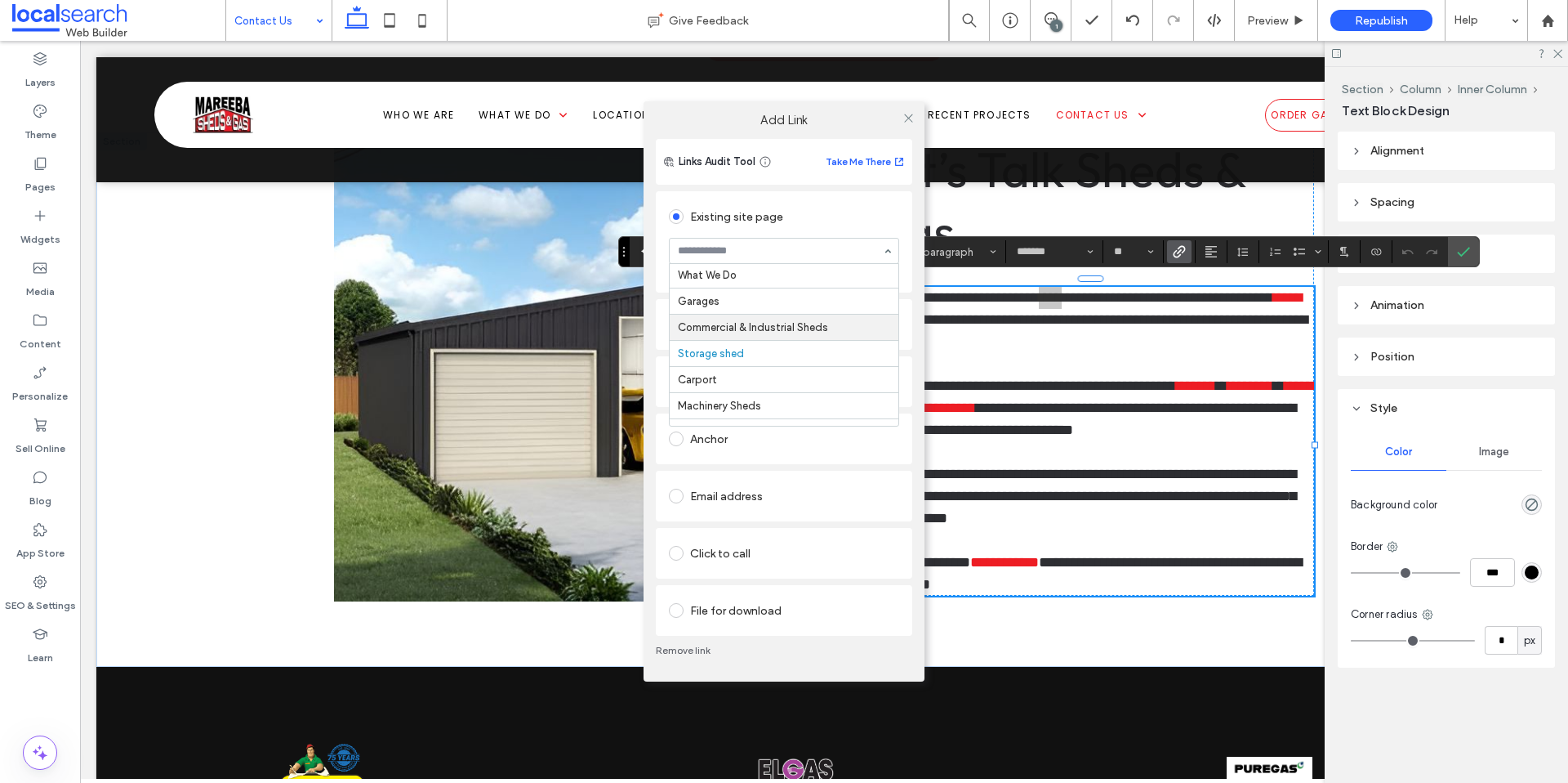
scroll to position [53, 0]
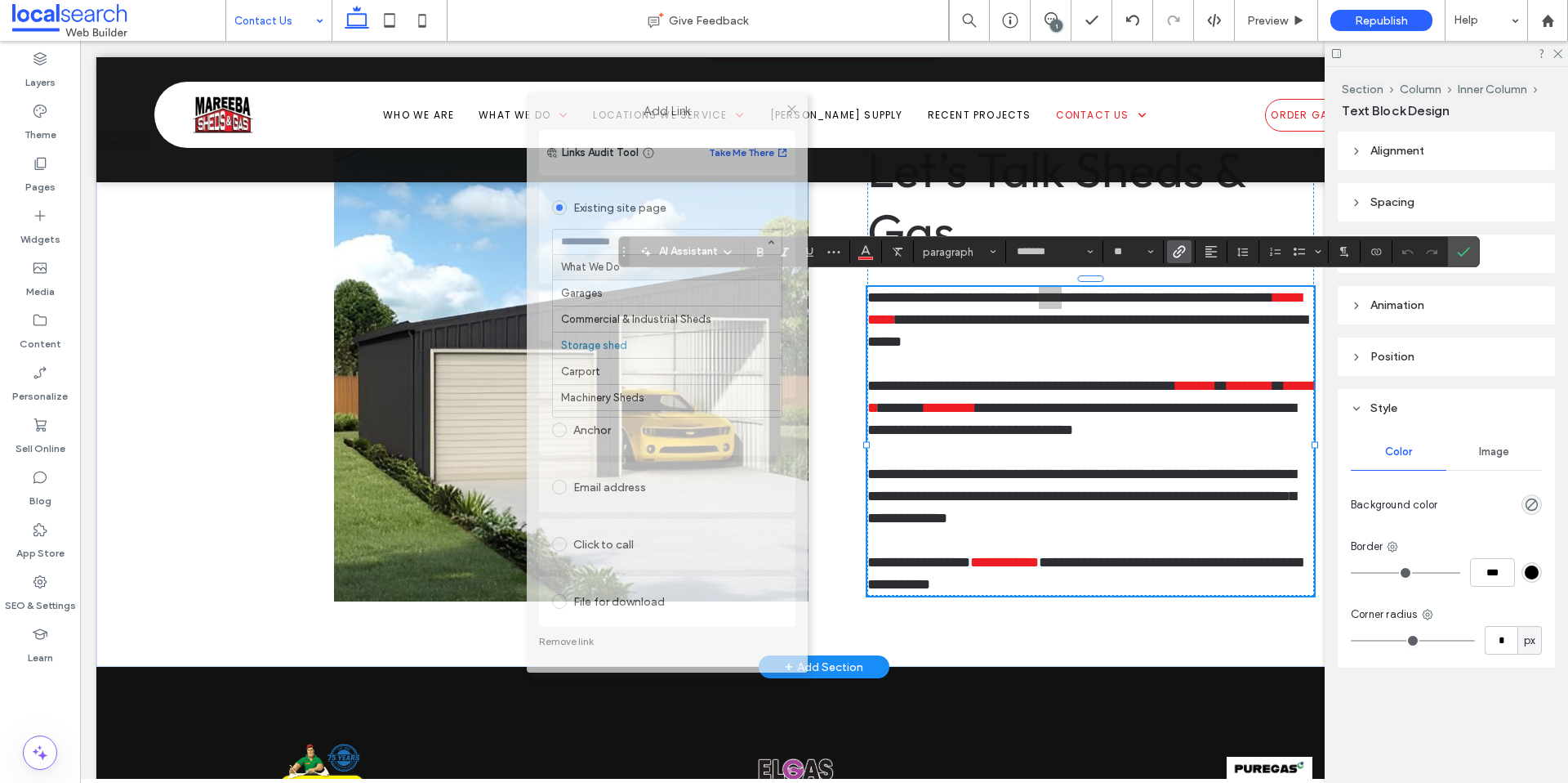
drag, startPoint x: 848, startPoint y: 123, endPoint x: 731, endPoint y: 113, distance: 117.4
click at [731, 113] on label "Add Link" at bounding box center [666, 110] width 258 height 14
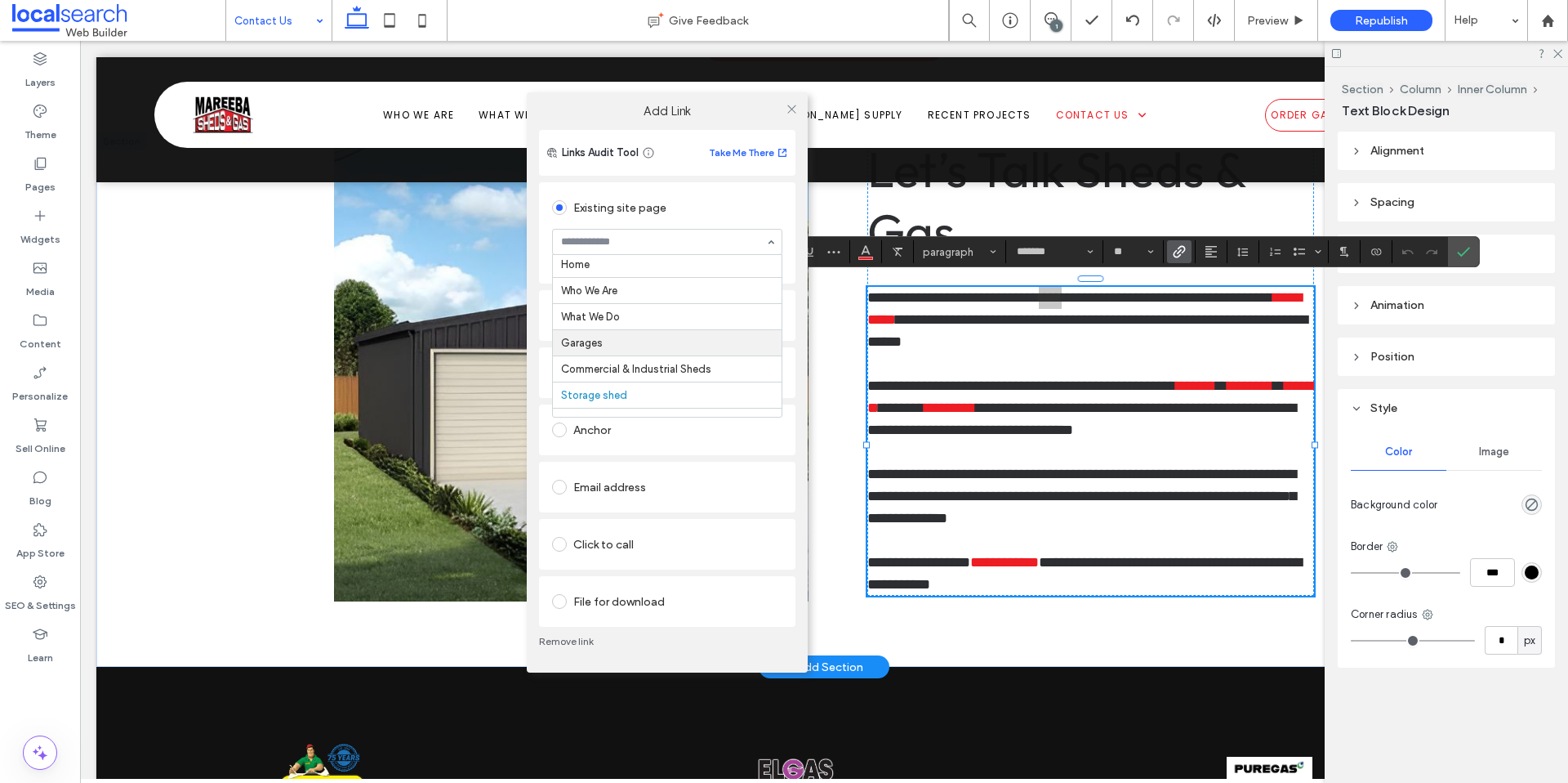
scroll to position [0, 0]
click at [786, 110] on icon at bounding box center [791, 109] width 12 height 12
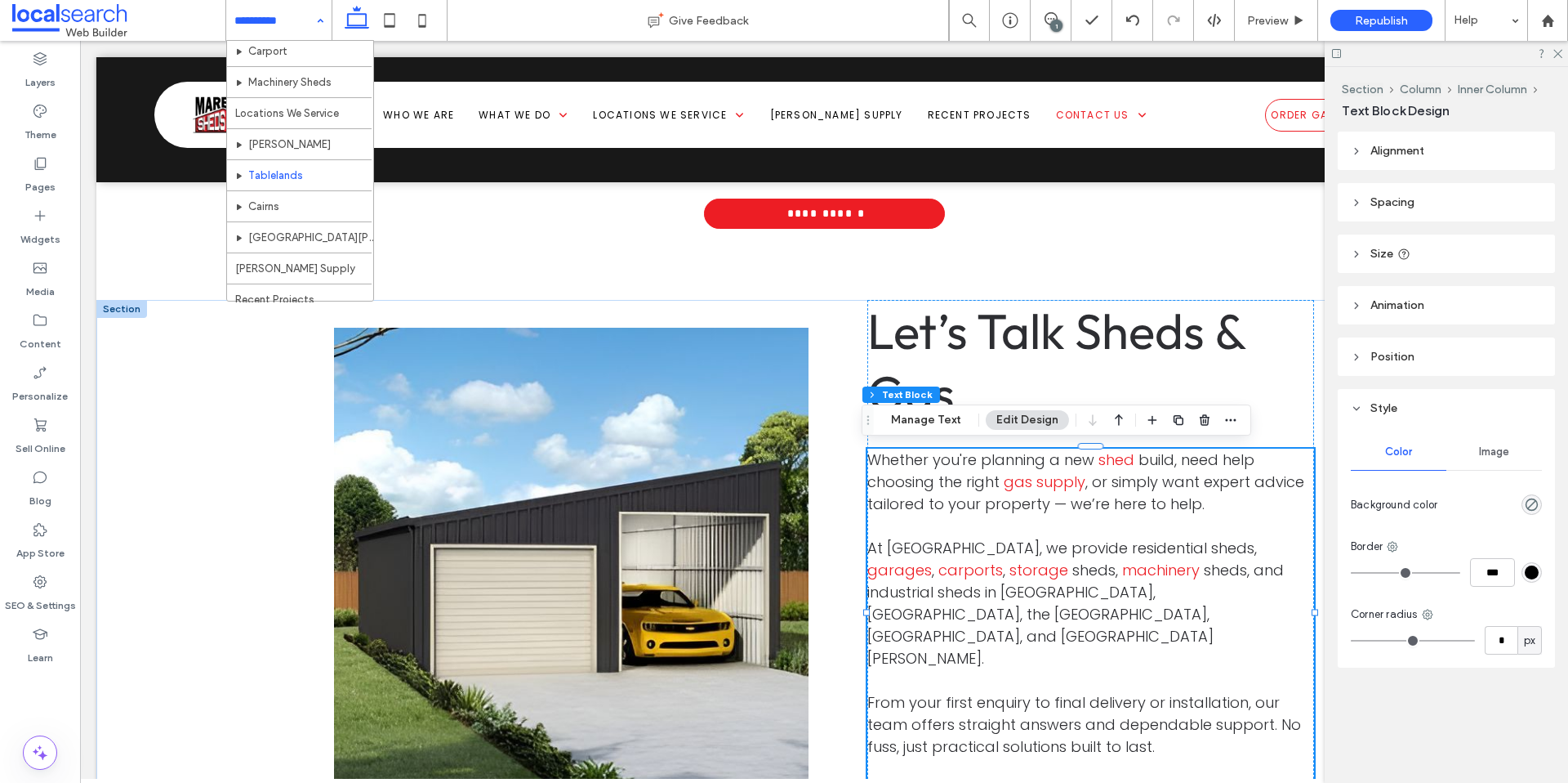
scroll to position [192, 0]
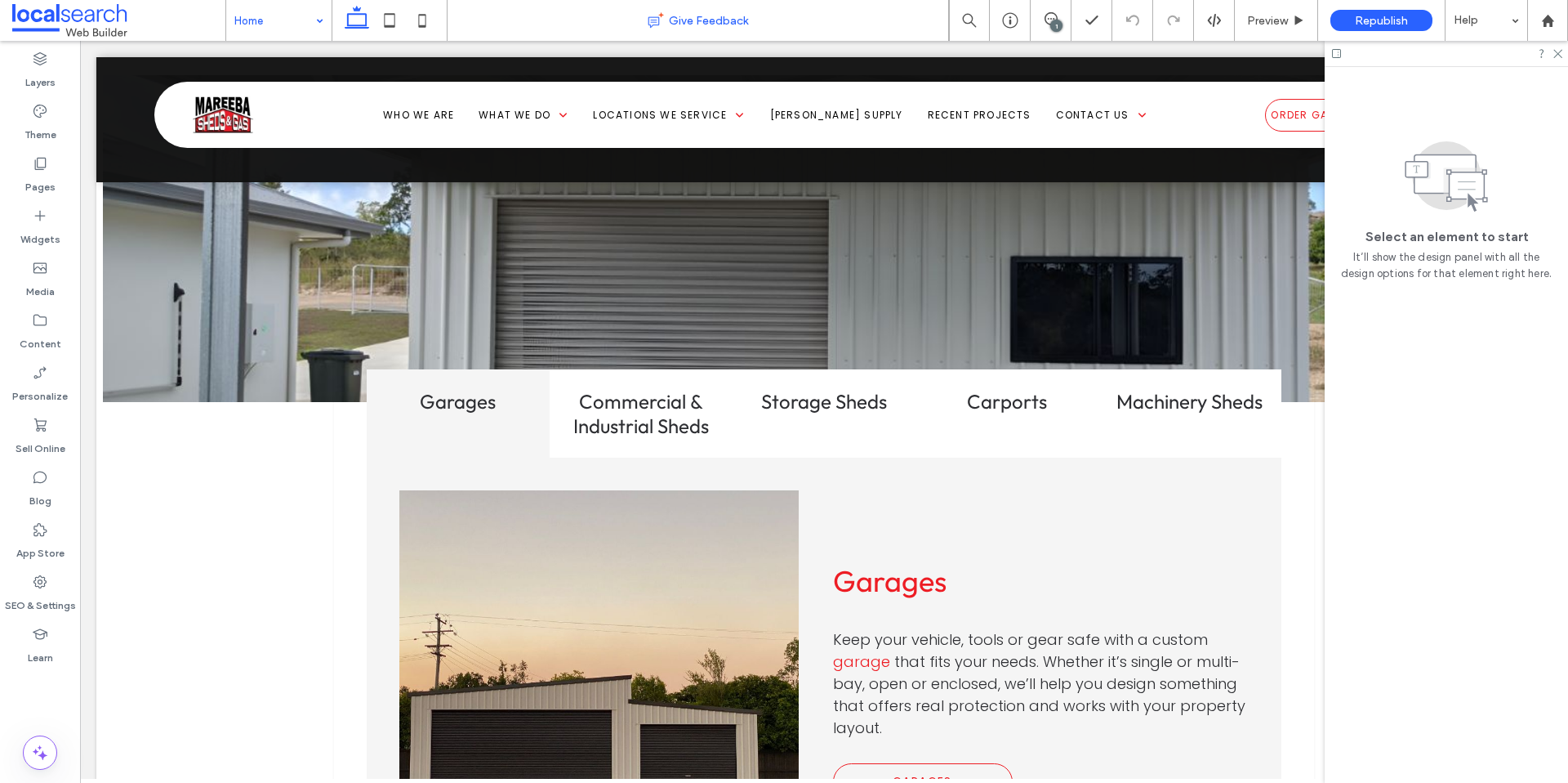
scroll to position [595, 0]
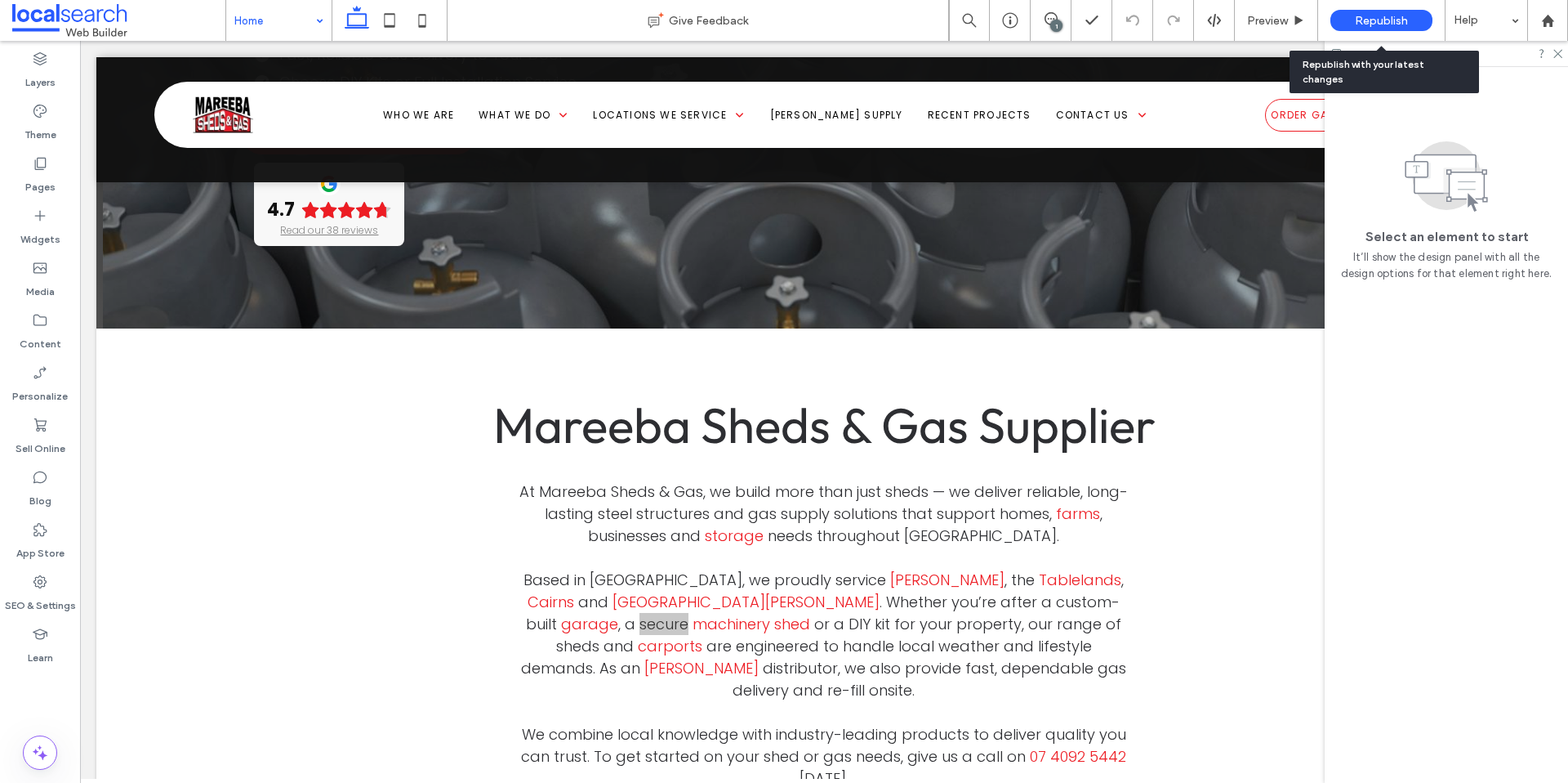
click at [1341, 19] on div "Republish" at bounding box center [1380, 20] width 102 height 21
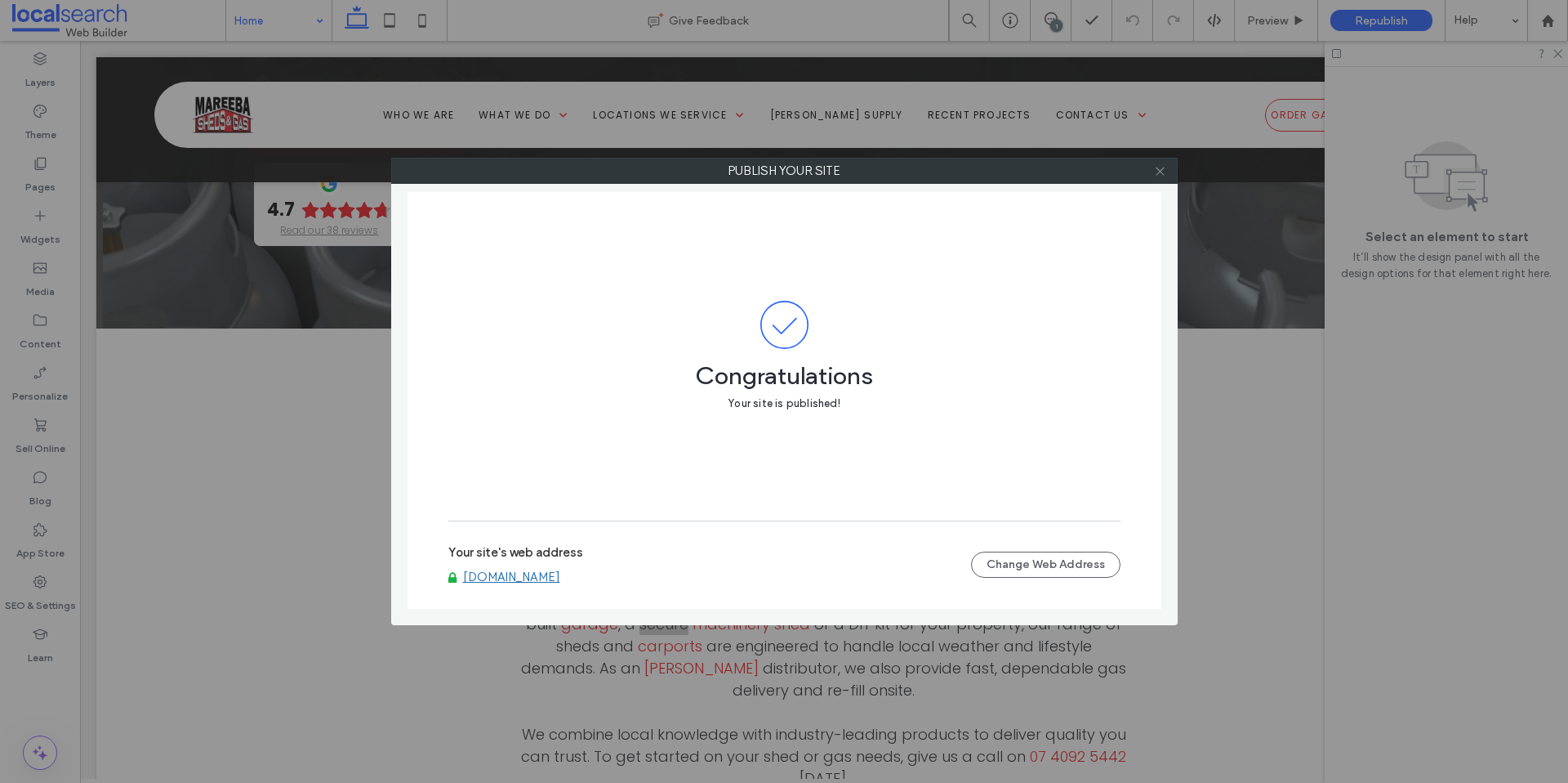
click at [1161, 168] on icon at bounding box center [1160, 171] width 12 height 12
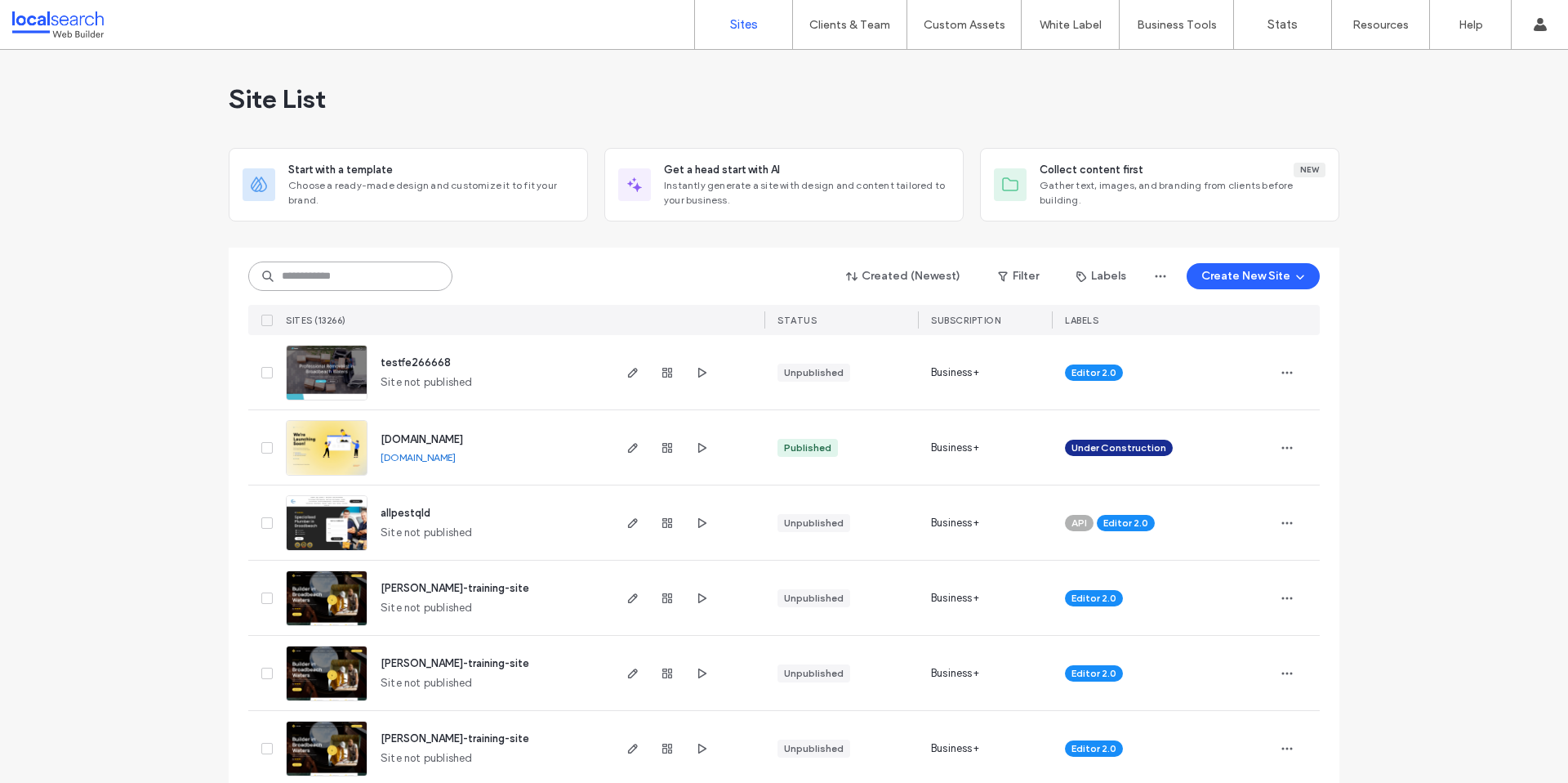
click at [347, 270] on input at bounding box center [350, 275] width 204 height 30
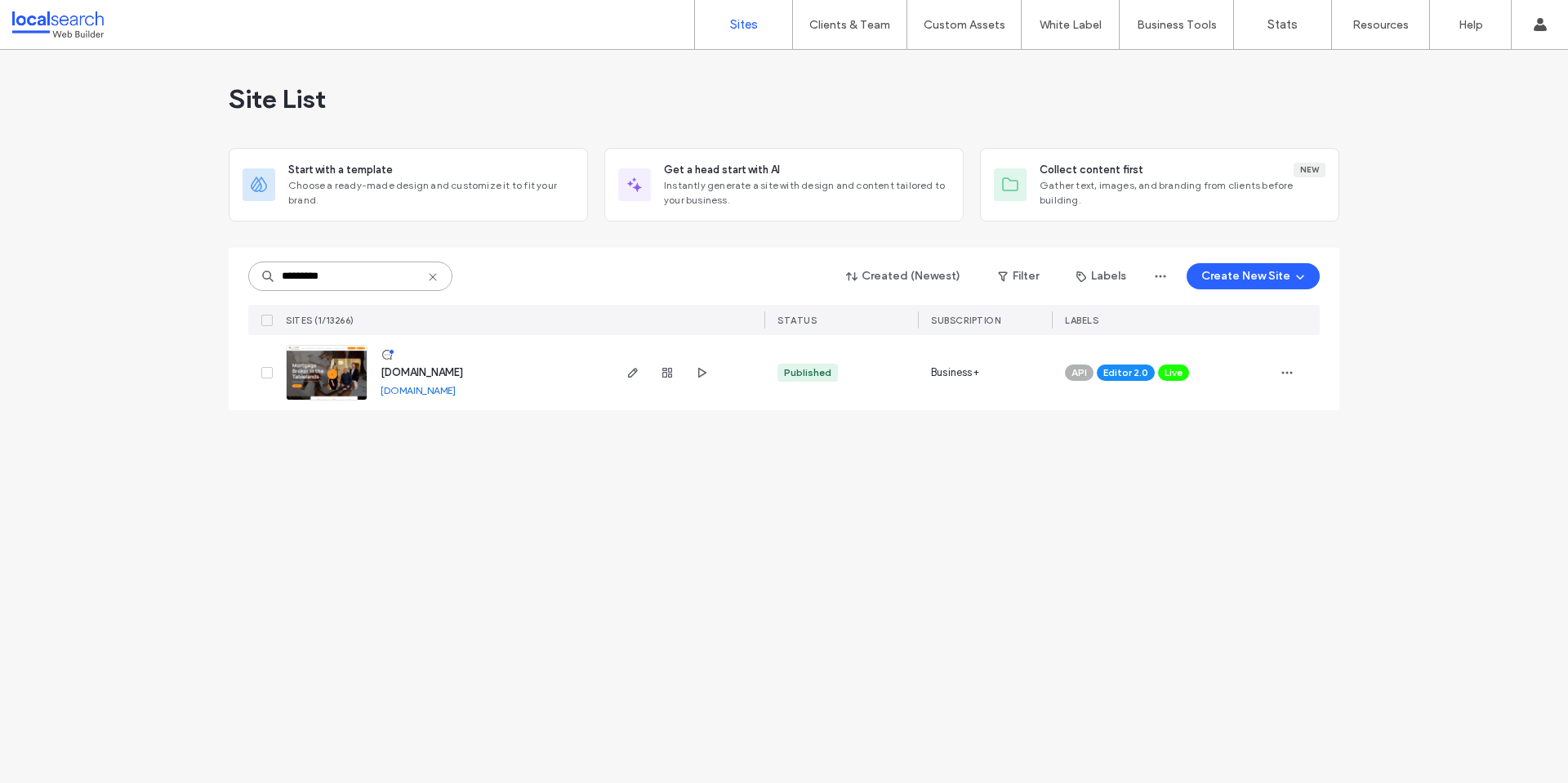
type input "*********"
click at [322, 367] on img at bounding box center [327, 401] width 80 height 111
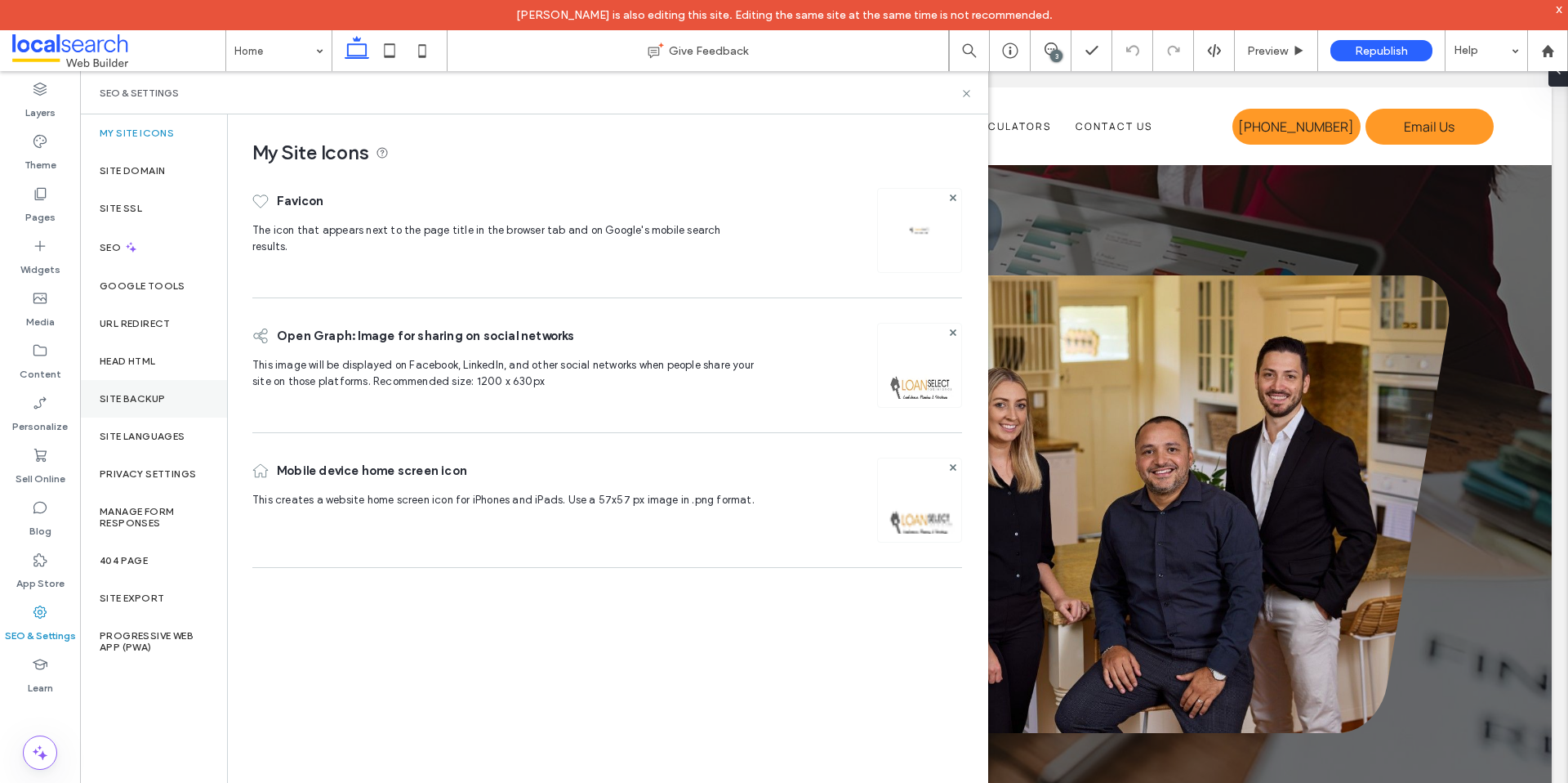
click at [147, 401] on label "Site Backup" at bounding box center [132, 398] width 66 height 11
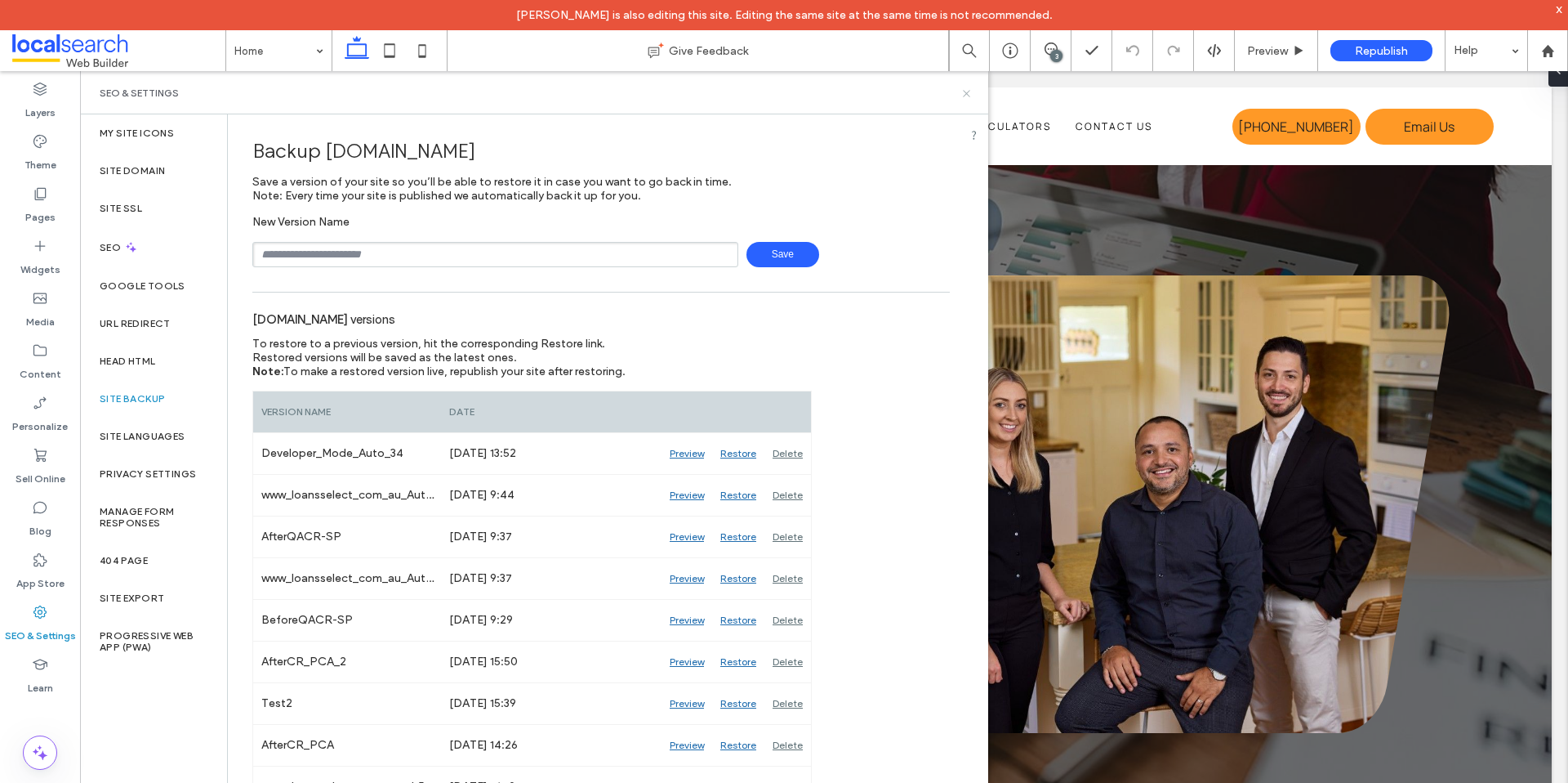
click at [968, 97] on icon at bounding box center [966, 93] width 12 height 12
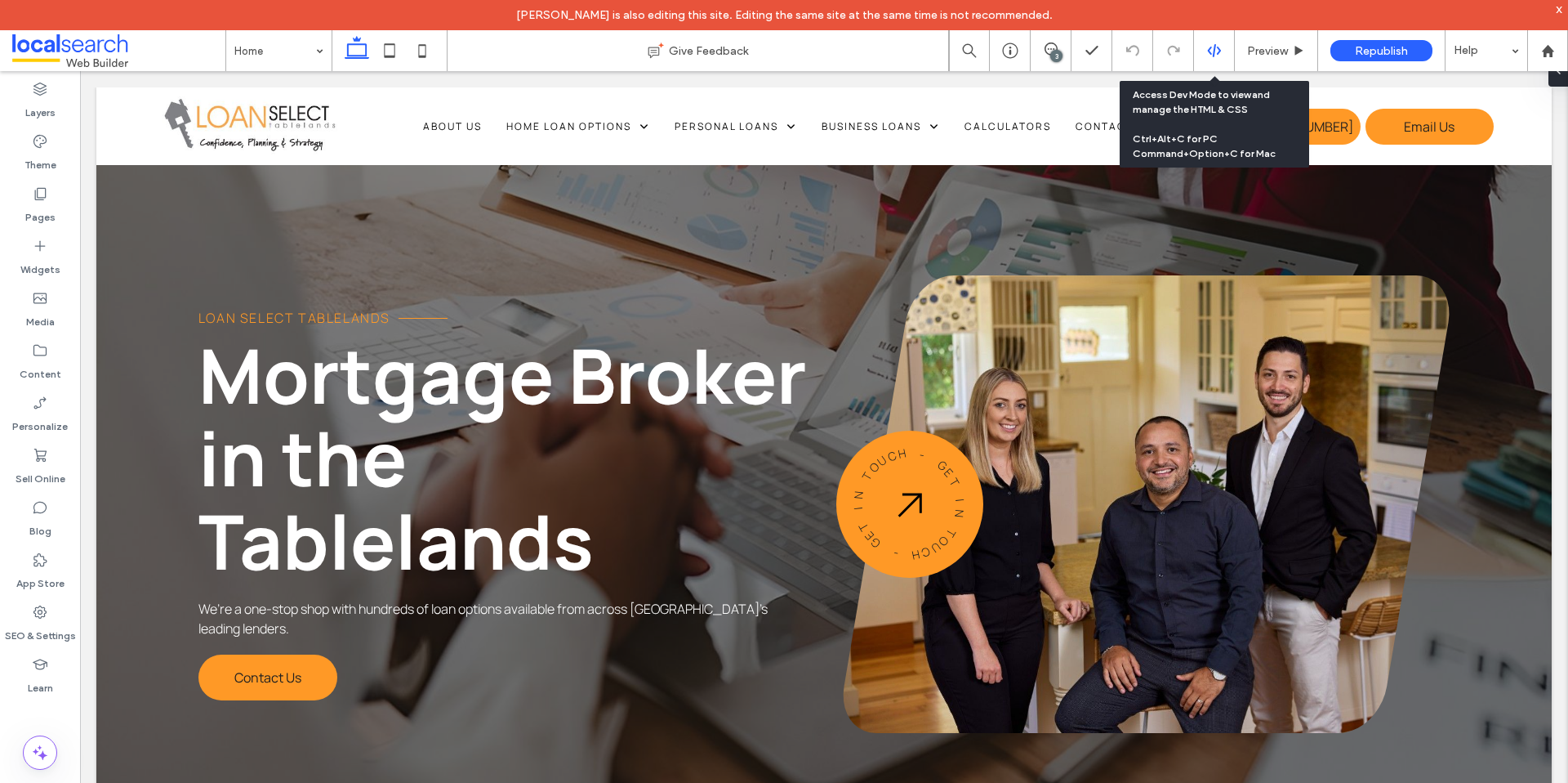
click at [1207, 50] on icon at bounding box center [1214, 50] width 14 height 14
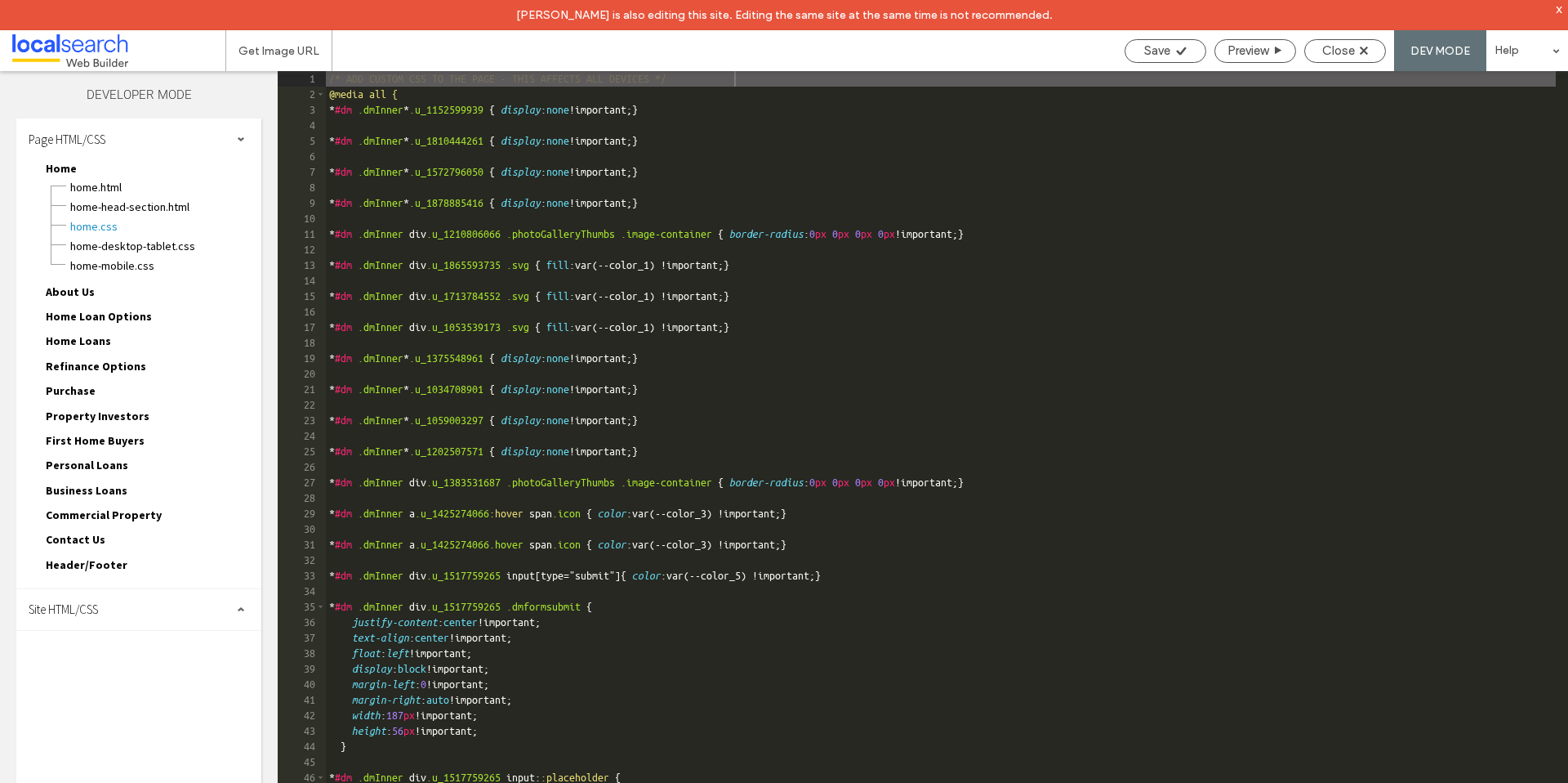
click at [94, 598] on div "Site HTML/CSS" at bounding box center [138, 609] width 245 height 41
click at [100, 682] on span "site.css" at bounding box center [169, 680] width 186 height 16
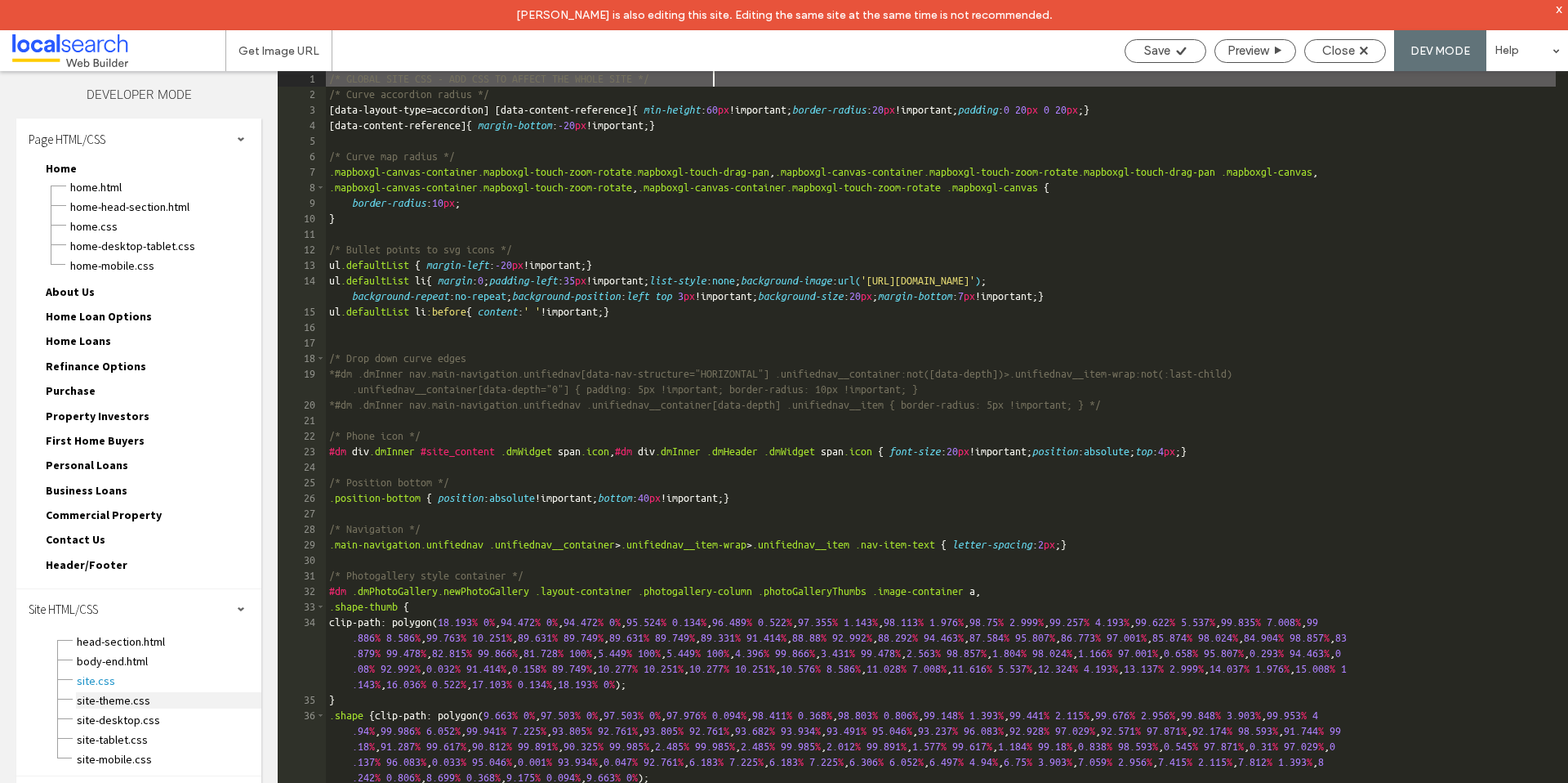
click at [102, 694] on span "site-theme.css" at bounding box center [169, 699] width 186 height 16
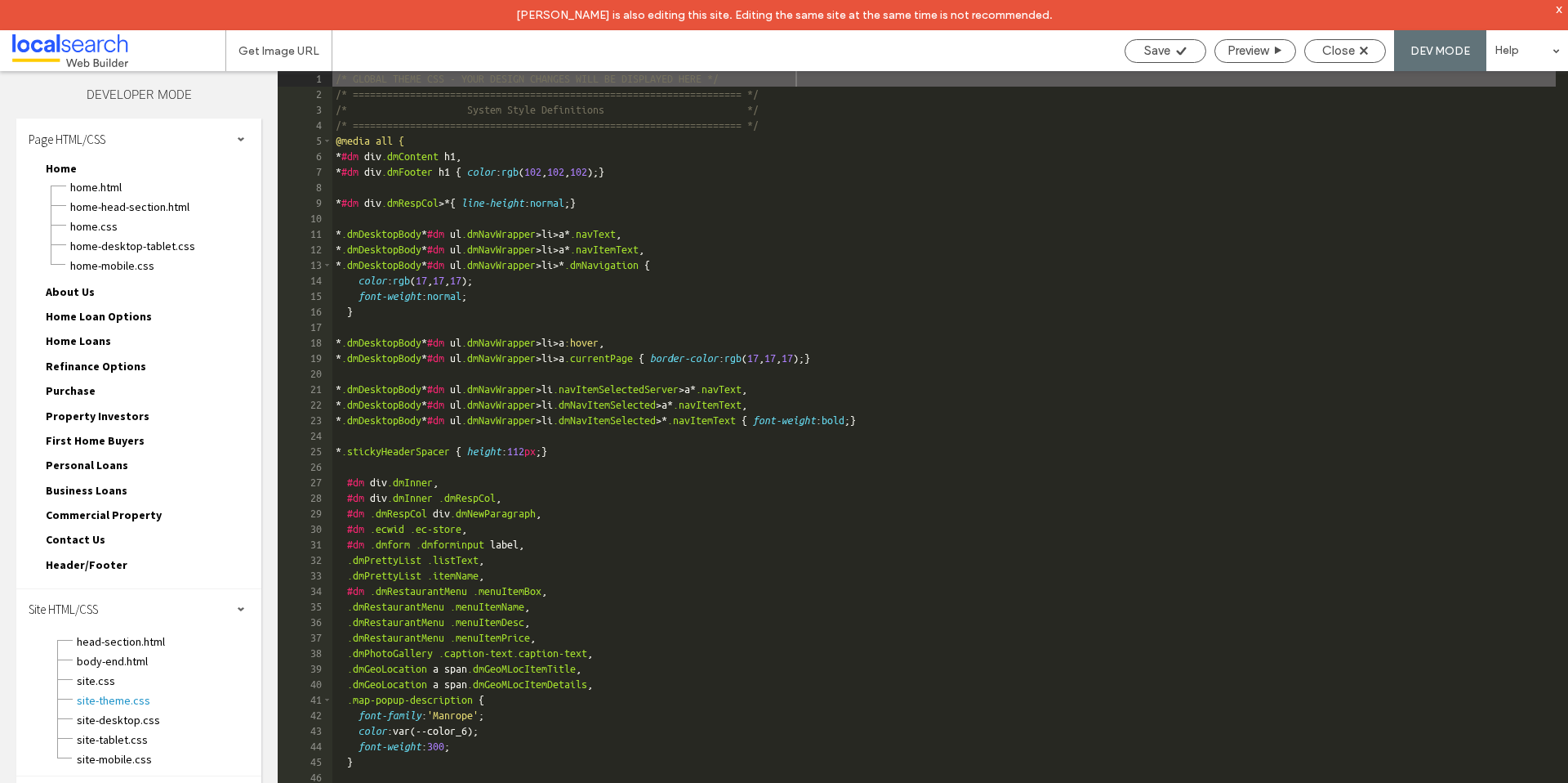
click at [105, 710] on div "site-desktop.css" at bounding box center [169, 718] width 186 height 20
click at [106, 714] on span "site-desktop.css" at bounding box center [169, 719] width 186 height 16
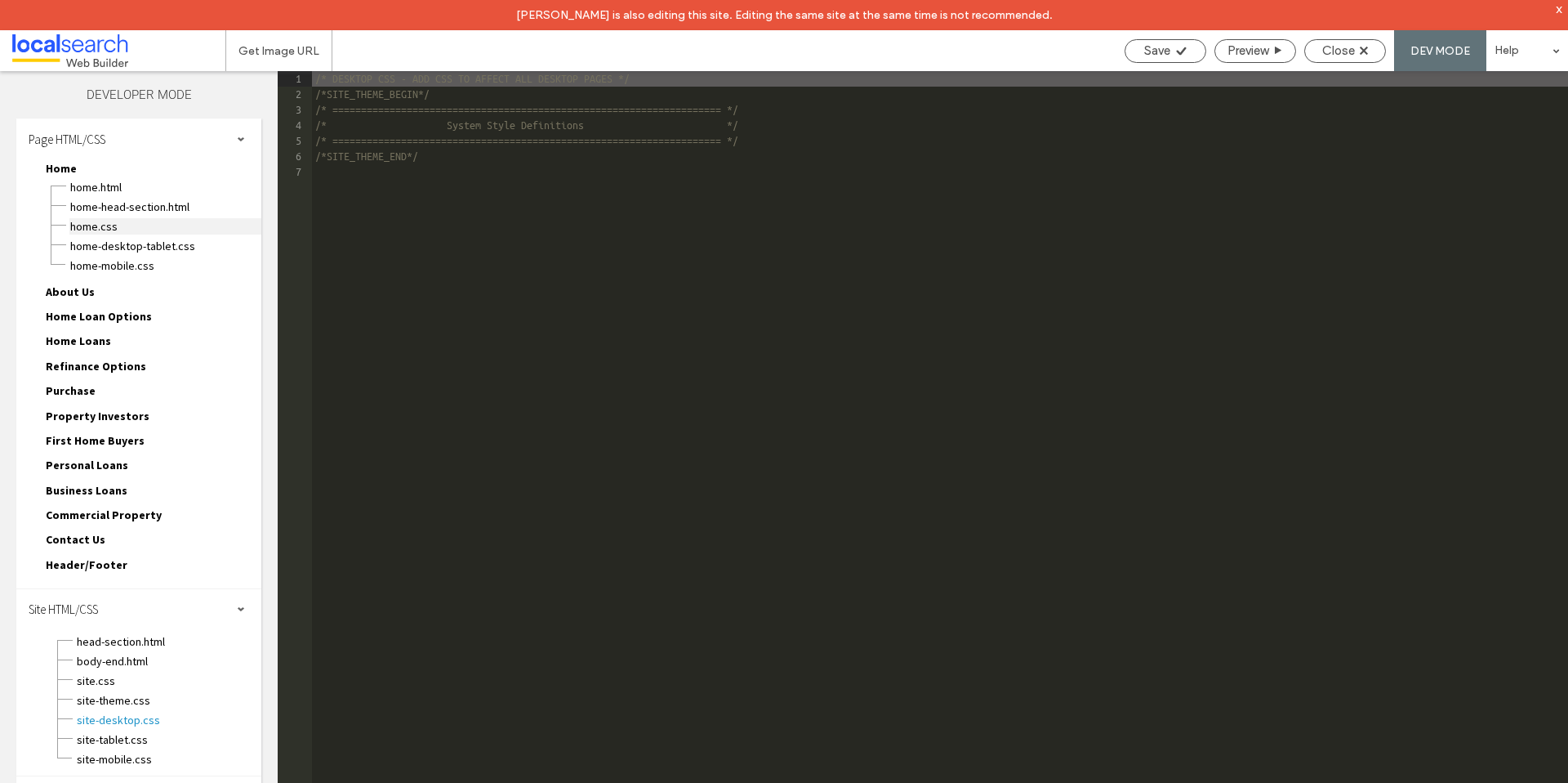
click at [101, 227] on span "Home.css" at bounding box center [166, 226] width 192 height 16
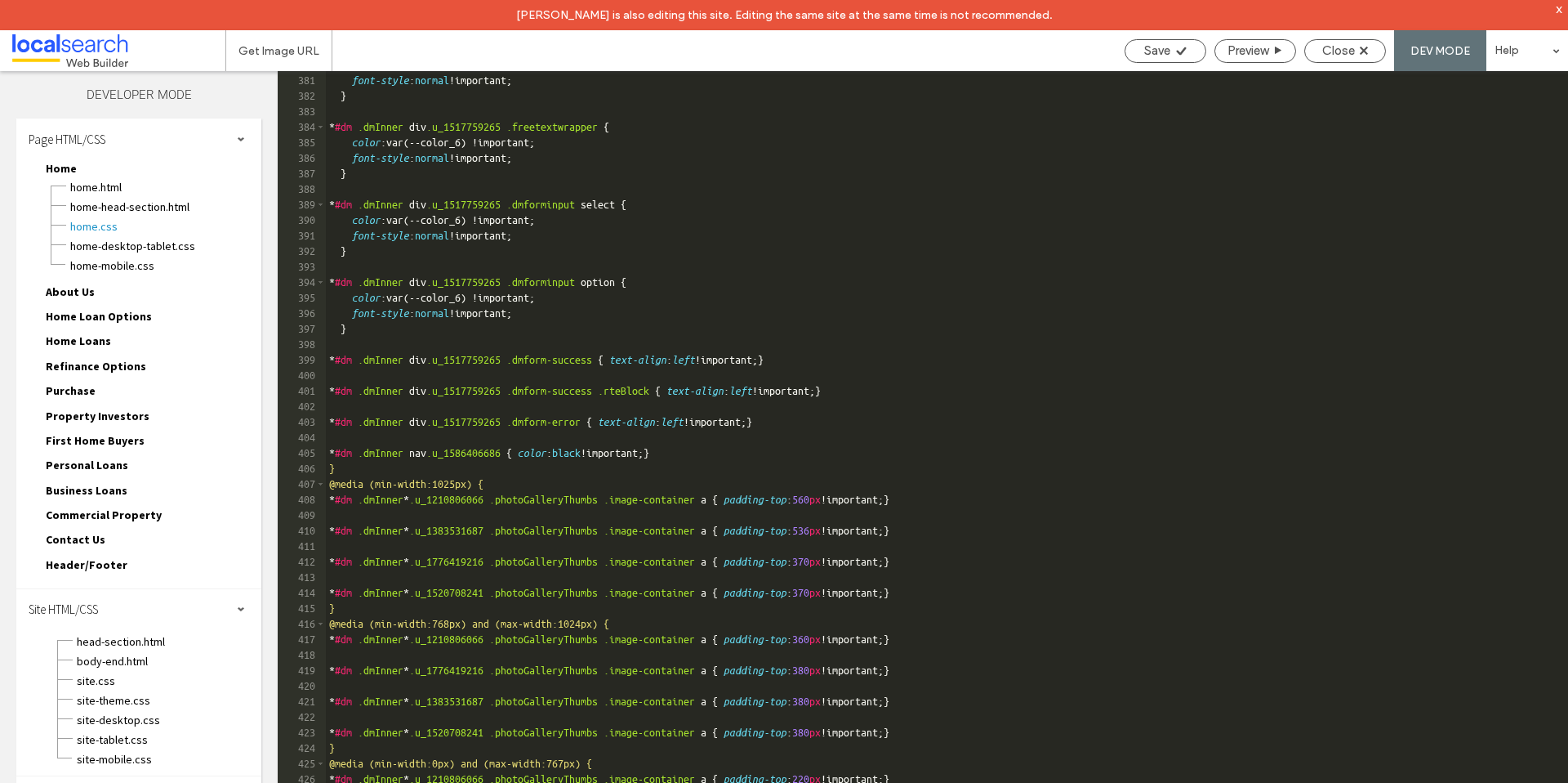
scroll to position [5994, 0]
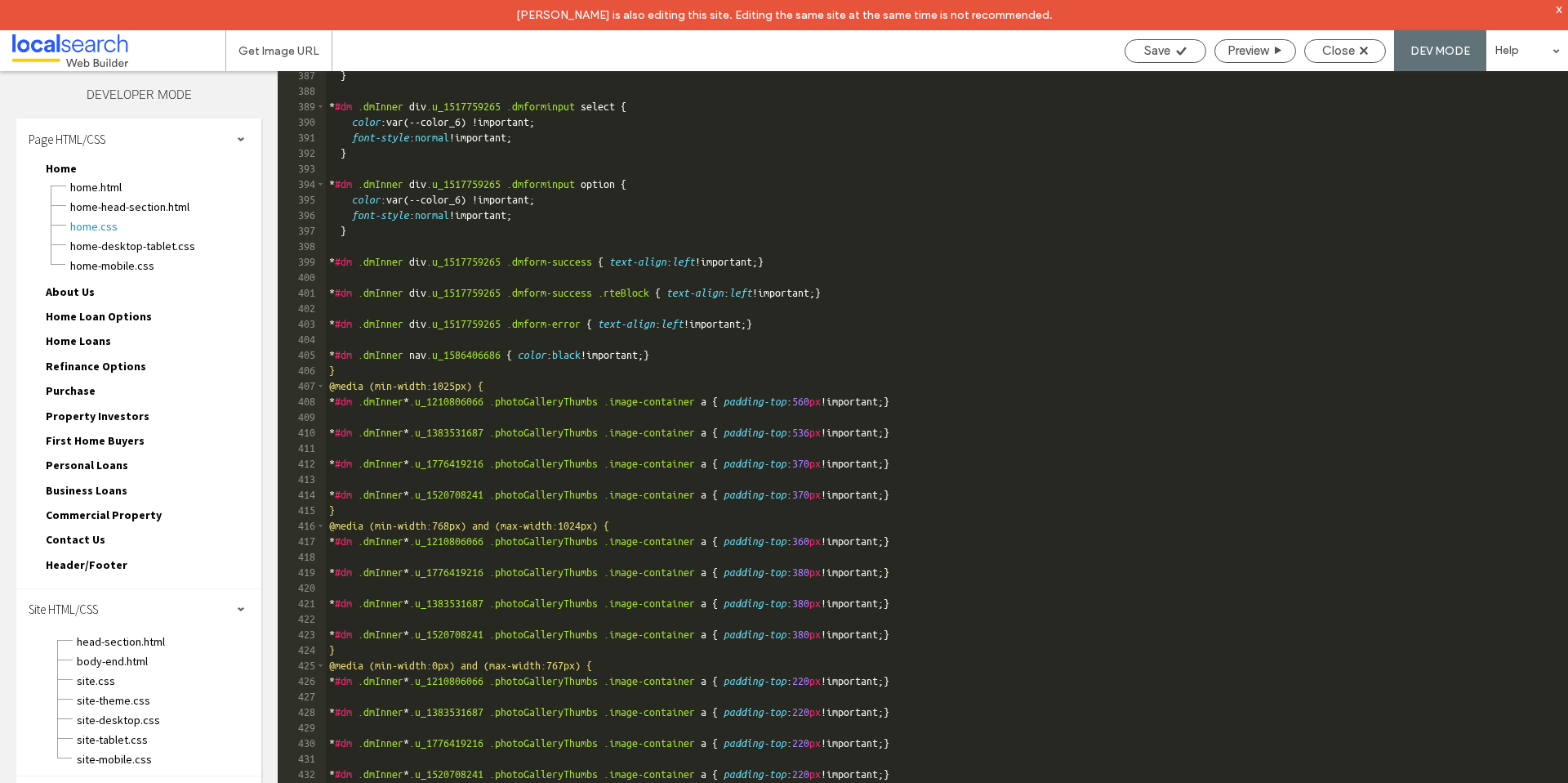
click at [1064, 772] on div "} * #dm .dmInner div .u_1517759265 .dmforminput select { color :var(--color_6) …" at bounding box center [941, 453] width 1230 height 773
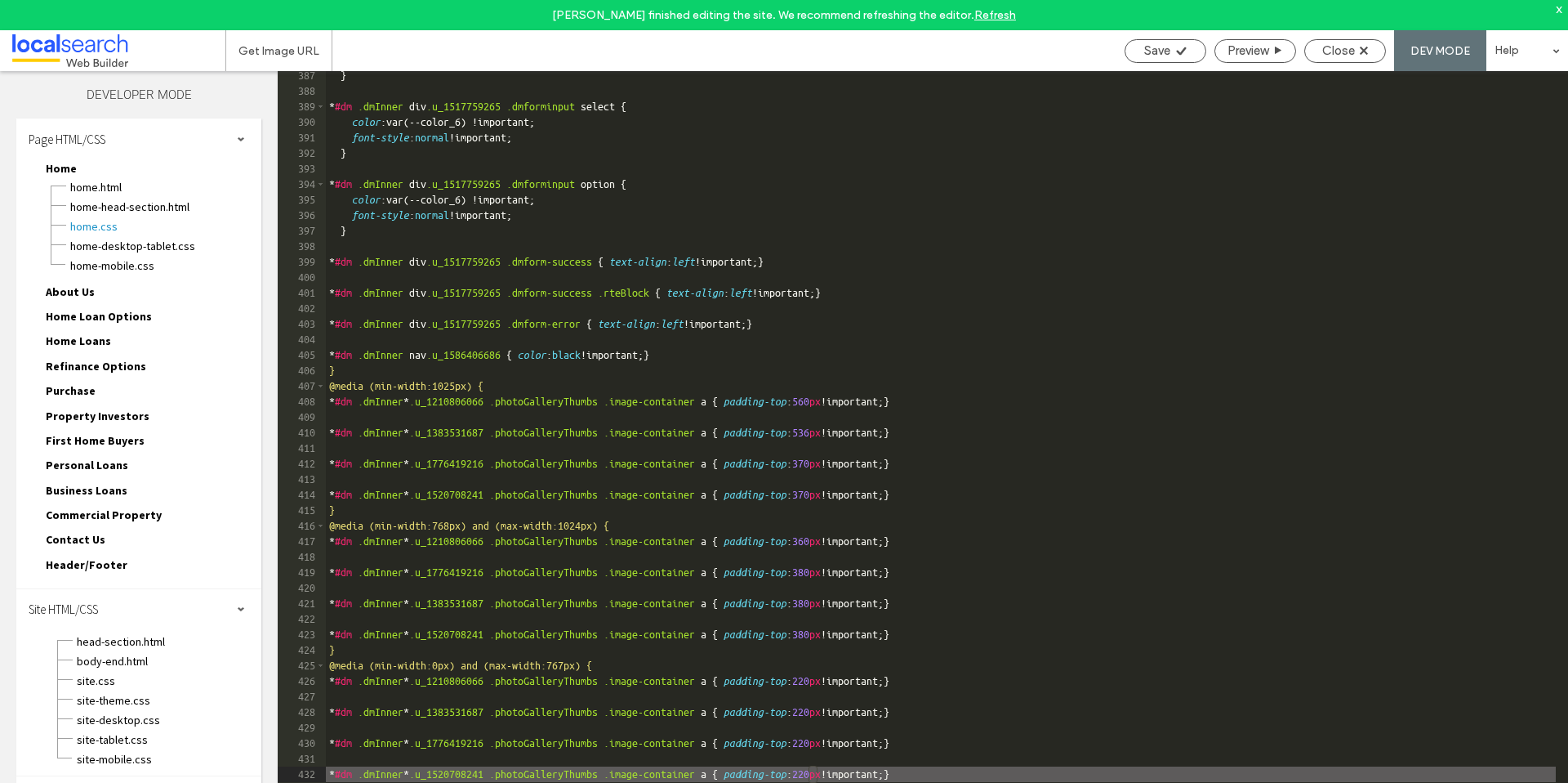
click at [1141, 775] on div "} * #dm .dmInner div .u_1517759265 .dmforminput select { color :var(--color_6) …" at bounding box center [941, 453] width 1230 height 773
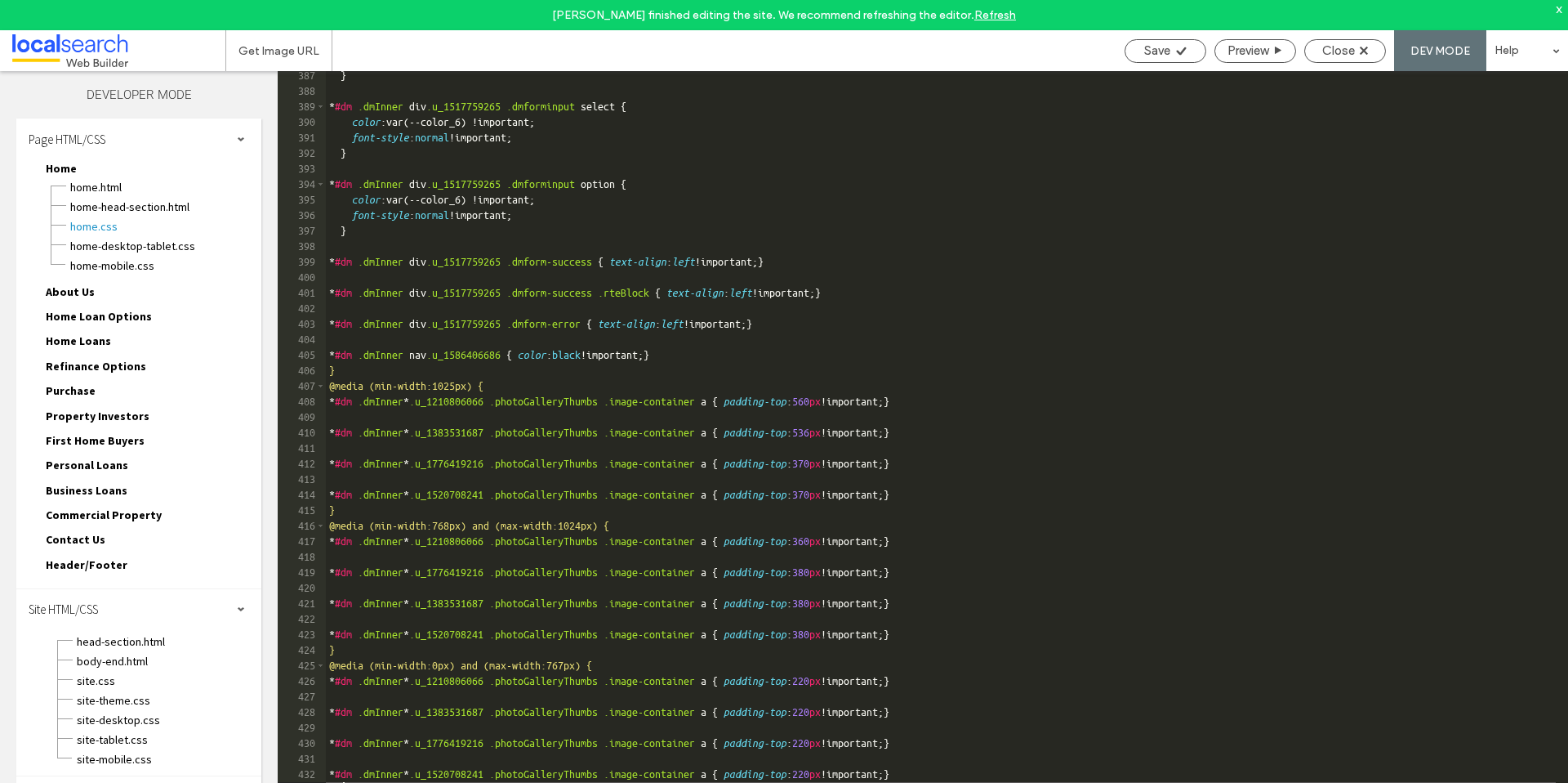
type textarea "**"
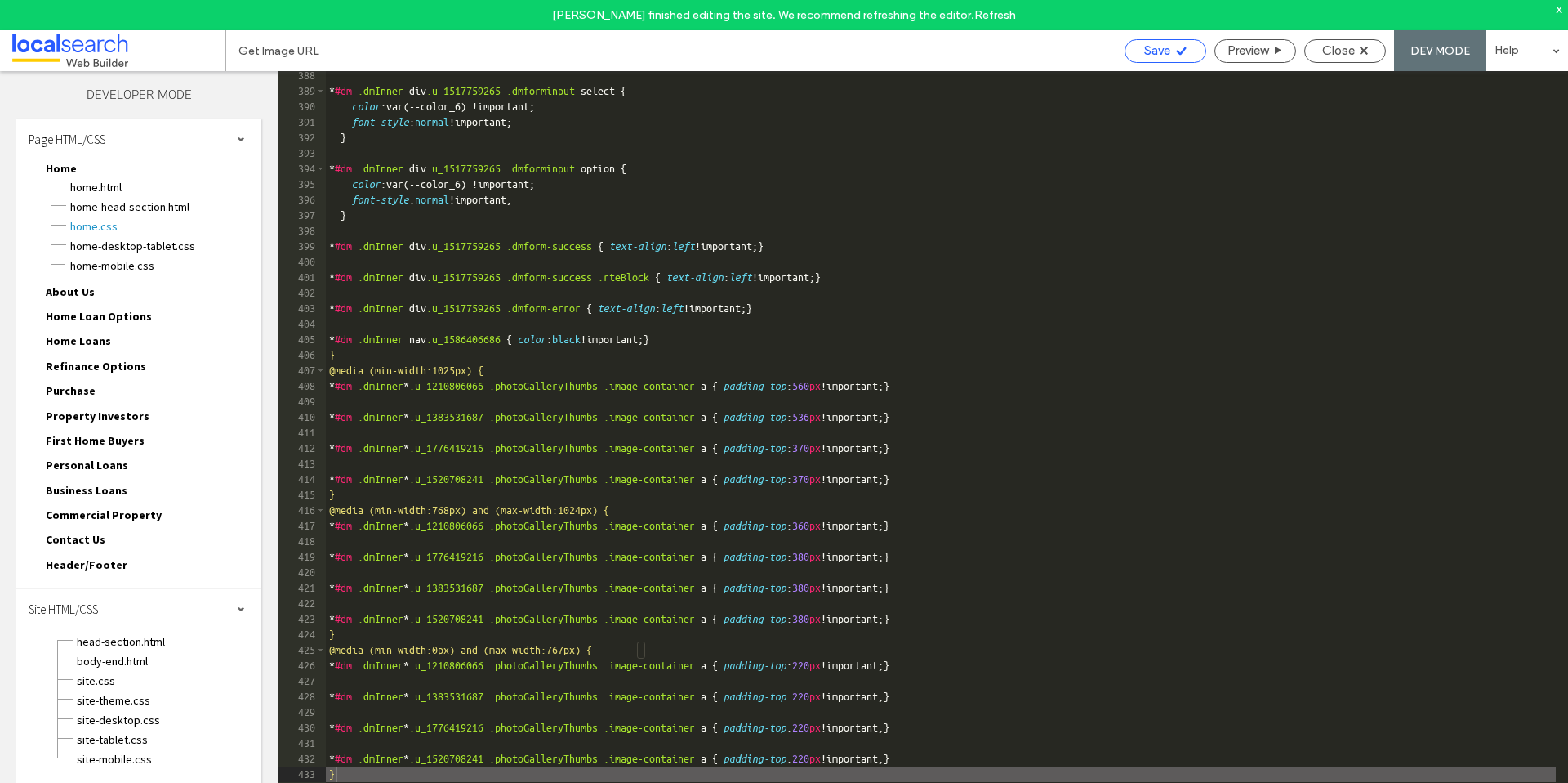
click at [1172, 58] on div "Save" at bounding box center [1165, 50] width 82 height 24
click at [1339, 49] on span "Close" at bounding box center [1338, 50] width 32 height 14
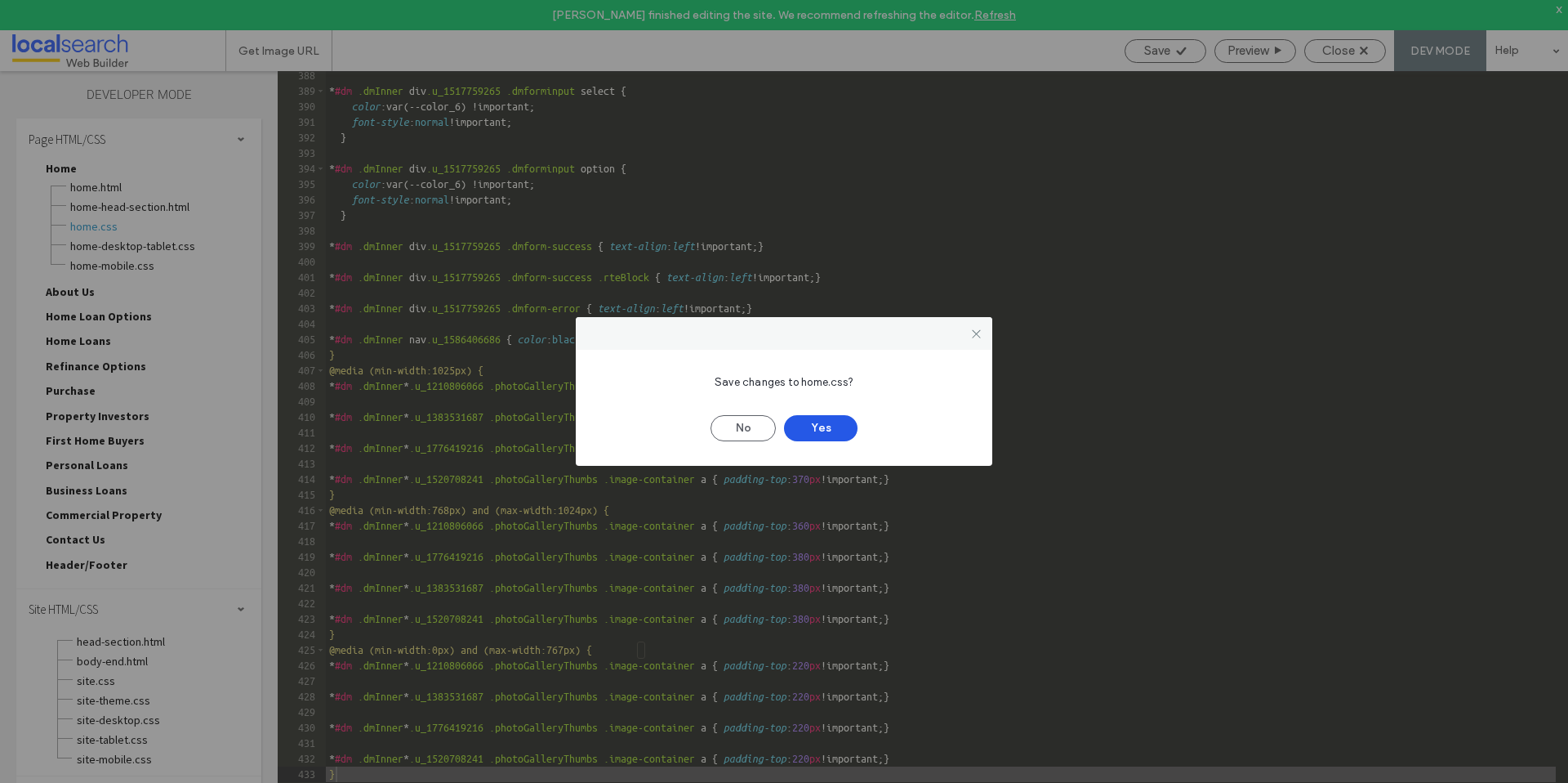
click at [814, 428] on button "Yes" at bounding box center [820, 428] width 73 height 26
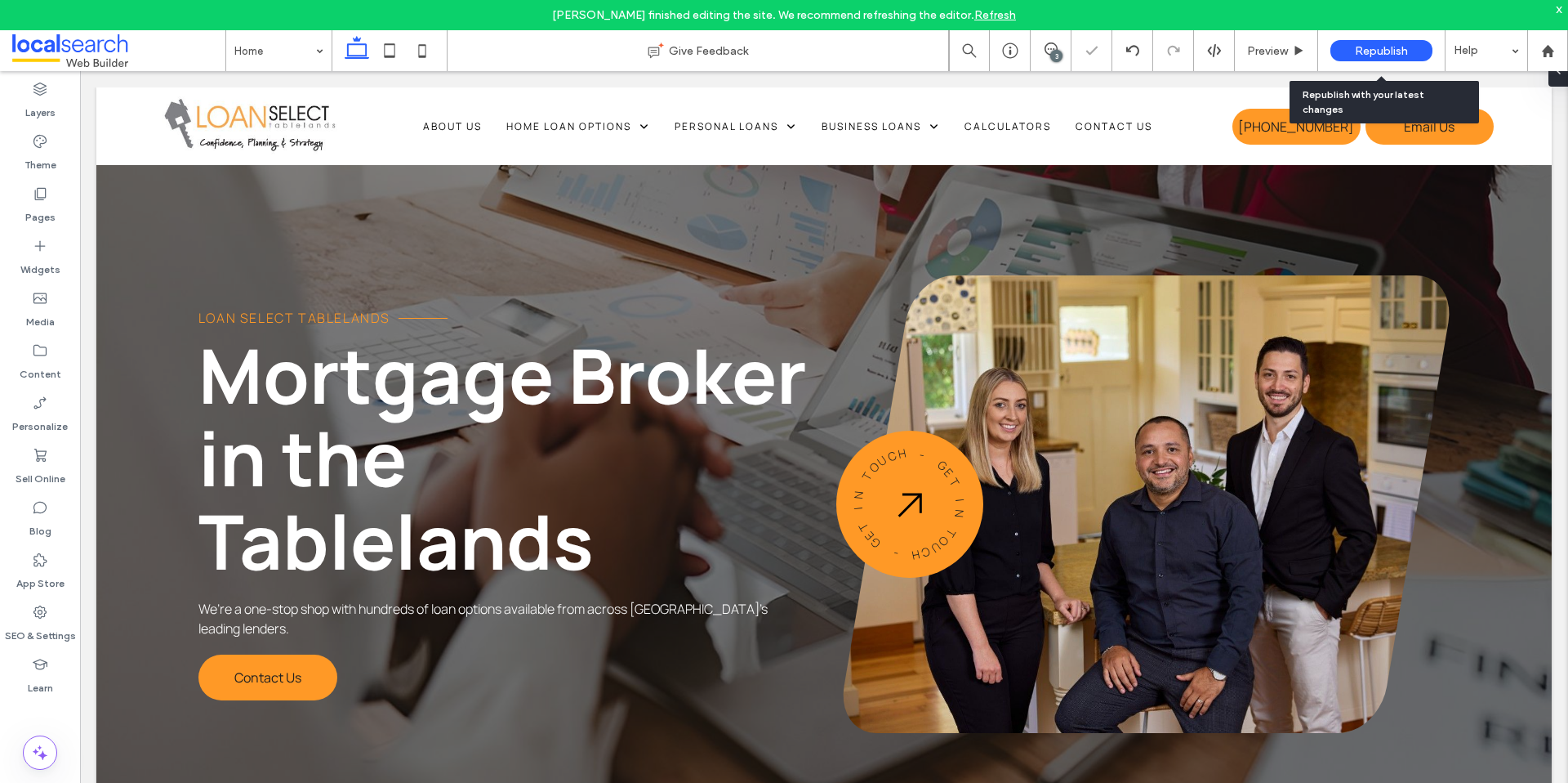
click at [1364, 52] on span "Republish" at bounding box center [1381, 50] width 53 height 14
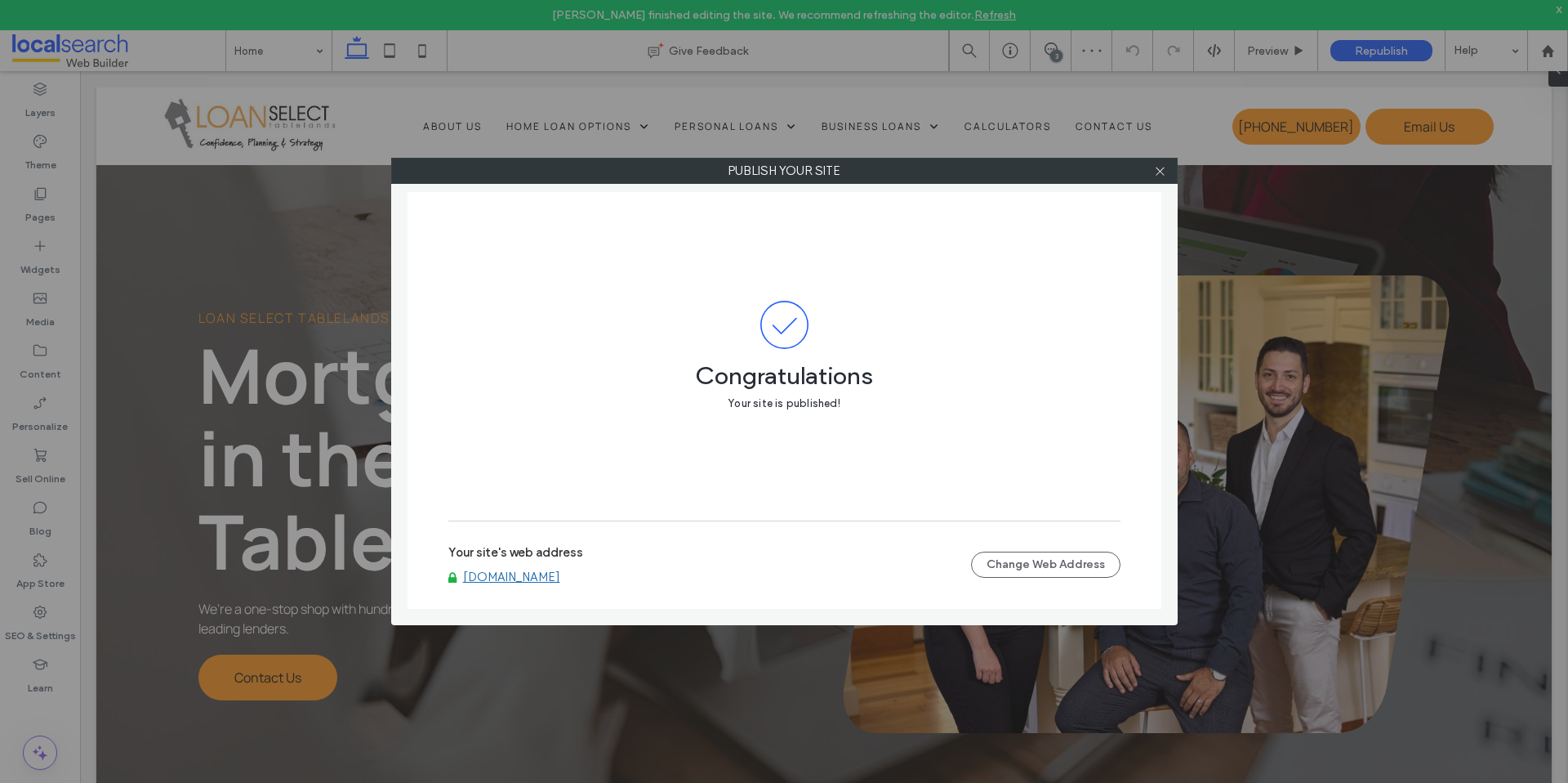
scroll to position [0, 0]
click at [1166, 175] on div at bounding box center [1161, 171] width 25 height 25
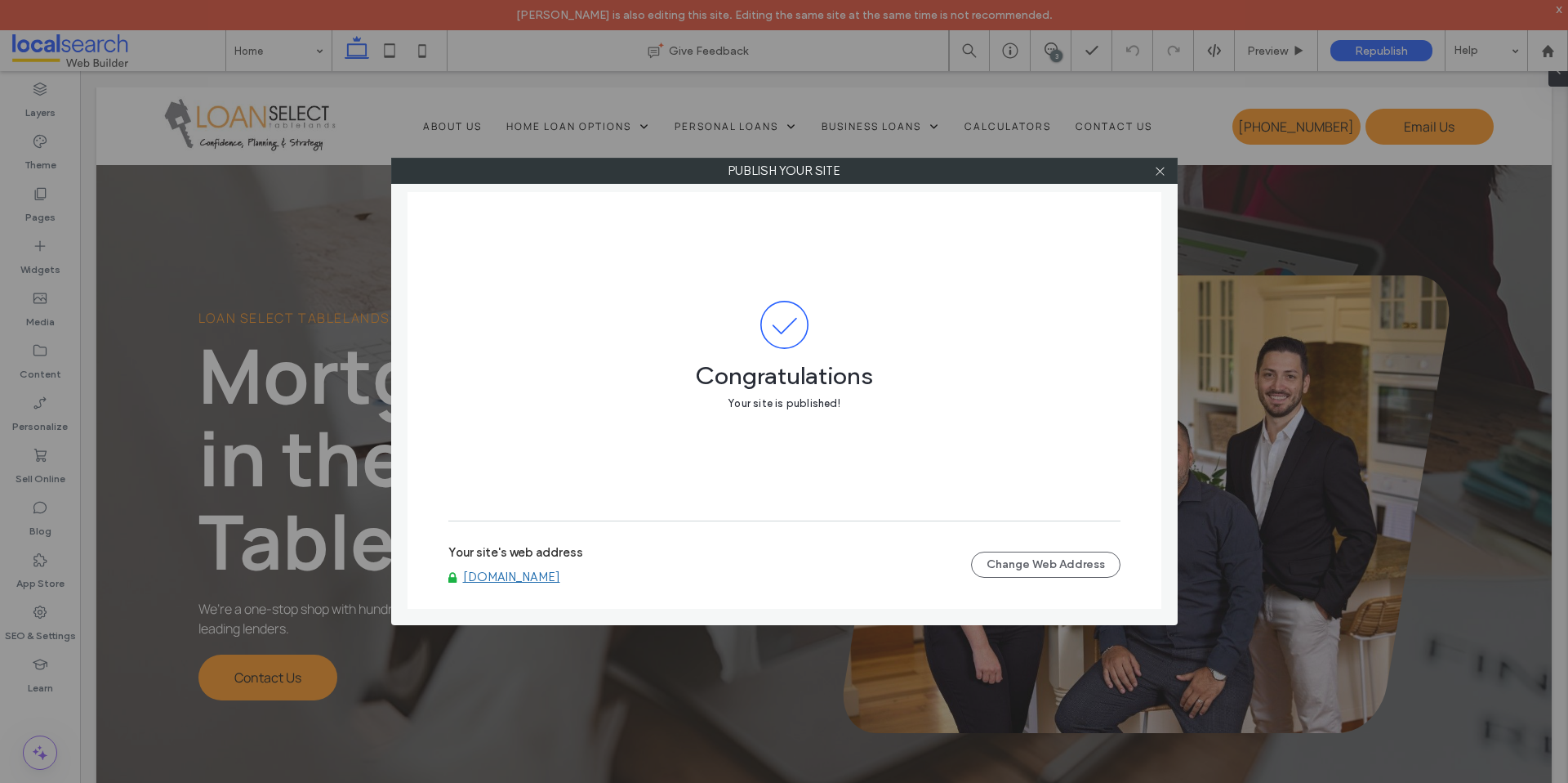
click at [1150, 170] on div at bounding box center [1161, 171] width 25 height 25
click at [1155, 170] on icon at bounding box center [1160, 171] width 12 height 12
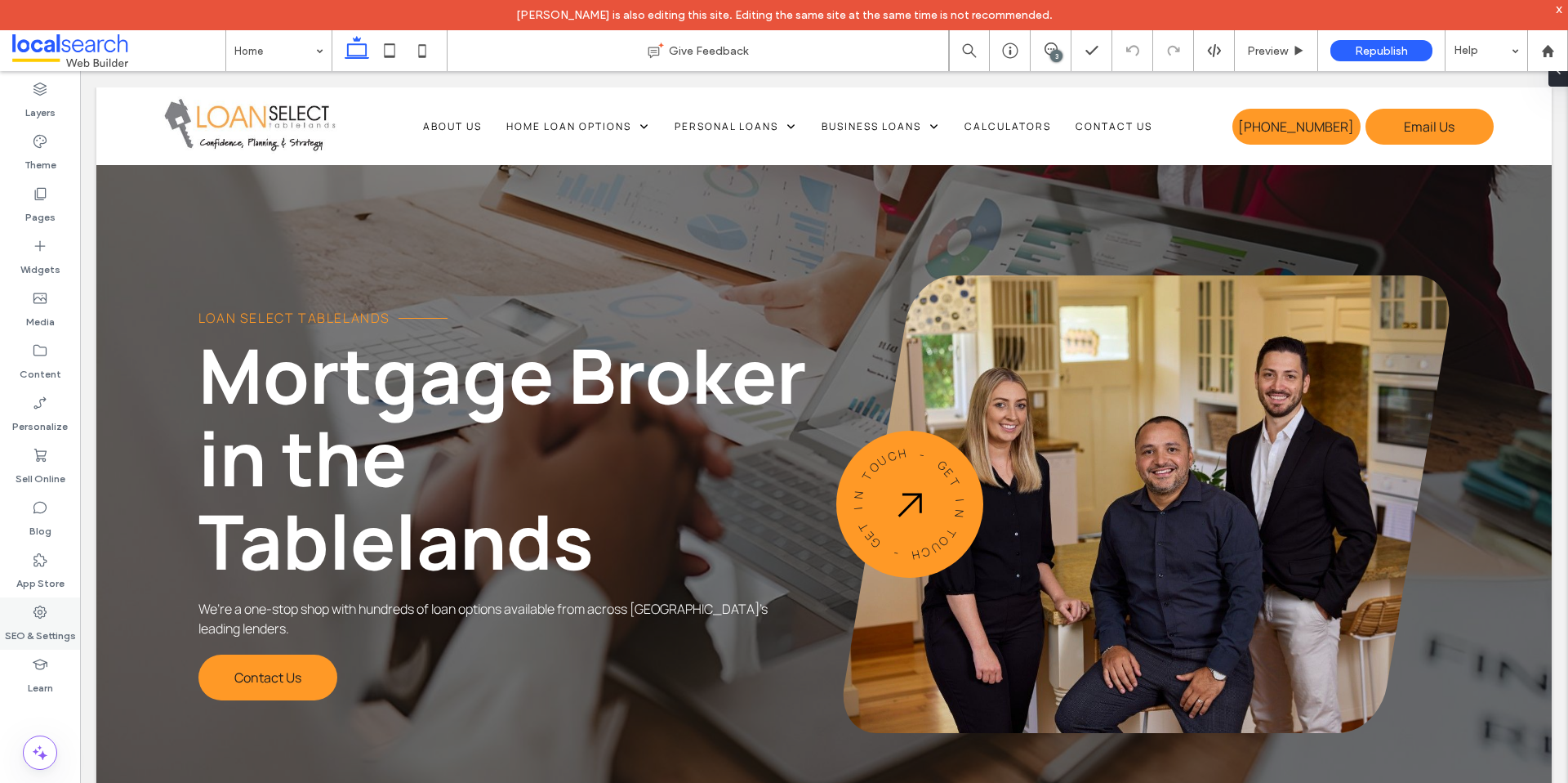
click at [27, 629] on label "SEO & Settings" at bounding box center [40, 632] width 71 height 23
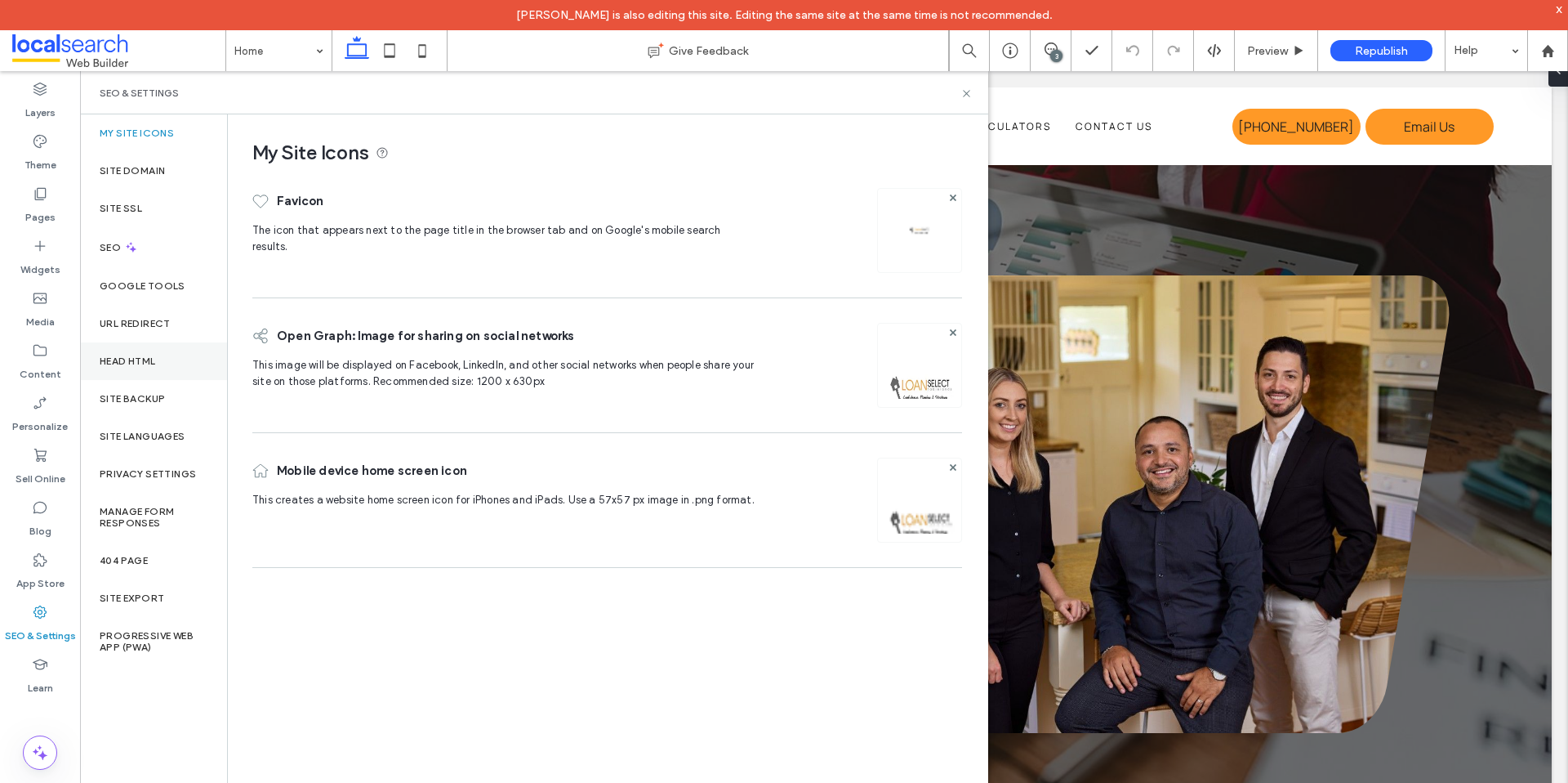
click at [149, 363] on label "Head HTML" at bounding box center [128, 361] width 56 height 11
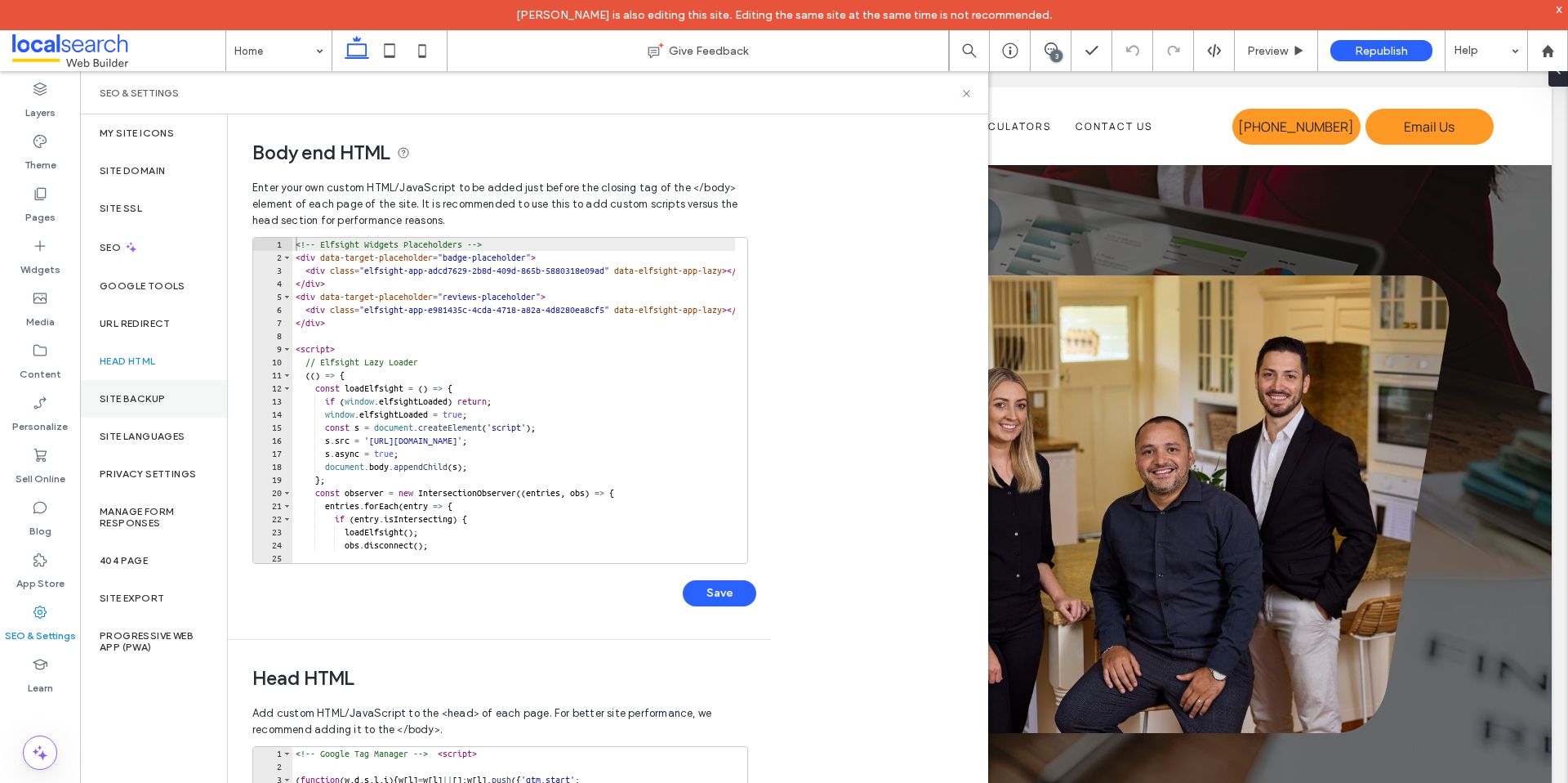
click at [151, 399] on label "Site Backup" at bounding box center [132, 398] width 66 height 11
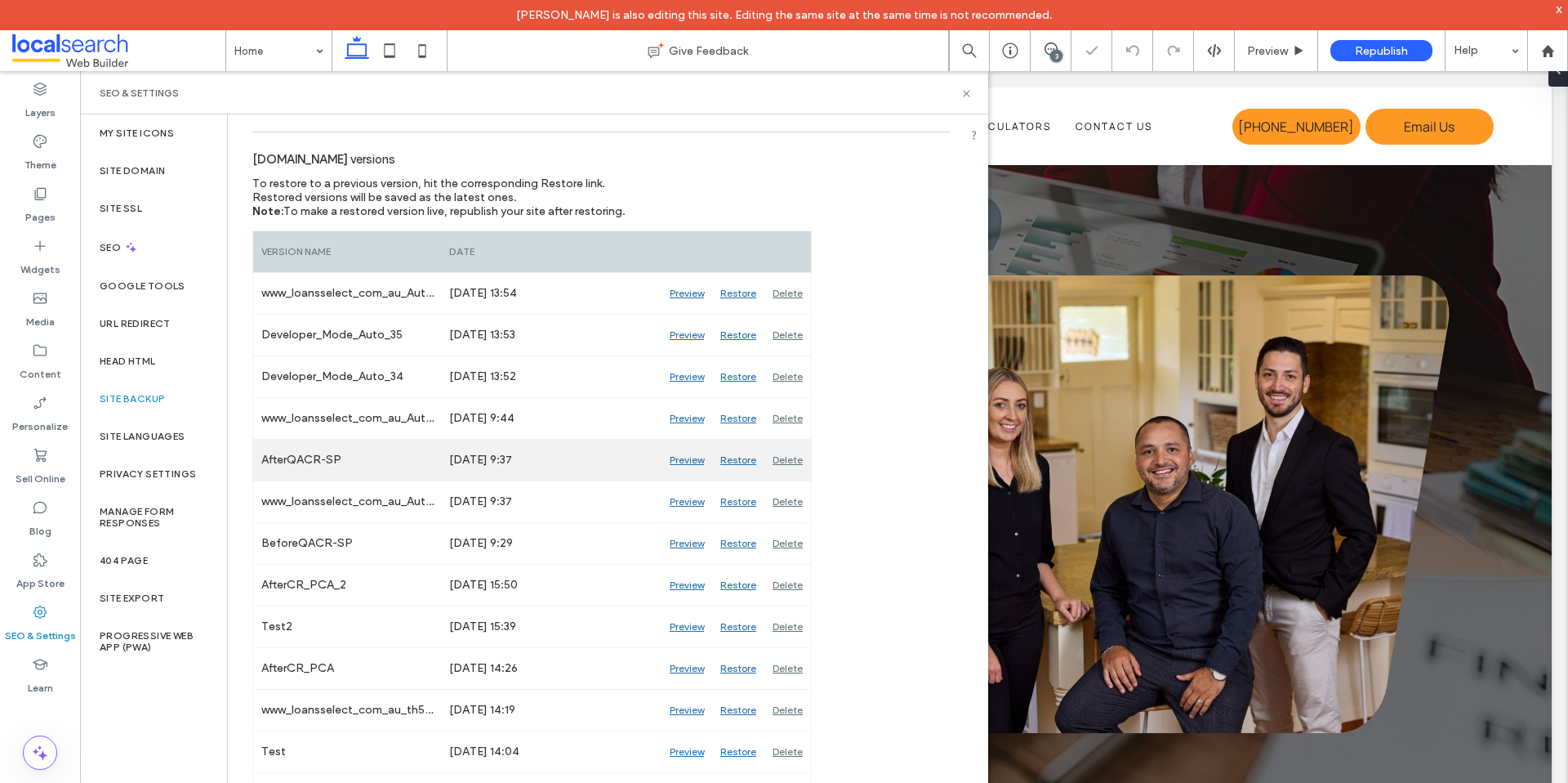
scroll to position [161, 0]
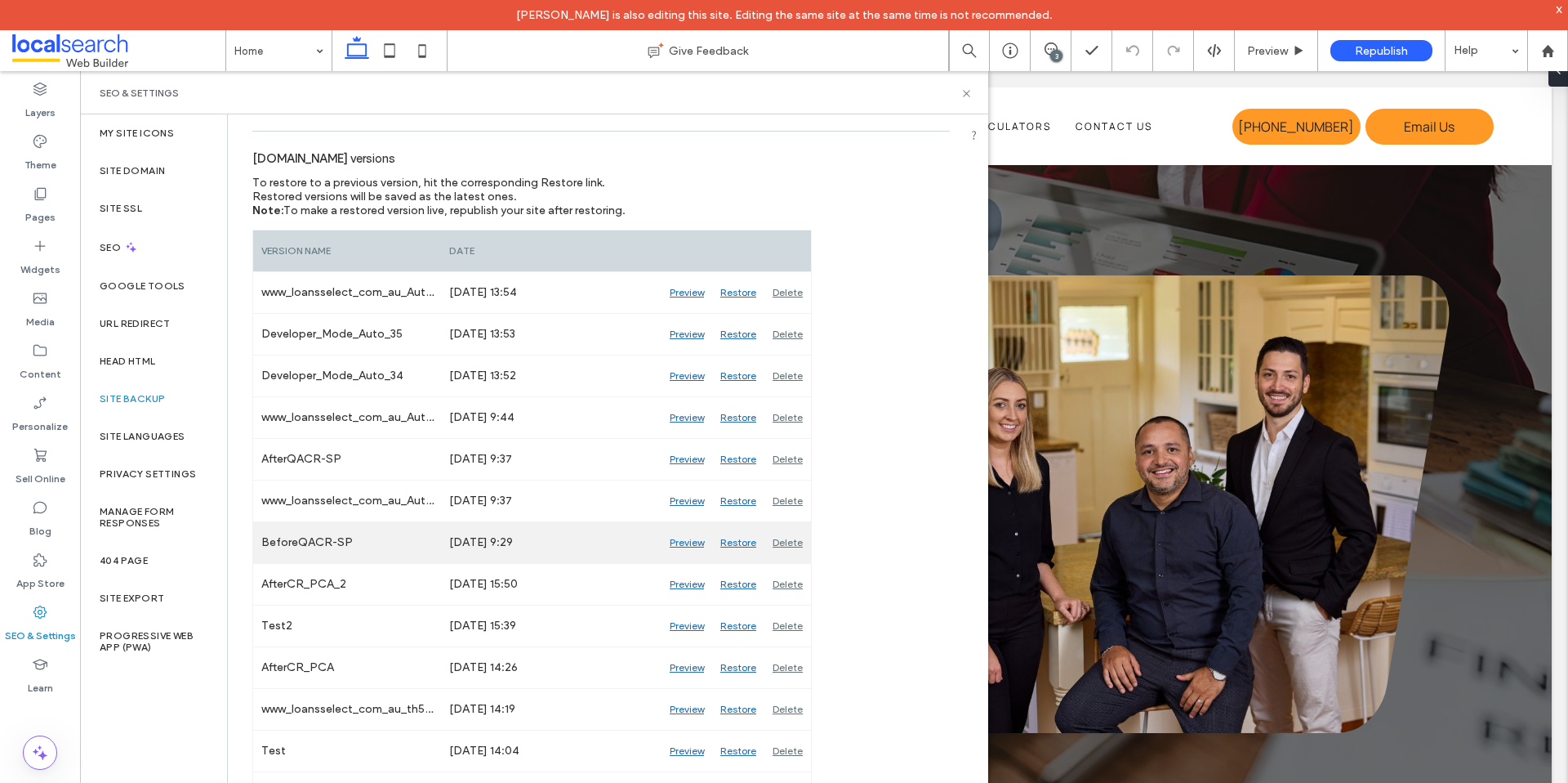
click at [686, 542] on div "Preview" at bounding box center [686, 542] width 50 height 41
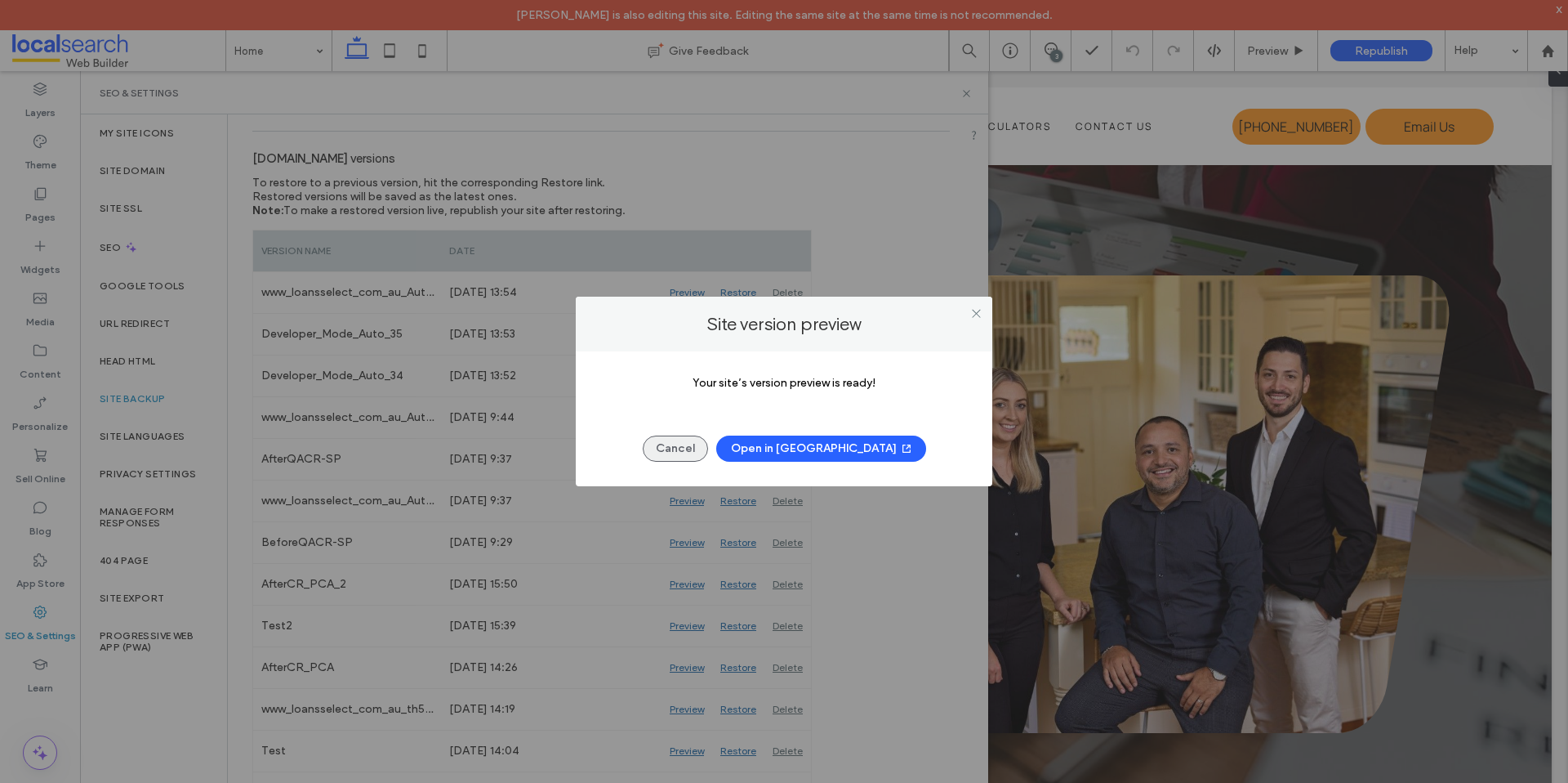
click at [708, 445] on button "Cancel" at bounding box center [675, 448] width 66 height 26
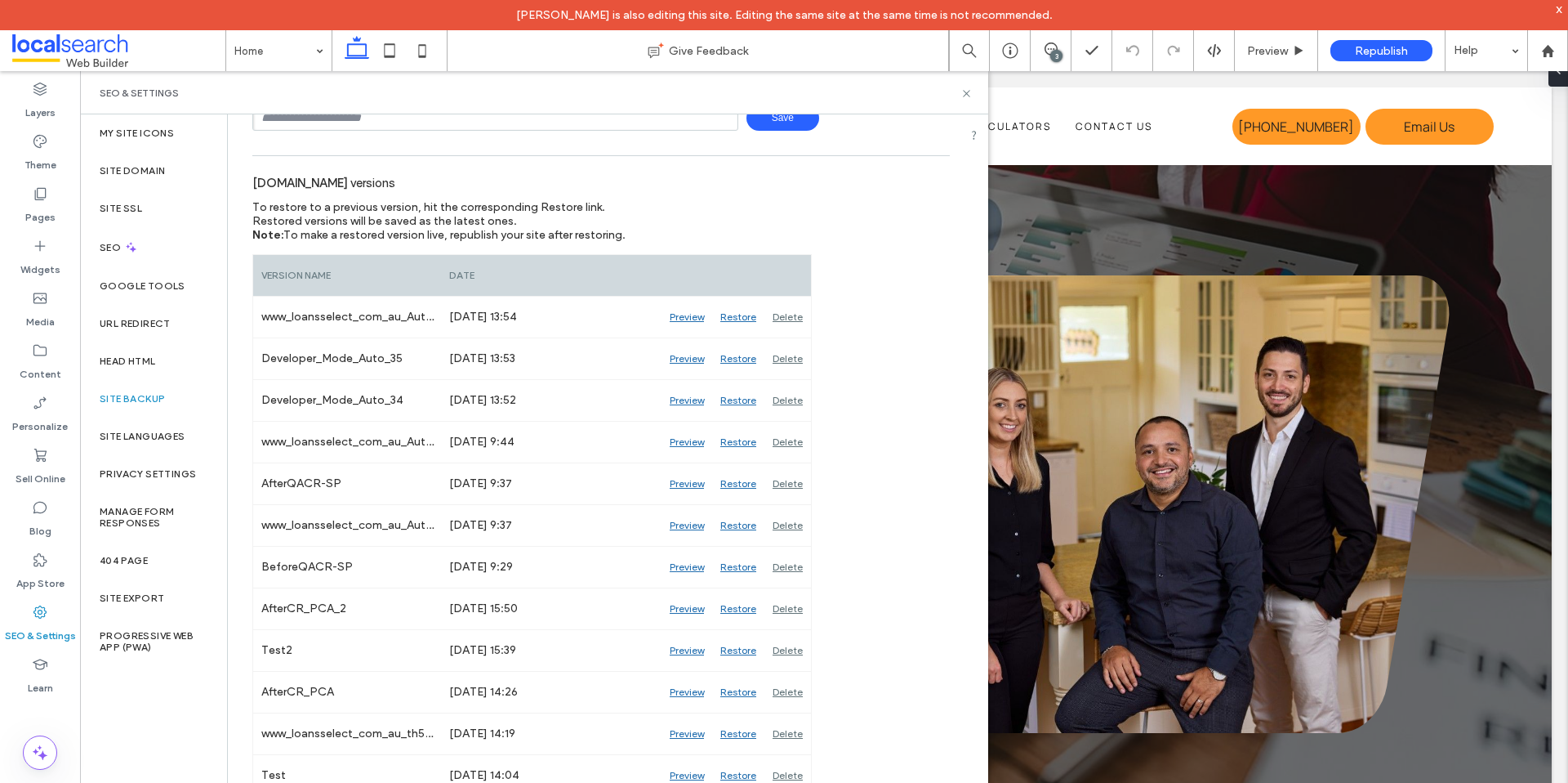
scroll to position [0, 0]
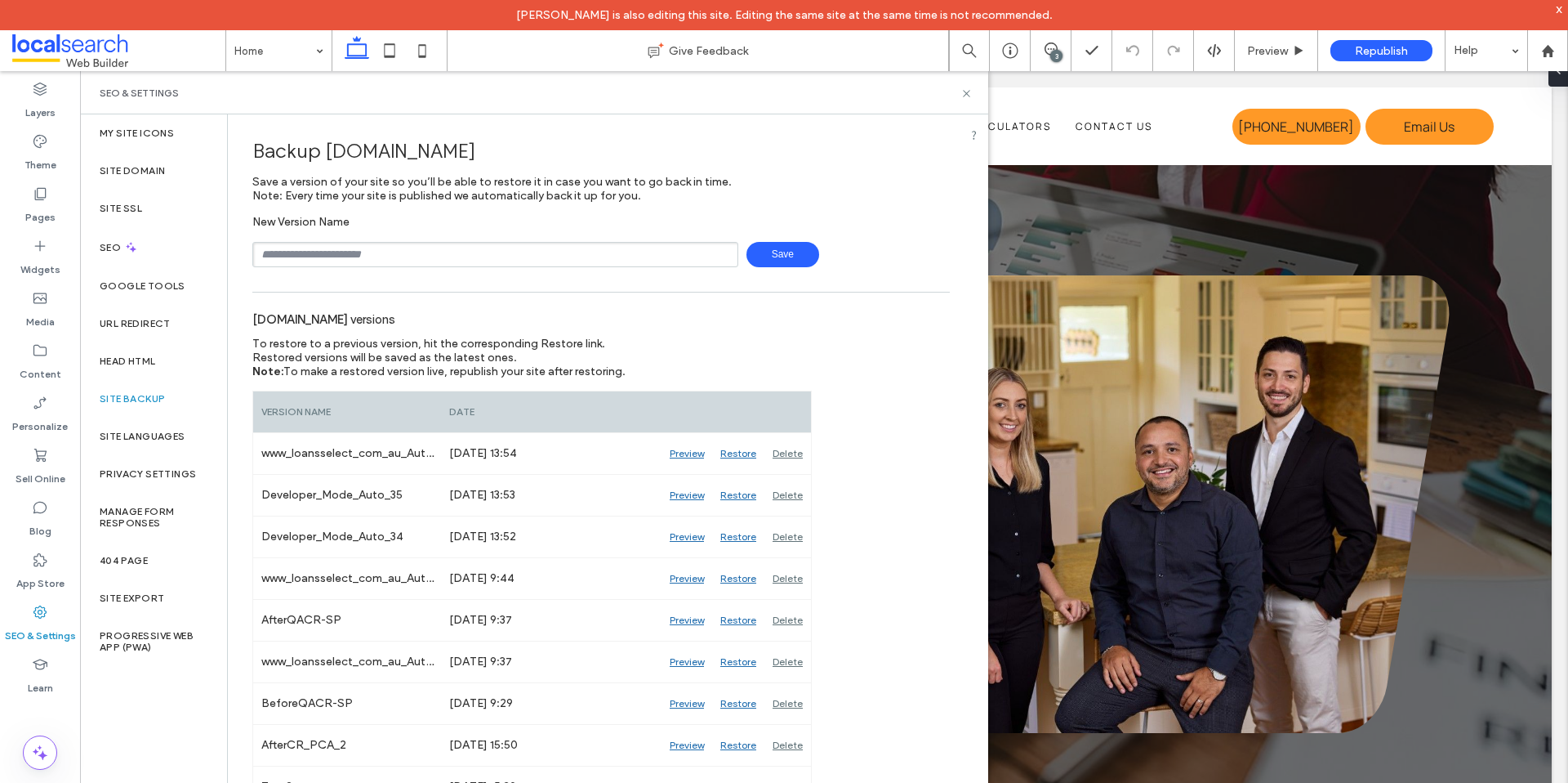
click at [518, 244] on input "text" at bounding box center [495, 254] width 486 height 26
type input "**********"
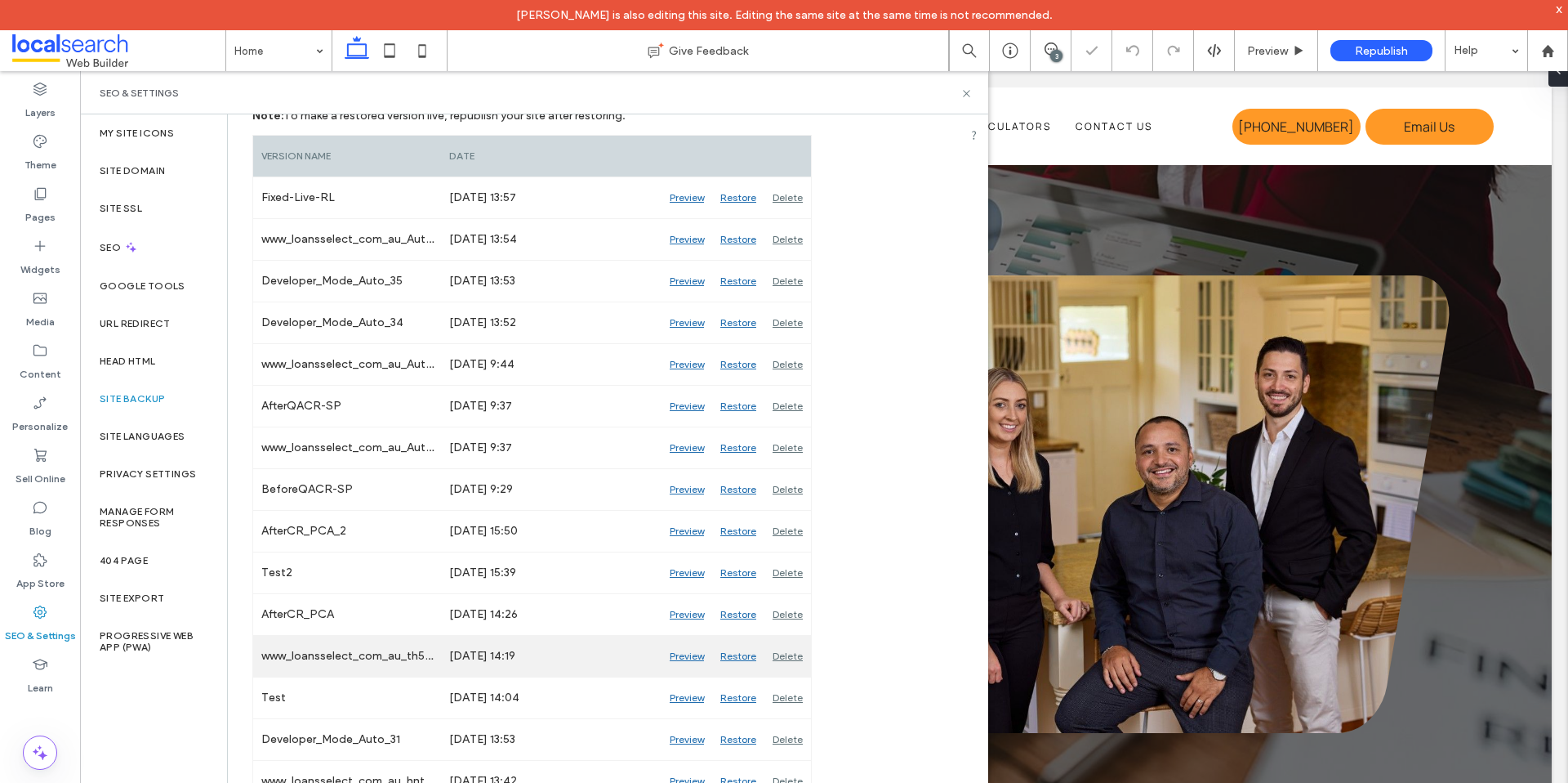
scroll to position [432, 0]
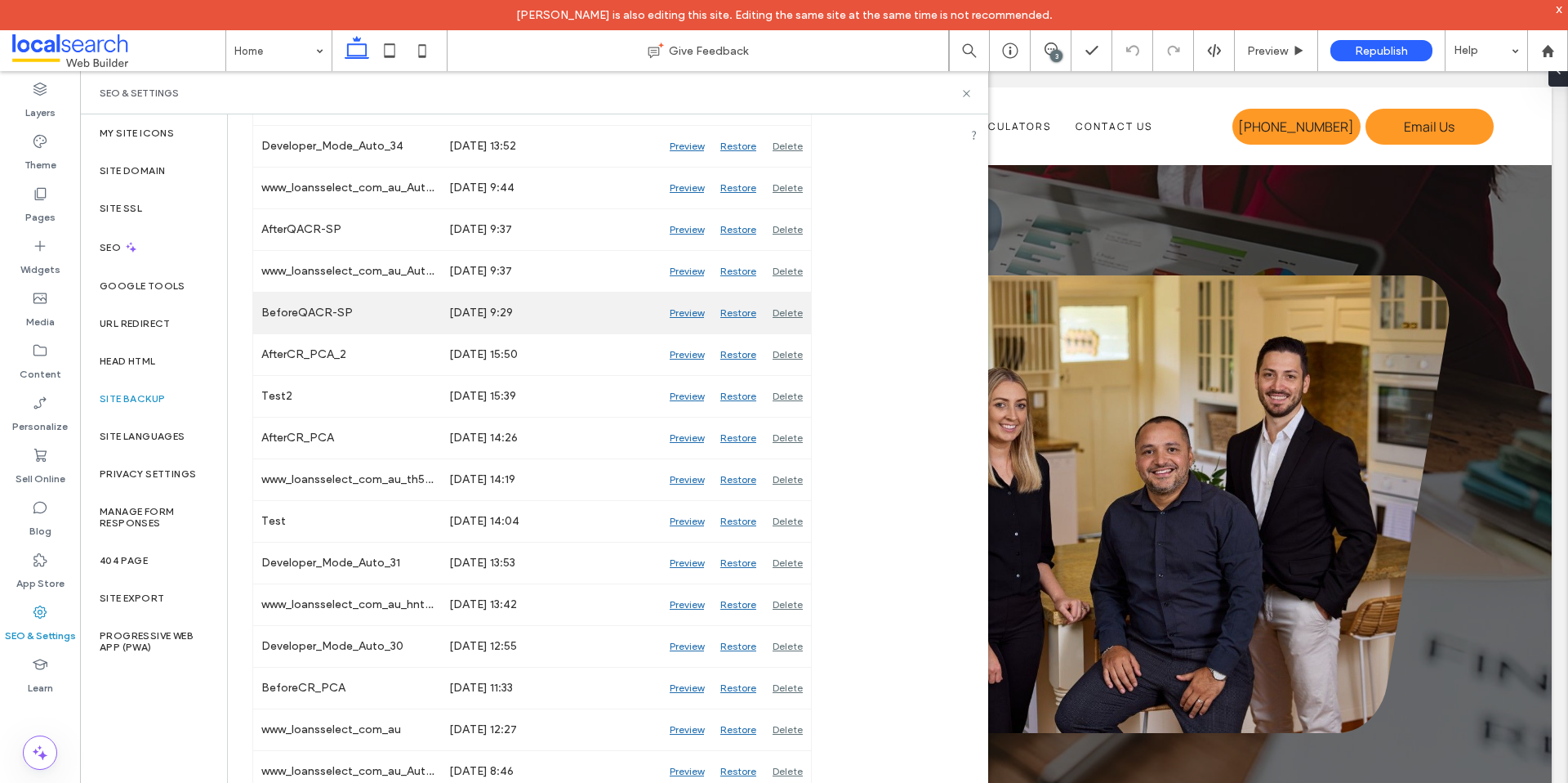
click at [736, 315] on div "Restore" at bounding box center [738, 312] width 52 height 41
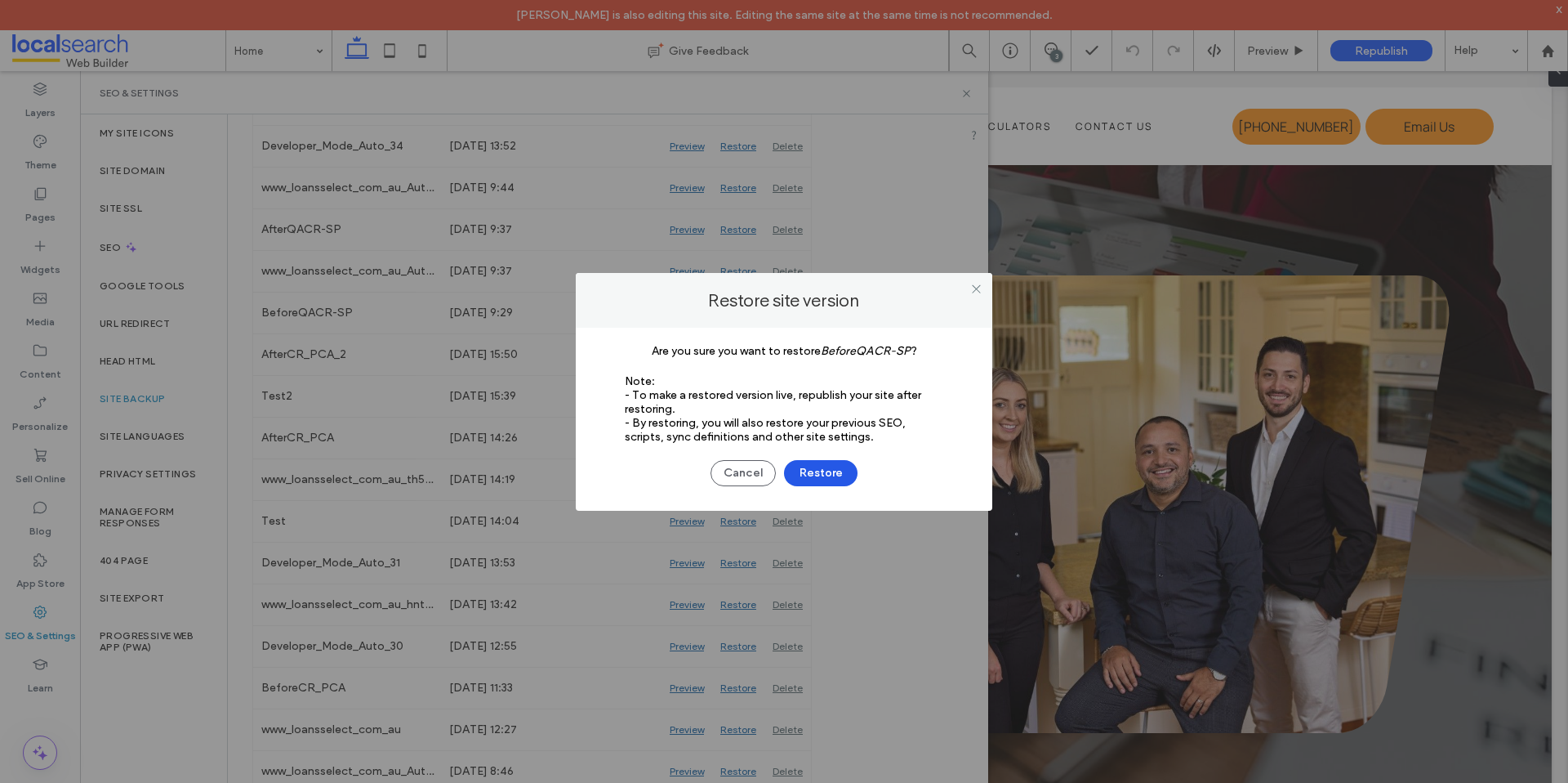
click at [814, 473] on button "Restore" at bounding box center [820, 472] width 73 height 26
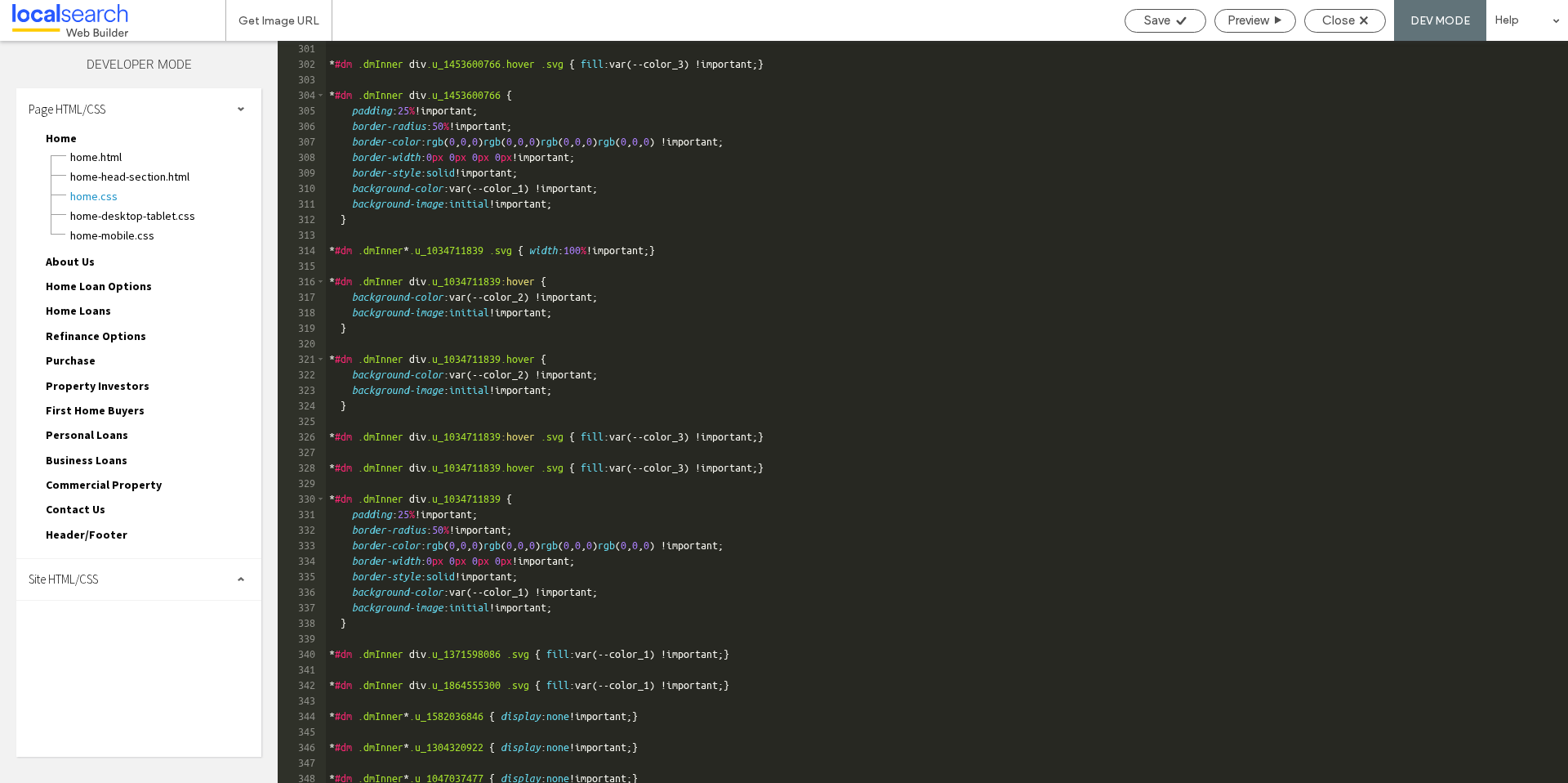
scroll to position [6010, 0]
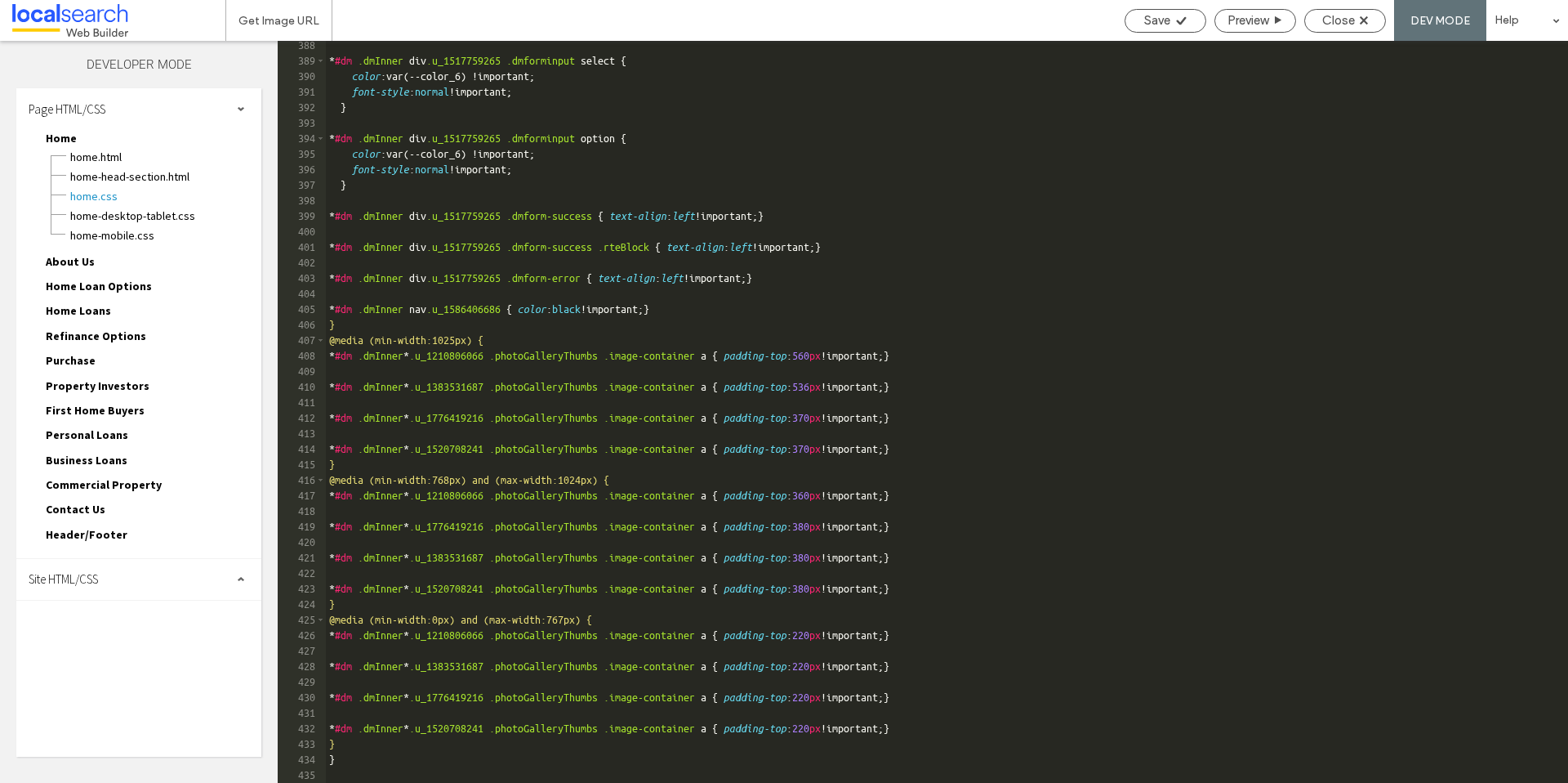
click at [424, 769] on div "* #dm .dmInner div .u_1517759265 .dmforminput select { color :var(--color_6) !i…" at bounding box center [1079, 423] width 1507 height 773
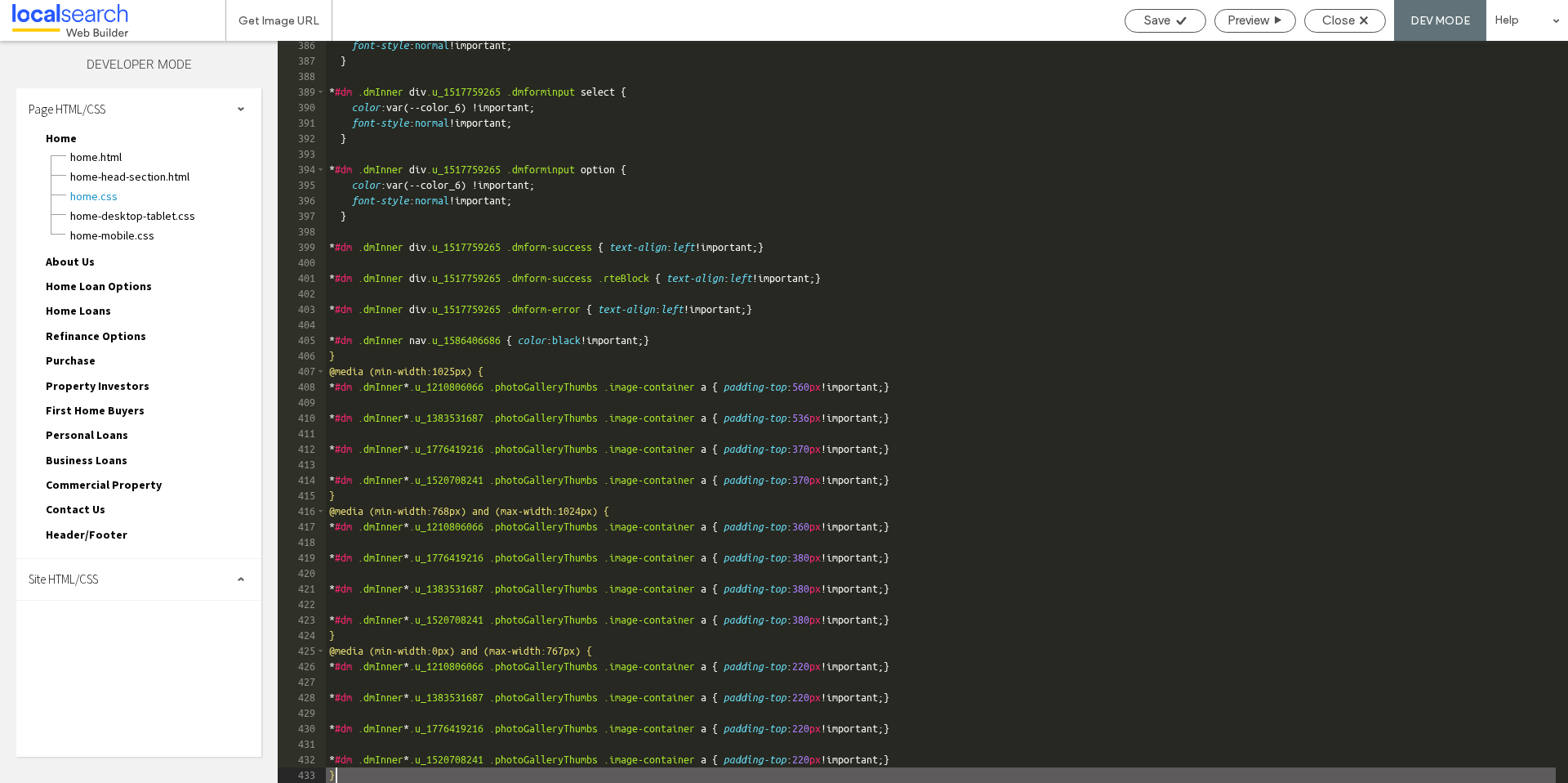
scroll to position [5979, 0]
click at [109, 571] on div "Site HTML/CSS" at bounding box center [138, 579] width 245 height 41
click at [1161, 28] on div "Save" at bounding box center [1165, 20] width 82 height 24
click at [1159, 26] on span "Save" at bounding box center [1156, 20] width 26 height 14
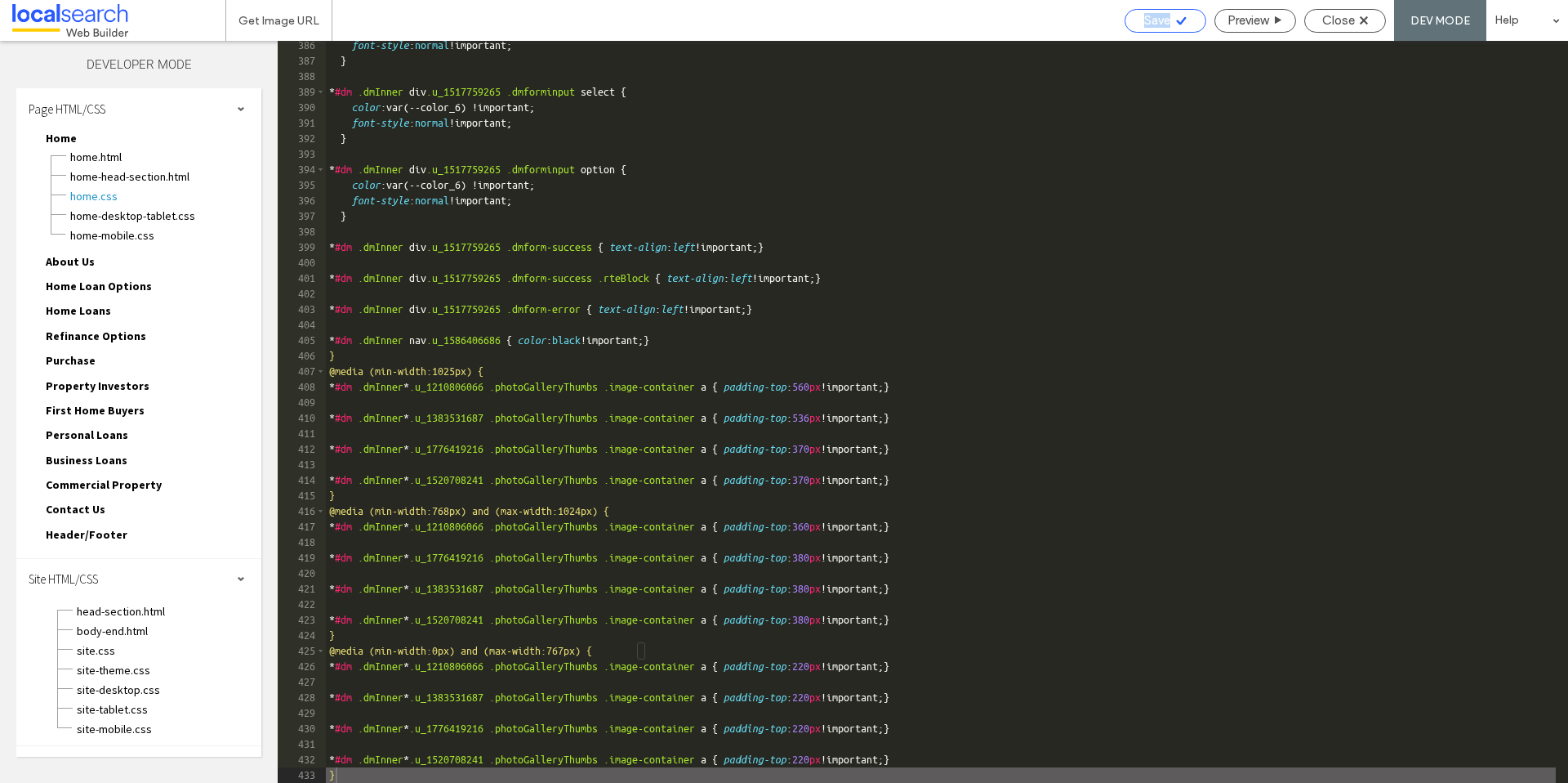
click at [1159, 26] on span "Save" at bounding box center [1156, 20] width 26 height 14
click at [1163, 24] on span "Save" at bounding box center [1156, 20] width 26 height 14
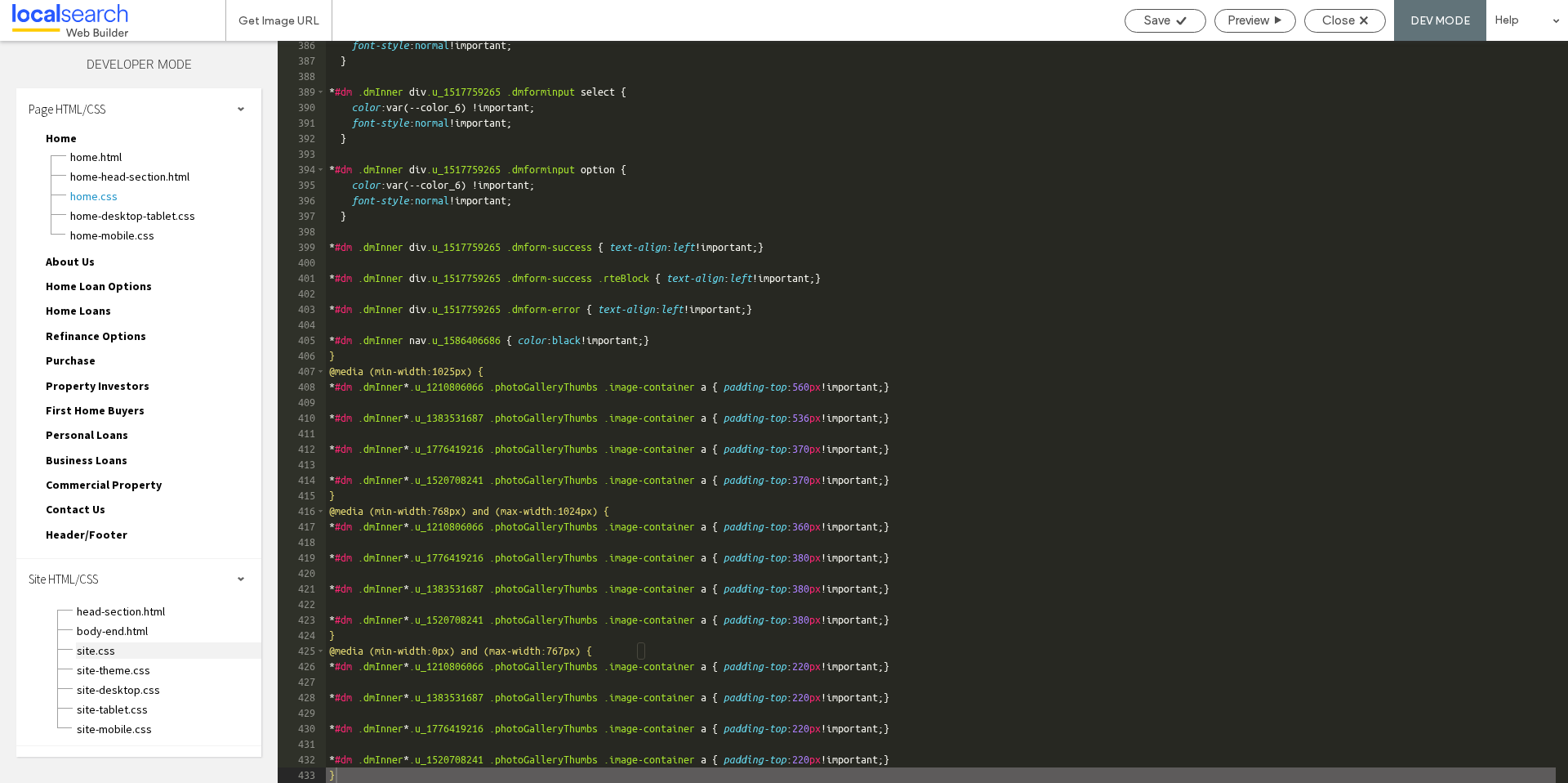
click at [121, 655] on span "site.css" at bounding box center [169, 650] width 186 height 16
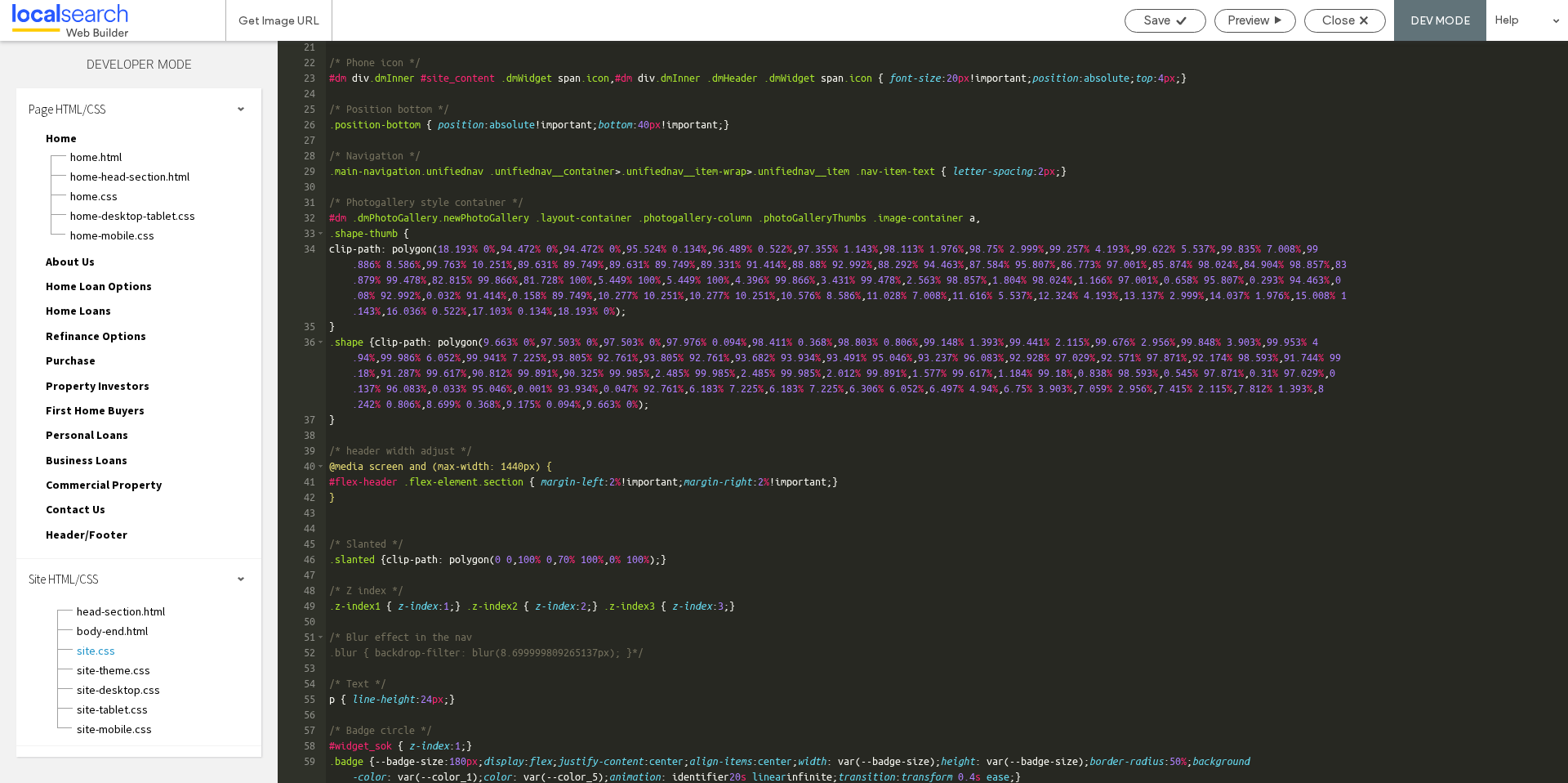
scroll to position [1602, 0]
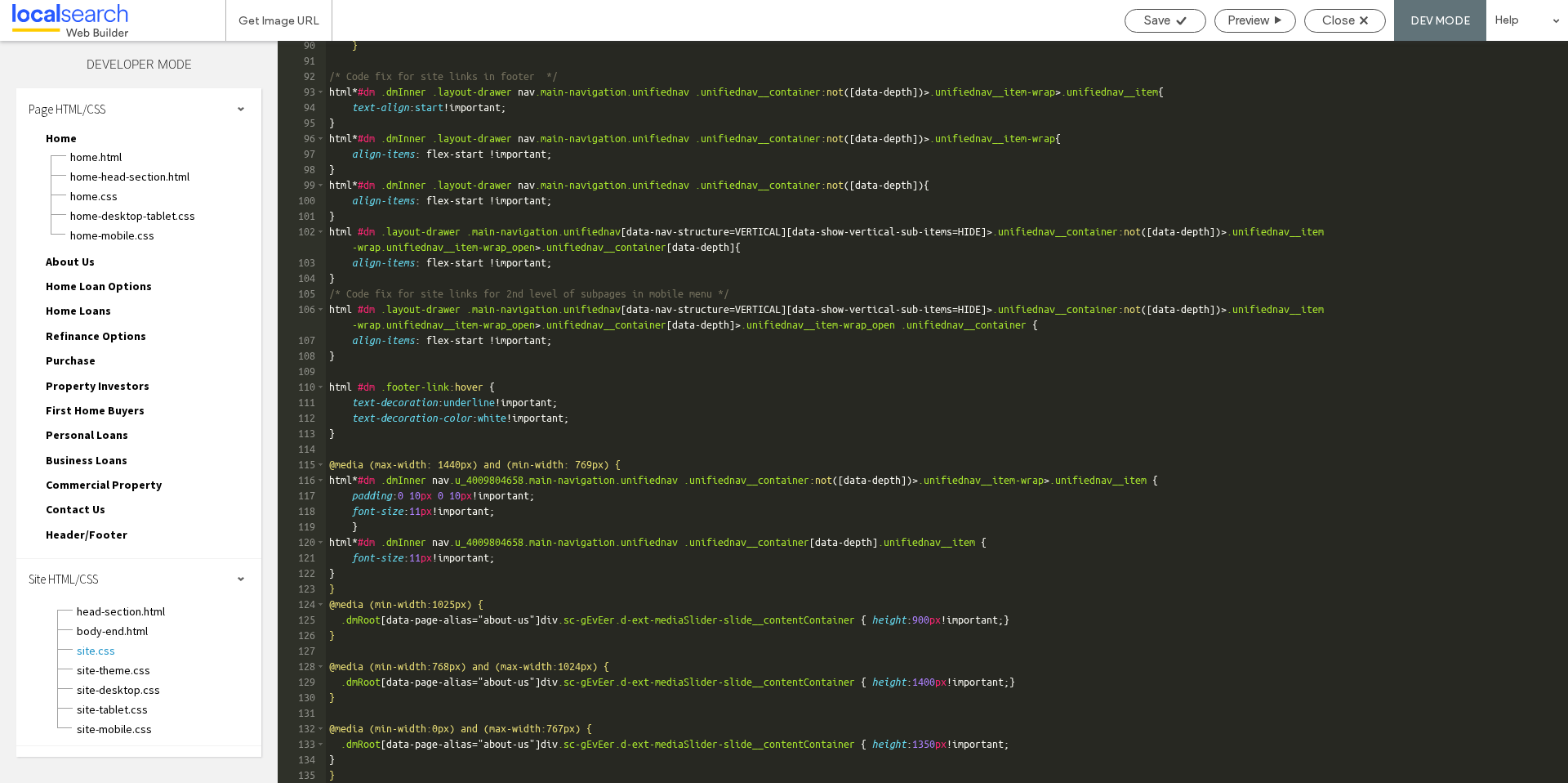
click at [332, 765] on div "} /* Code fix for site links in footer */ html * #dm .dmInner .layout-drawer na…" at bounding box center [941, 423] width 1230 height 773
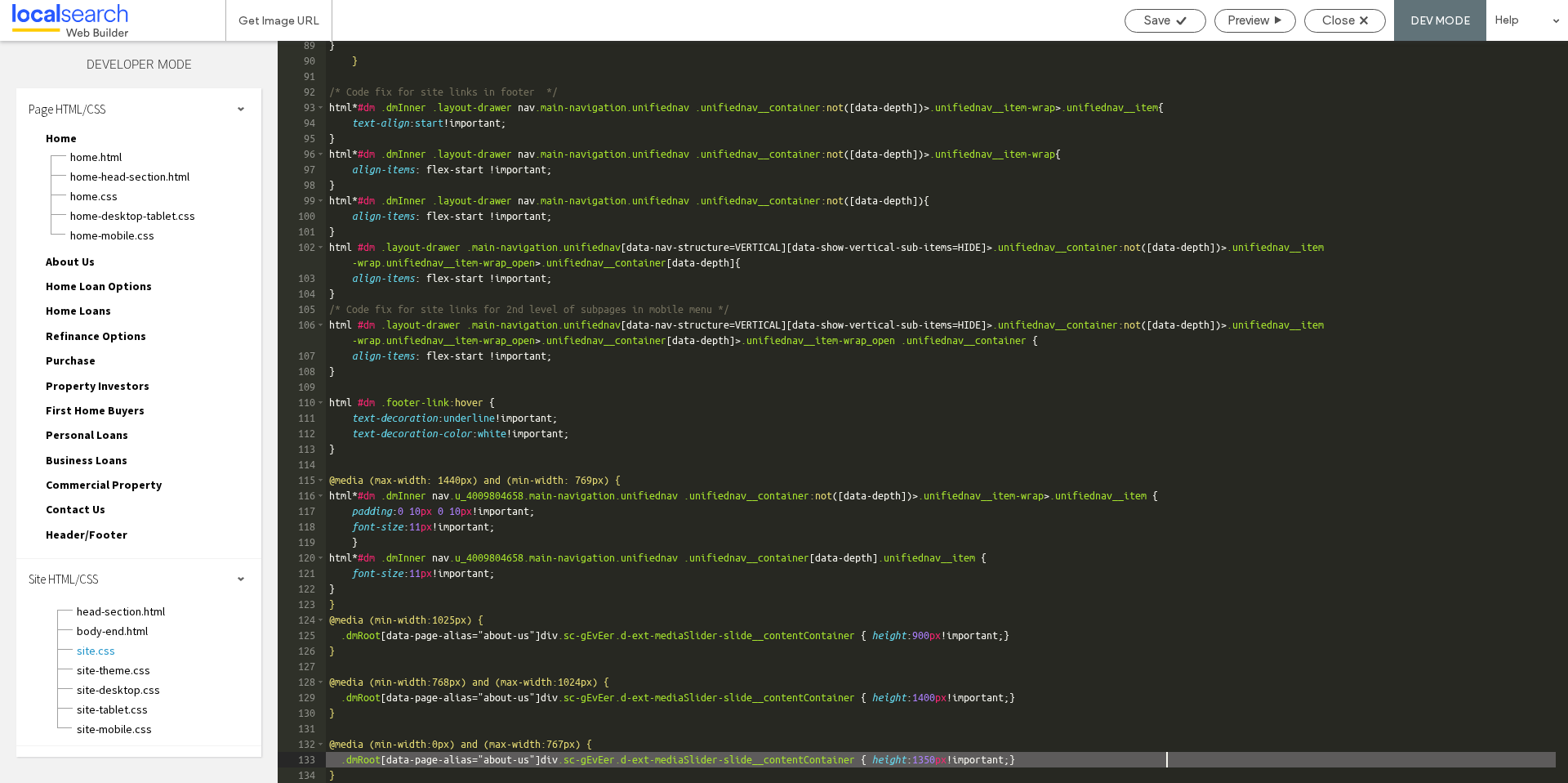
scroll to position [1586, 0]
click at [1167, 20] on div "Save" at bounding box center [1165, 20] width 80 height 14
click at [1167, 20] on div at bounding box center [784, 392] width 1568 height 783
click at [1339, 23] on span "Close" at bounding box center [1338, 20] width 32 height 14
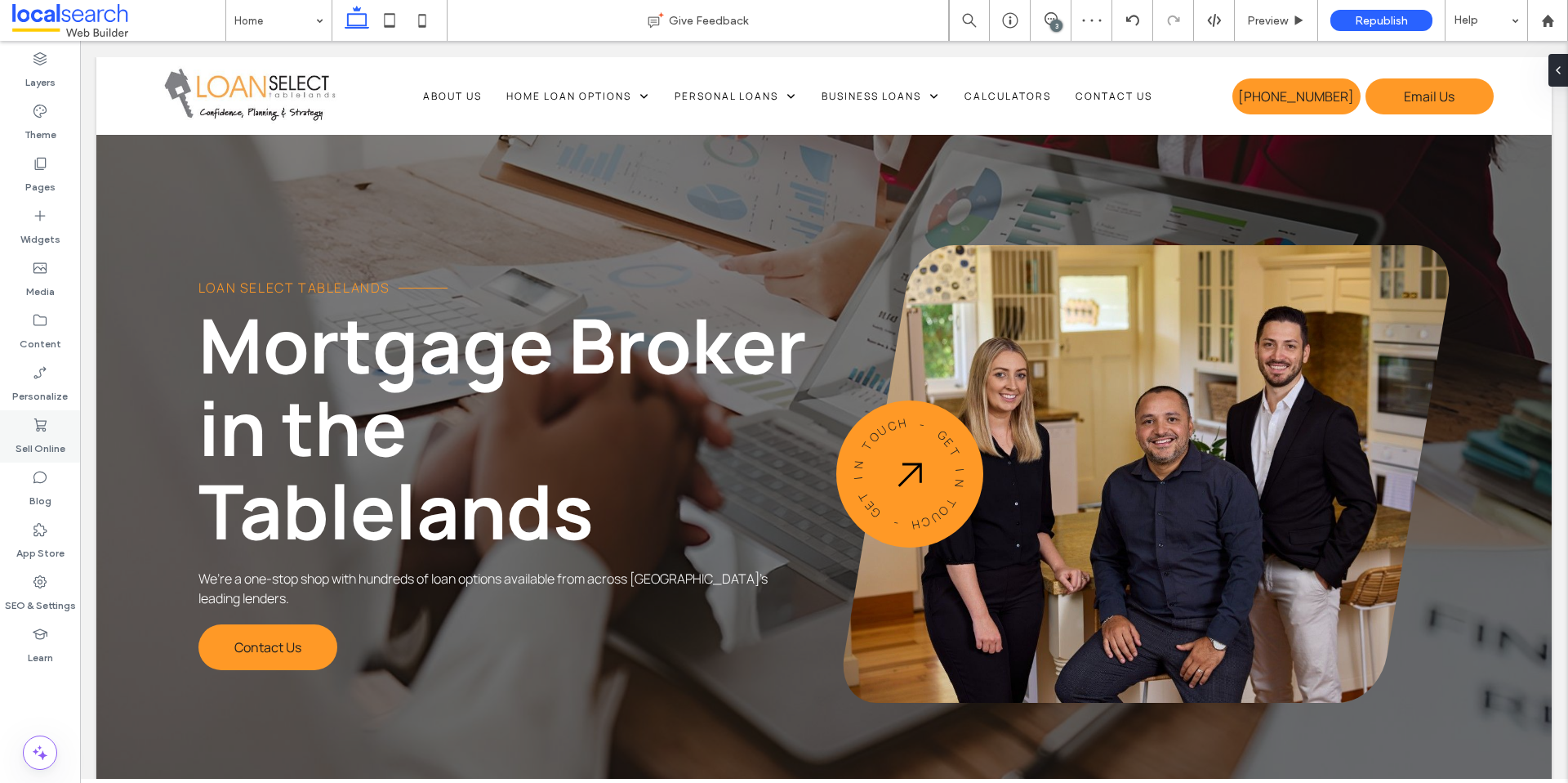
scroll to position [0, 0]
click at [1391, 23] on span "Republish" at bounding box center [1381, 21] width 53 height 14
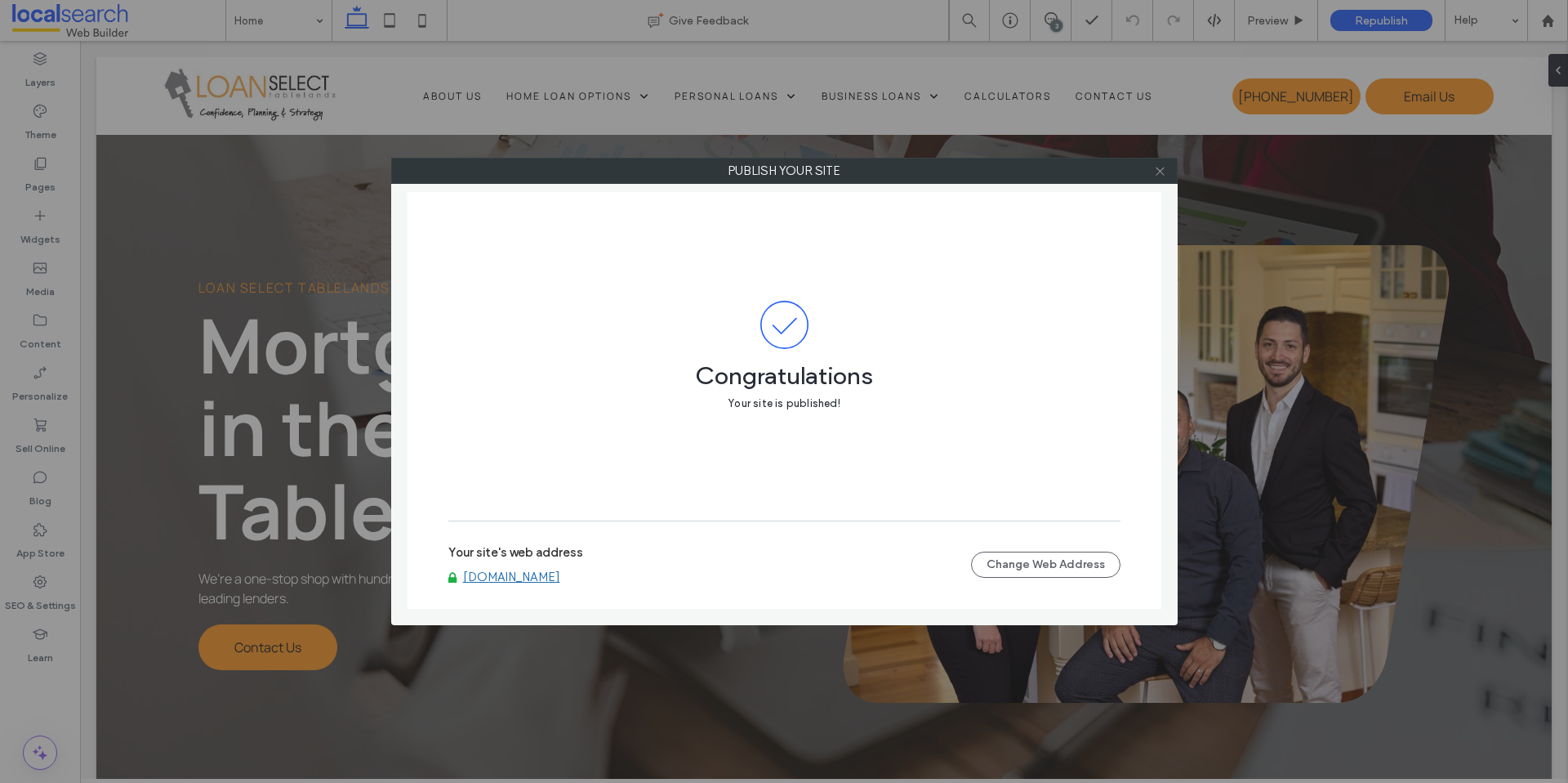
click at [1165, 173] on icon at bounding box center [1160, 171] width 12 height 12
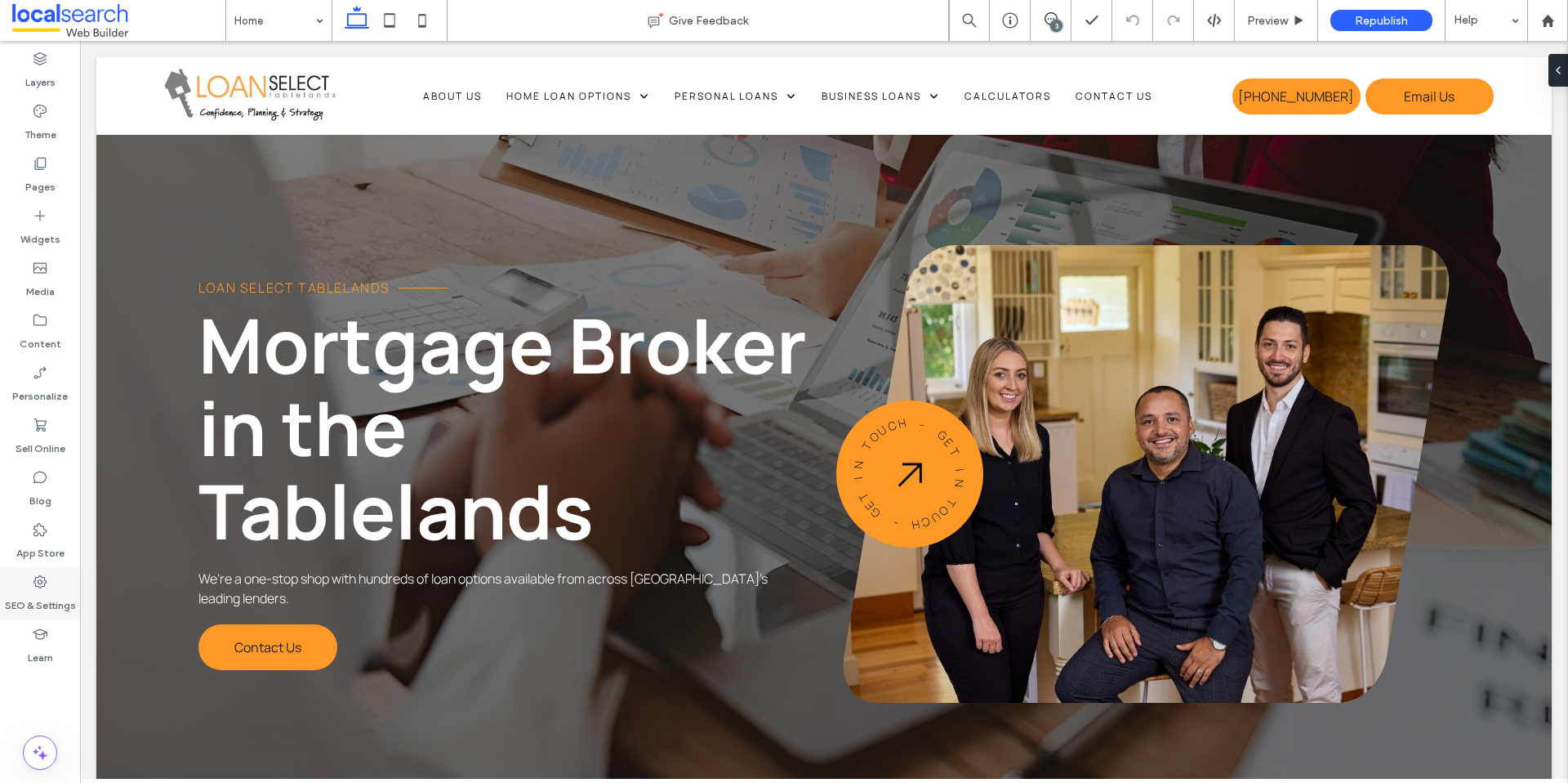
click at [14, 580] on div "SEO & Settings" at bounding box center [40, 592] width 80 height 52
